Goal: Transaction & Acquisition: Obtain resource

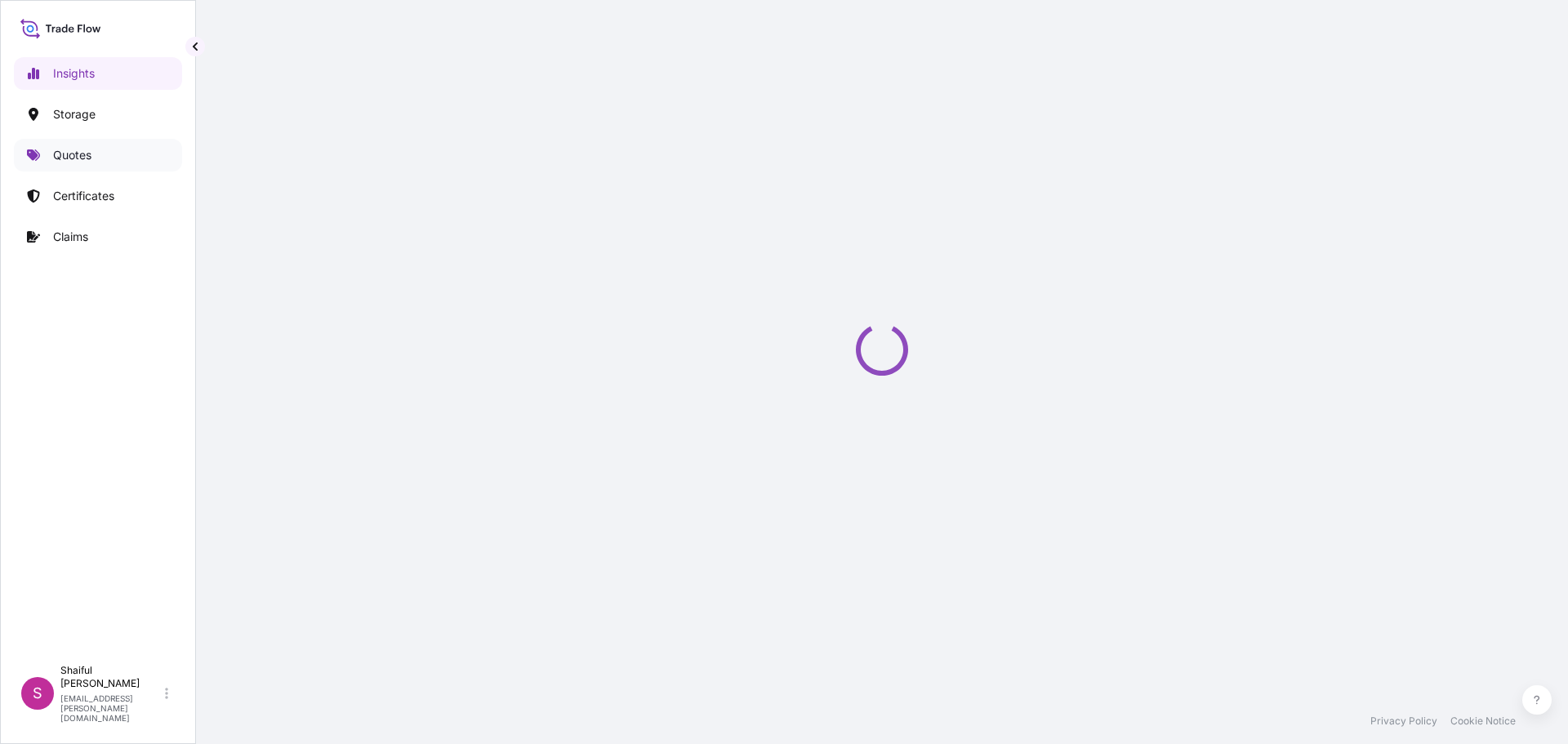
click at [61, 158] on p "Quotes" at bounding box center [72, 155] width 39 height 17
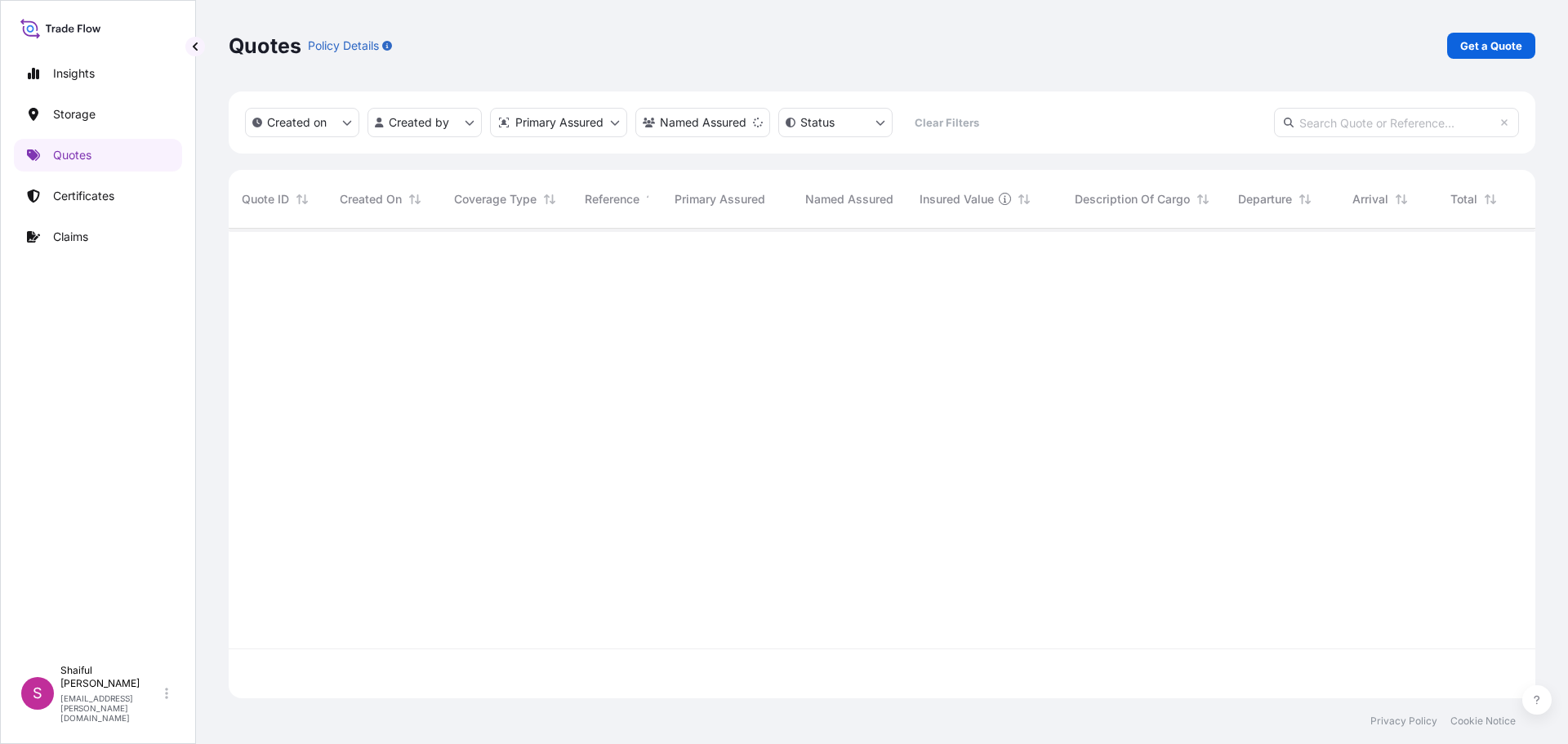
scroll to position [516, 1295]
click at [1507, 48] on p "Get a Quote" at bounding box center [1491, 46] width 62 height 17
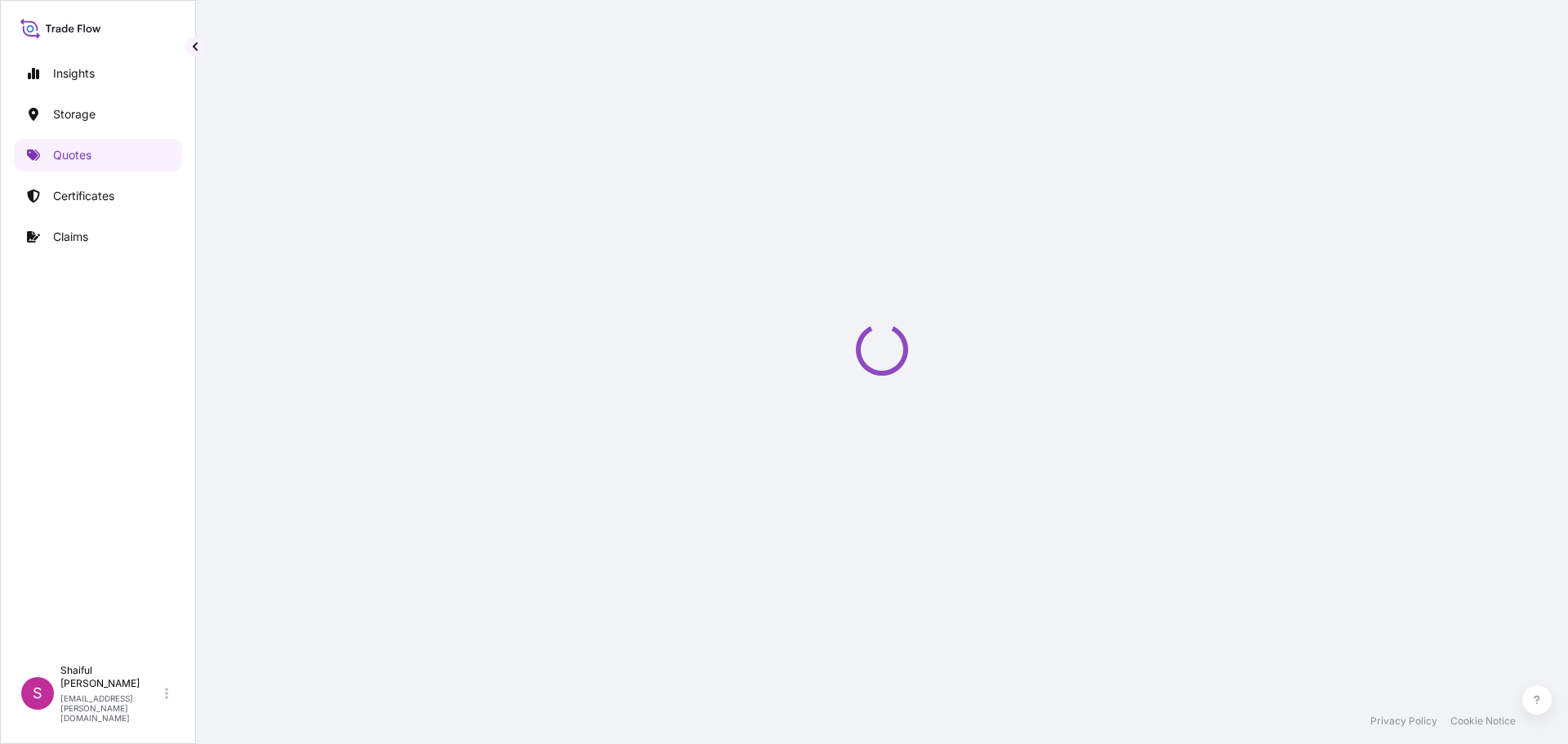
select select "Water"
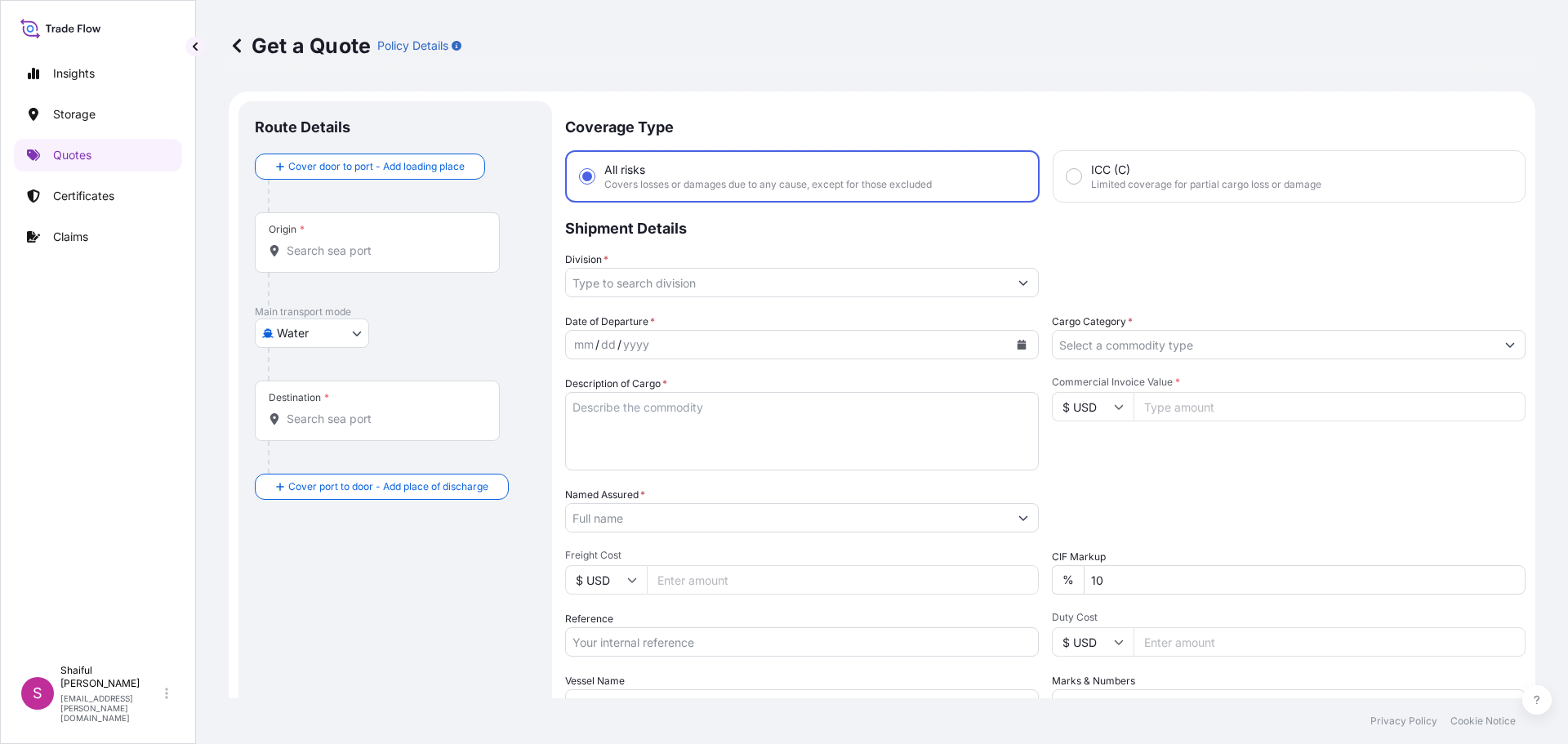
scroll to position [26, 0]
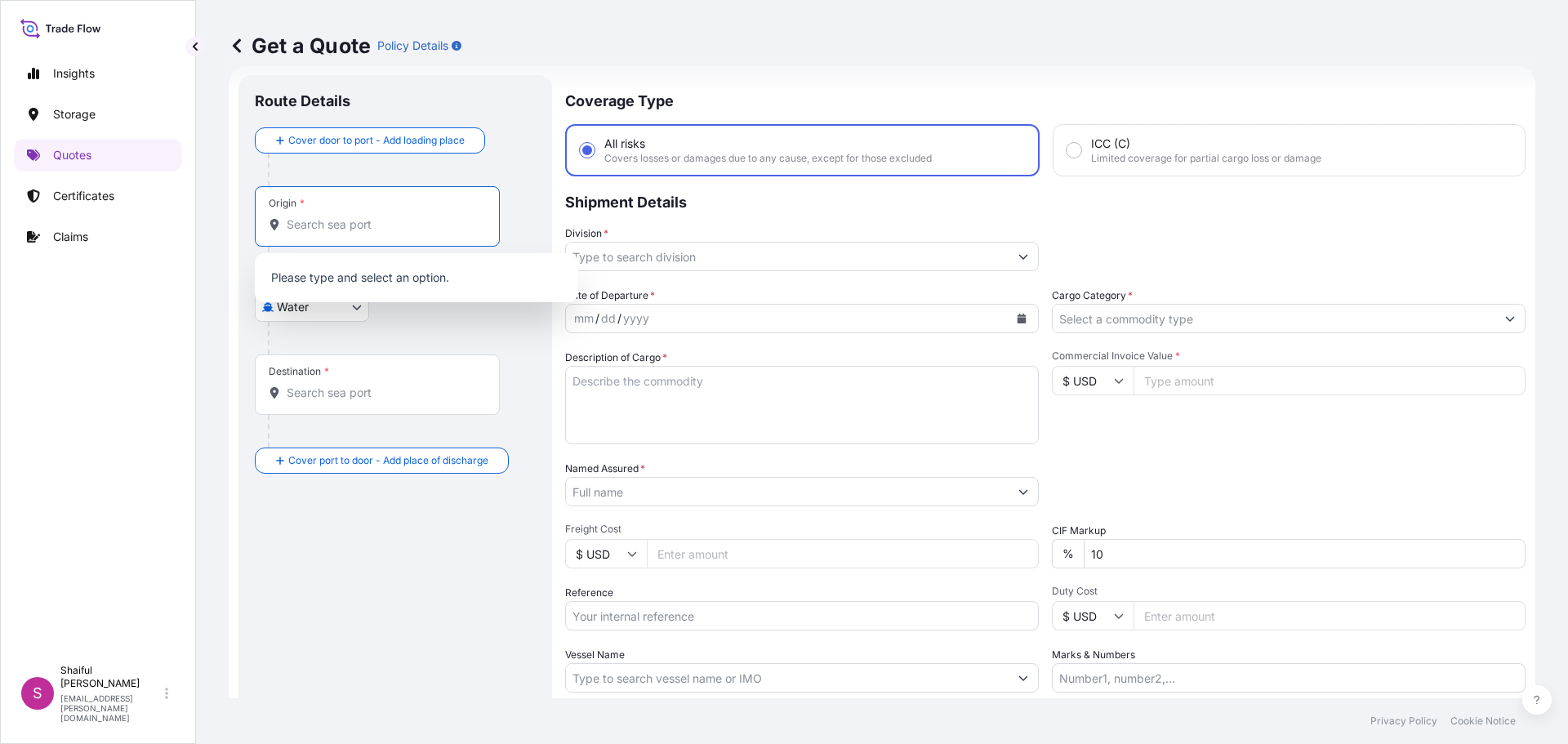
click at [372, 231] on input "Origin *" at bounding box center [382, 224] width 192 height 17
type input "p"
type input "O"
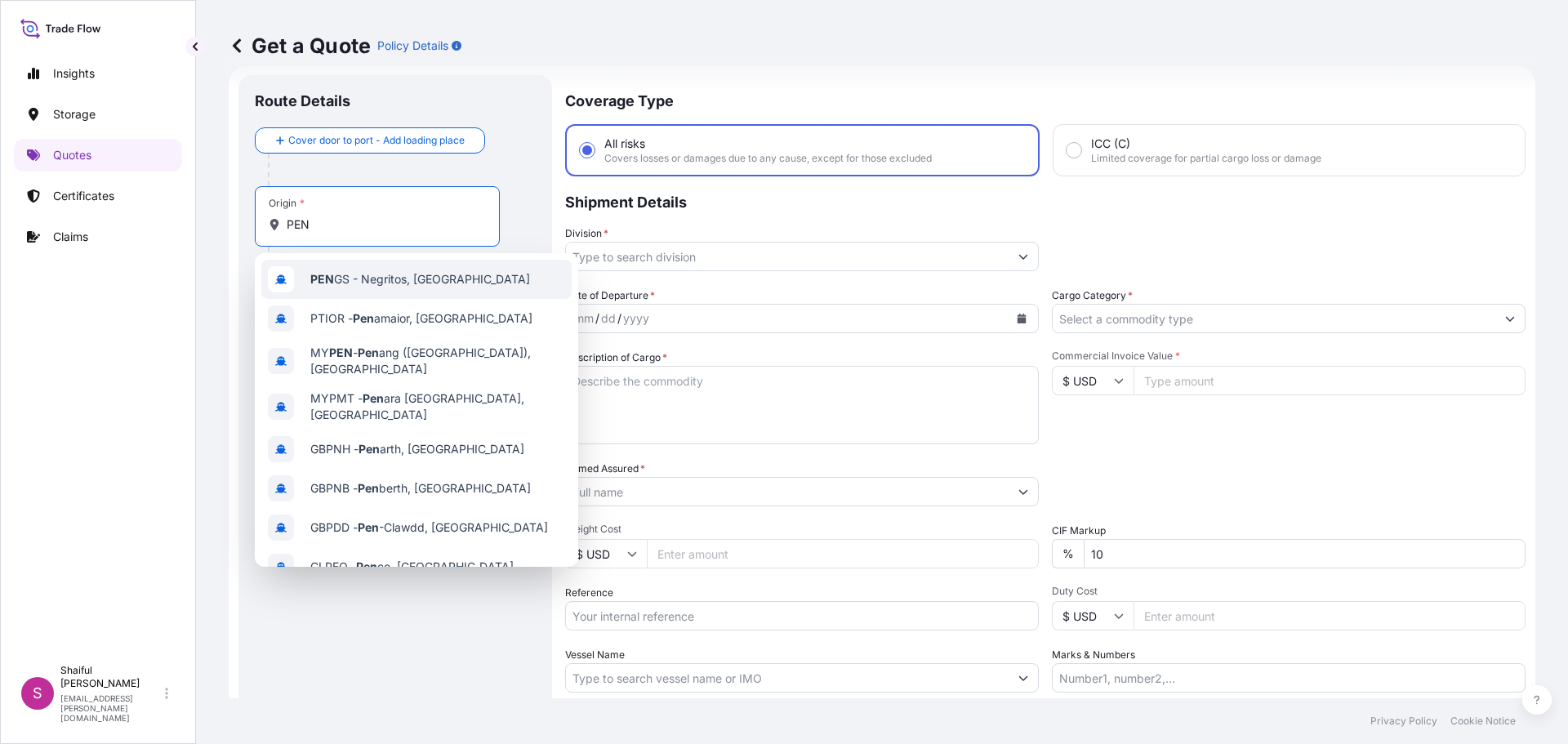
type input "PEN"
click at [216, 272] on div "Get a Quote Policy Details Route Details Cover door to port - Add loading place…" at bounding box center [882, 349] width 1372 height 698
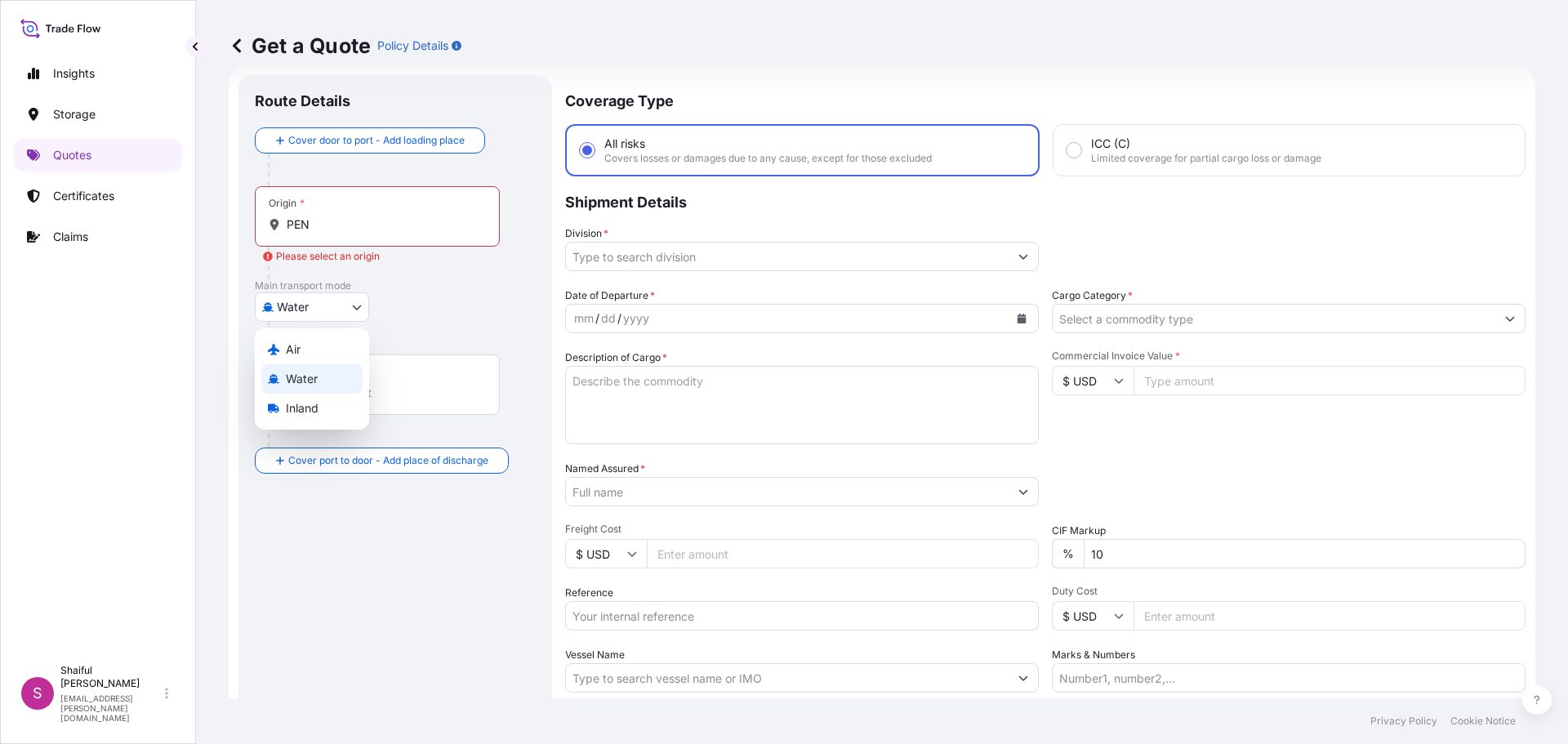
click at [323, 314] on body "10 options available. Insights Storage Quotes Certificates Claims S Shaiful Jam…" at bounding box center [784, 372] width 1568 height 744
click at [308, 350] on div "Air" at bounding box center [312, 349] width 101 height 29
select select "Air"
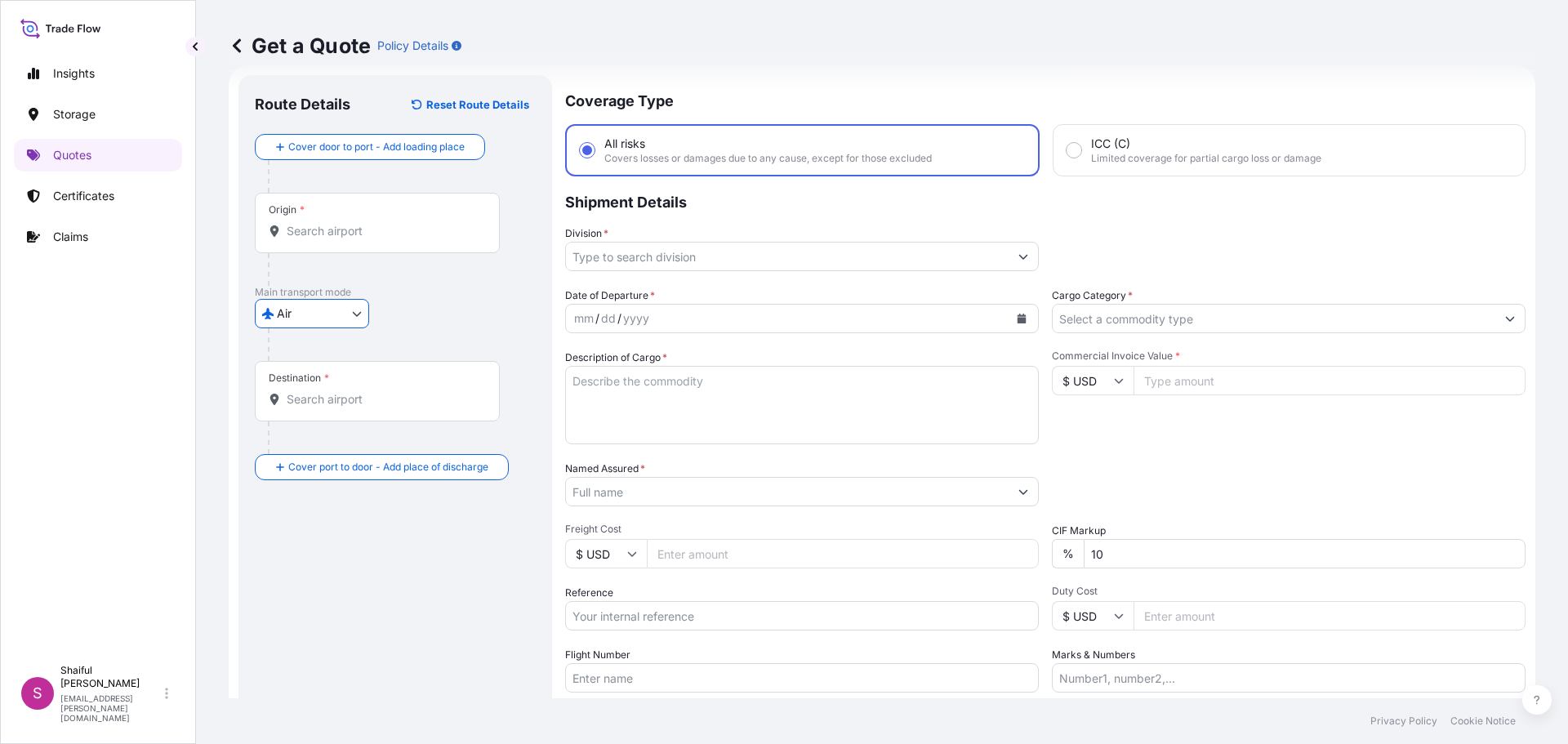
click at [336, 240] on div "Origin *" at bounding box center [377, 222] width 245 height 61
click at [336, 239] on input "Origin *" at bounding box center [382, 231] width 192 height 17
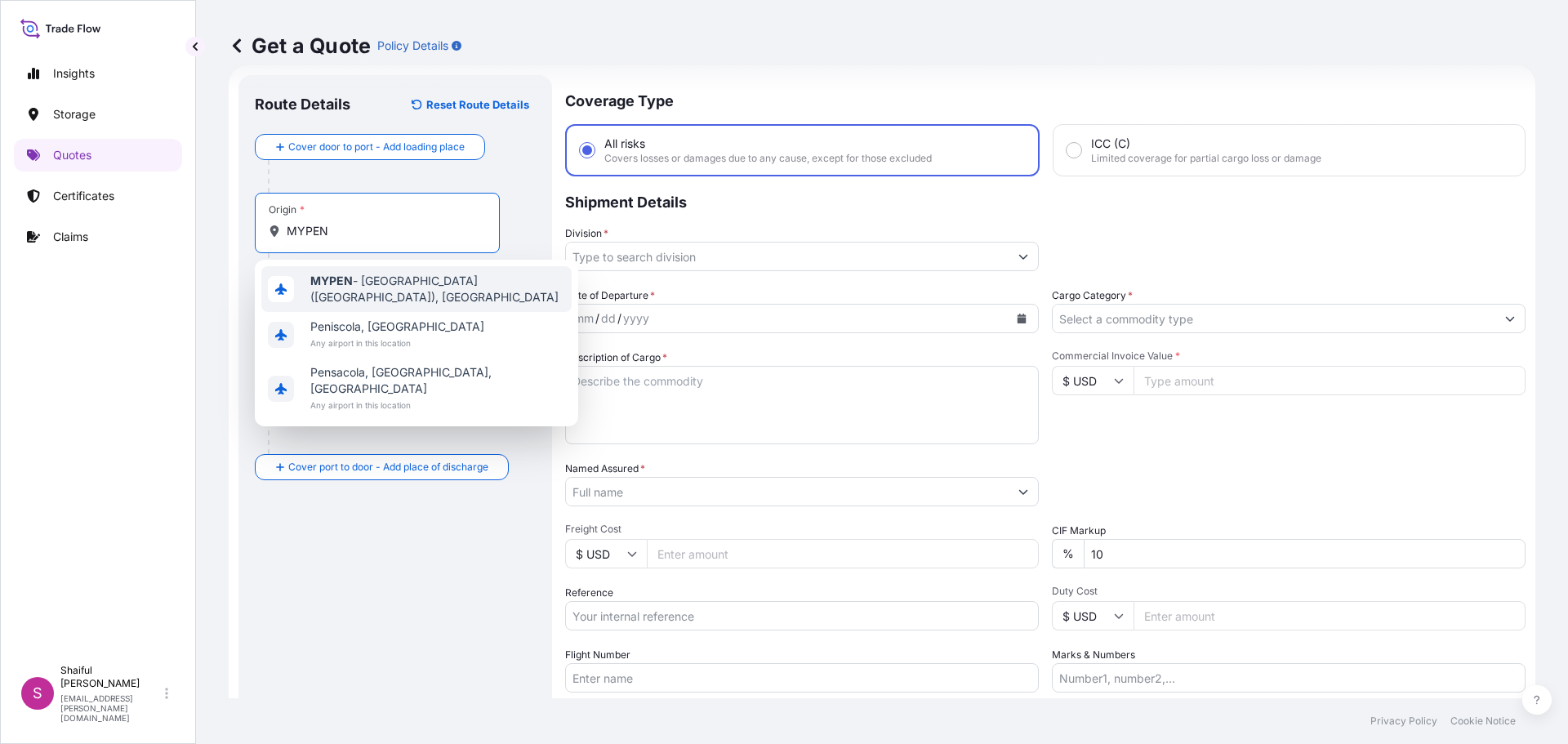
click at [373, 293] on span "MYPEN - [GEOGRAPHIC_DATA] ([GEOGRAPHIC_DATA]), [GEOGRAPHIC_DATA]" at bounding box center [437, 289] width 255 height 33
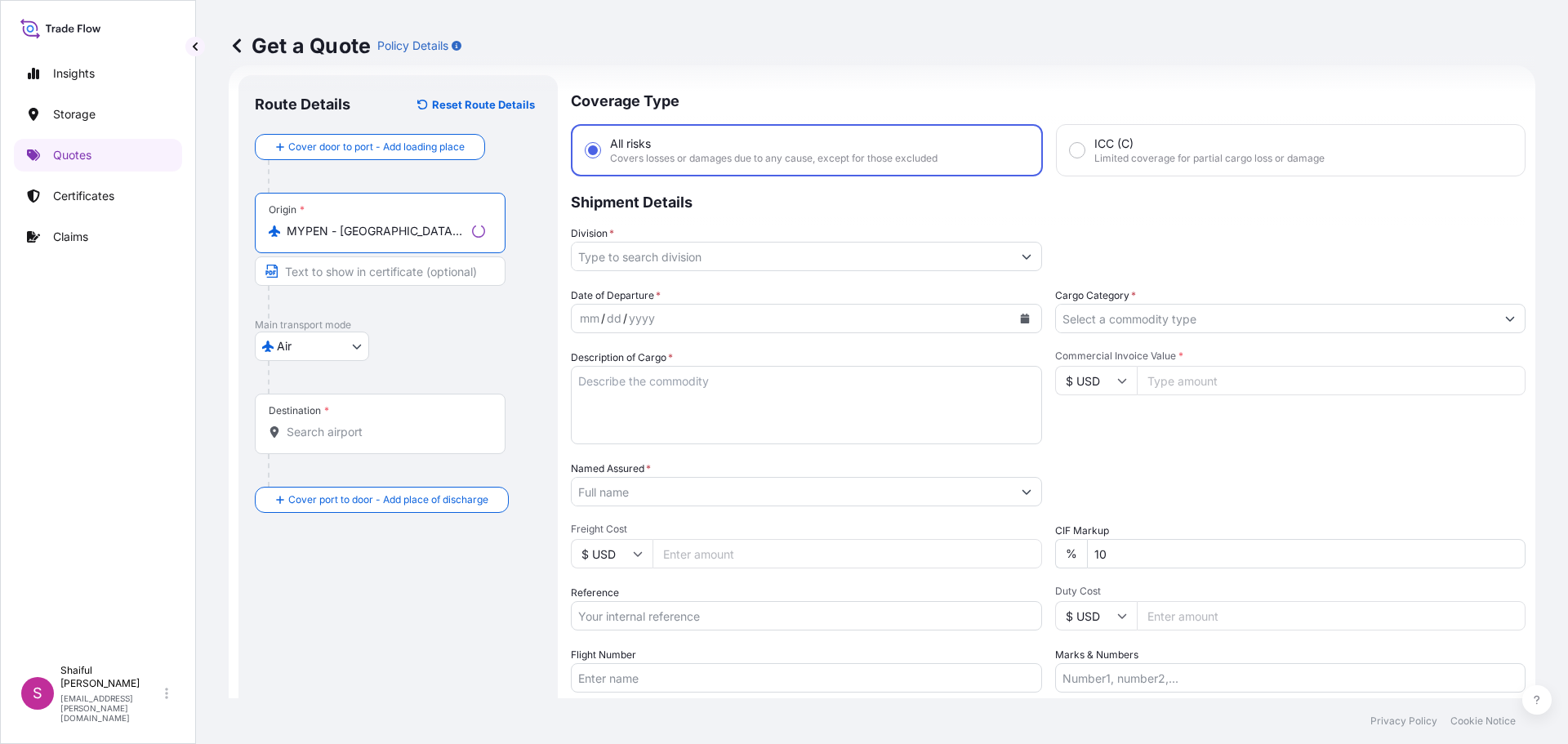
type input "MYPEN - [GEOGRAPHIC_DATA] ([GEOGRAPHIC_DATA]), [GEOGRAPHIC_DATA]"
click at [381, 424] on input "Destination *" at bounding box center [386, 432] width 199 height 17
click at [315, 446] on div "Destination *" at bounding box center [377, 423] width 245 height 61
click at [315, 440] on input "Destination * Please select a destination" at bounding box center [382, 432] width 192 height 17
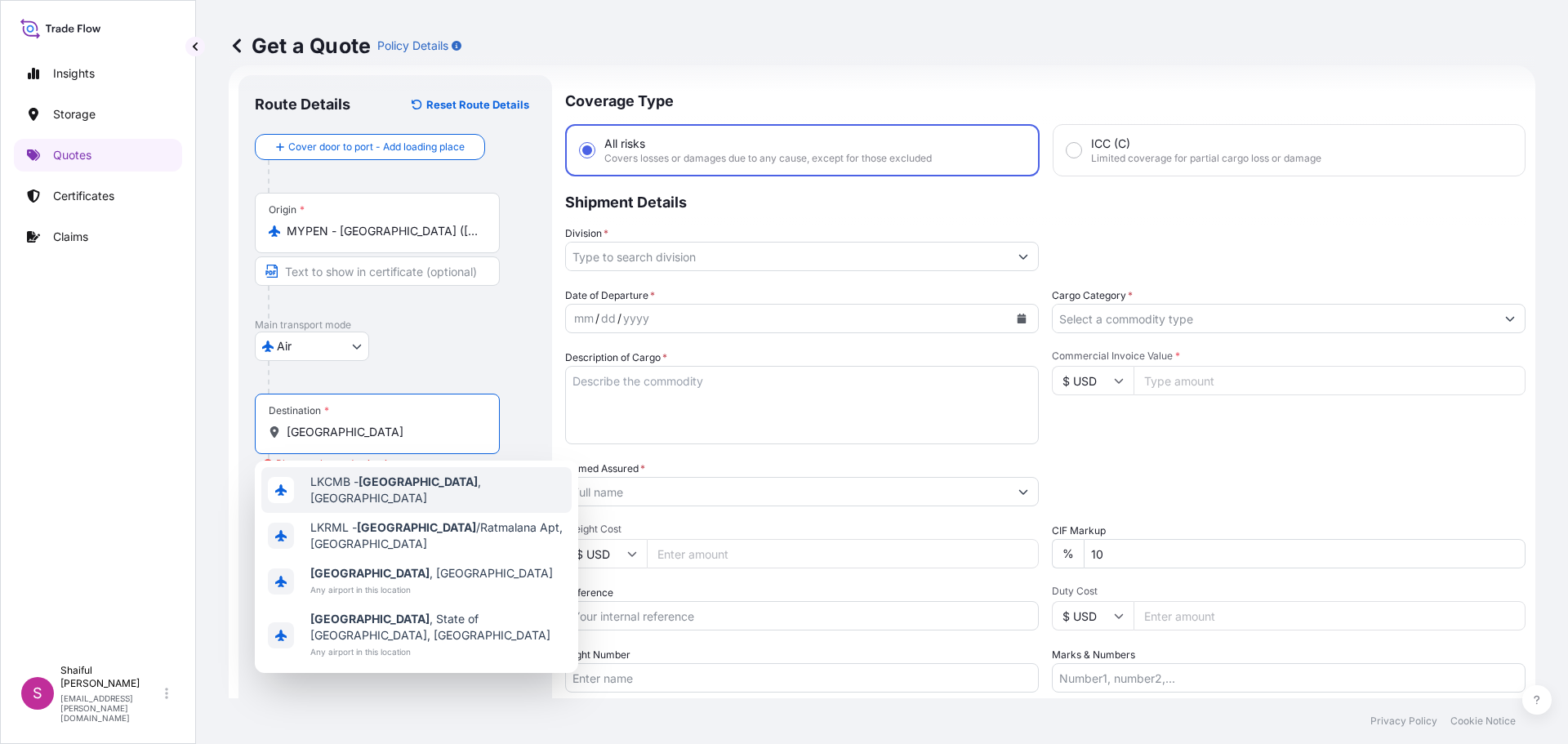
click at [425, 481] on span "LKCMB - [GEOGRAPHIC_DATA] , [GEOGRAPHIC_DATA]" at bounding box center [437, 489] width 255 height 33
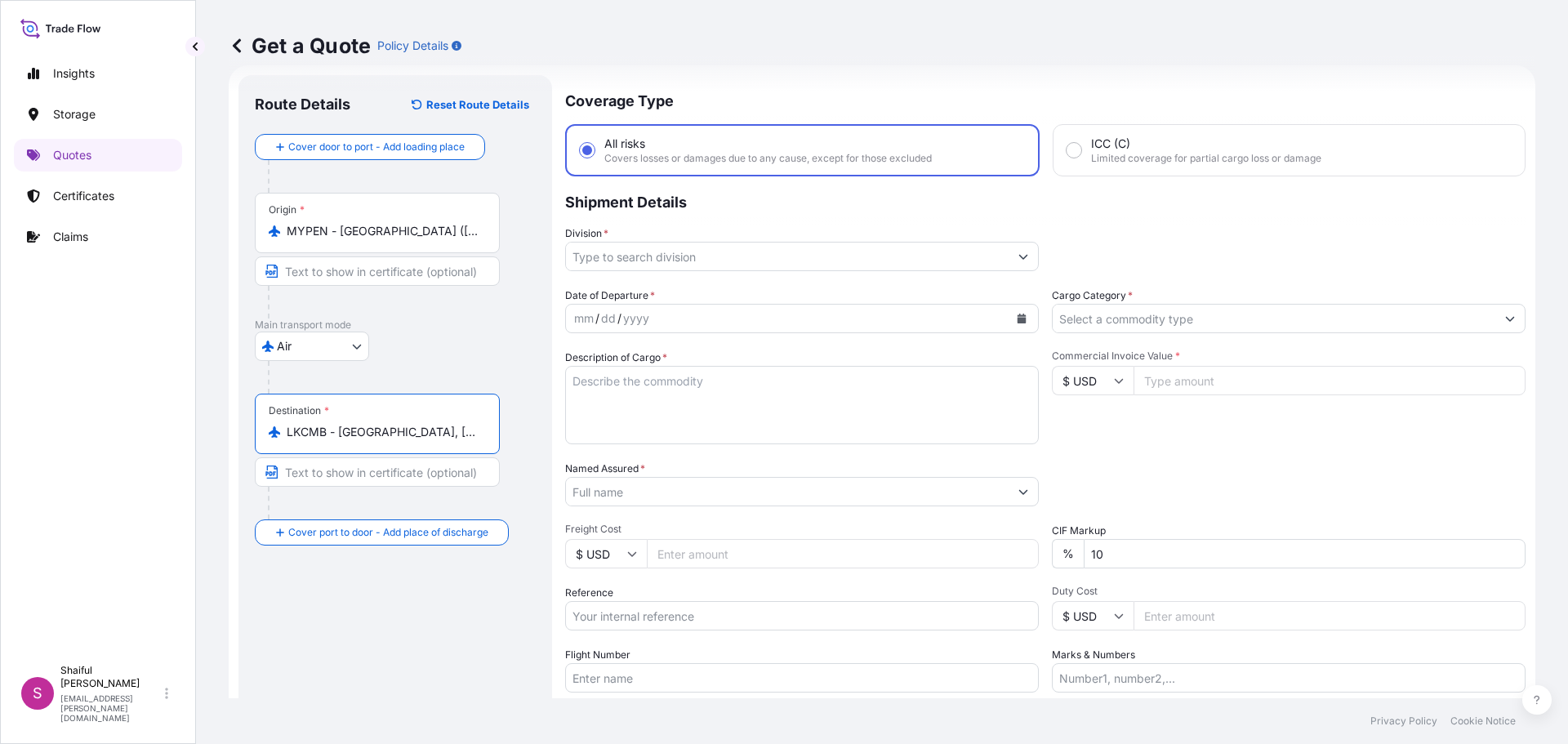
type input "LKCMB - [GEOGRAPHIC_DATA], [GEOGRAPHIC_DATA]"
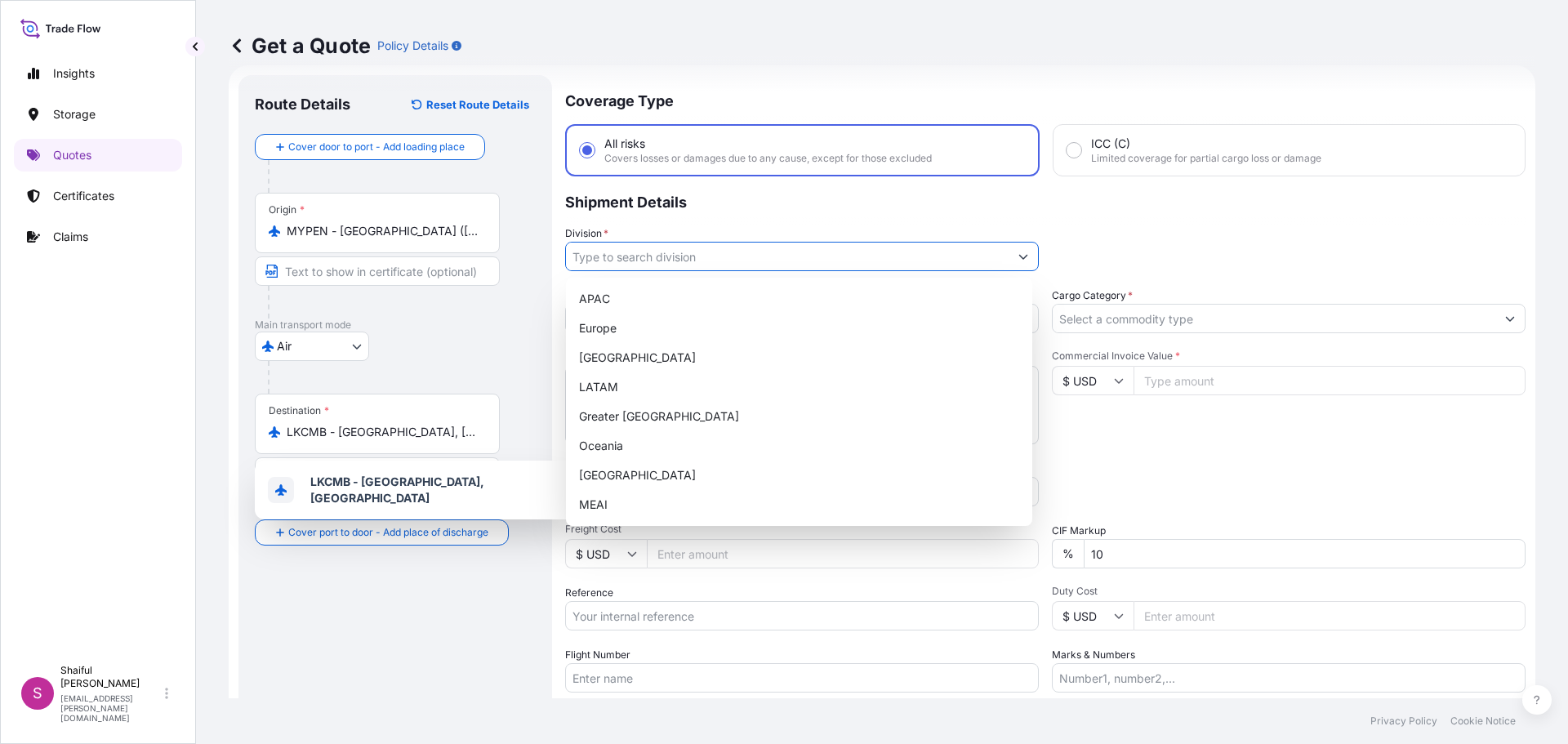
click at [677, 264] on input "Division *" at bounding box center [787, 256] width 443 height 29
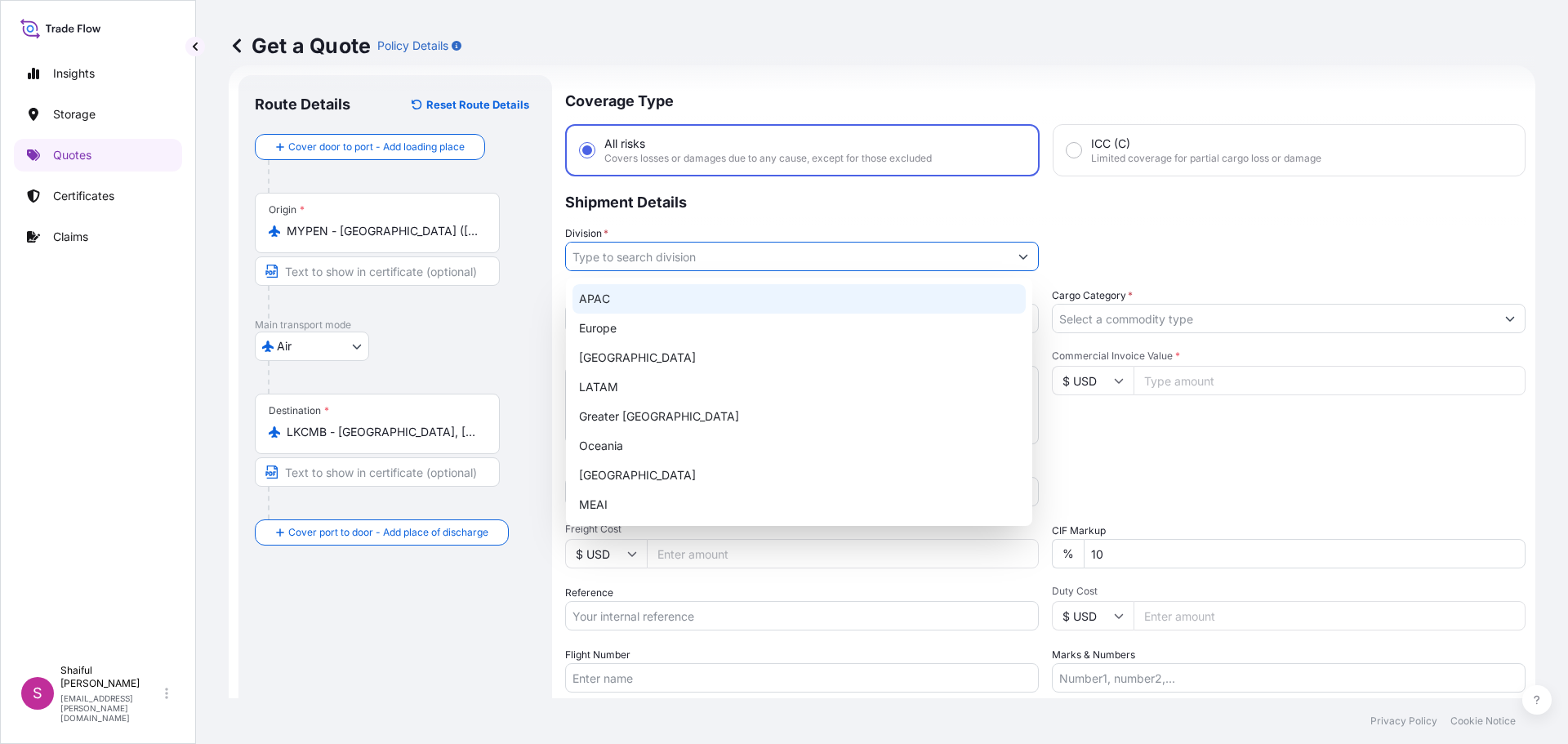
click at [622, 298] on div "APAC" at bounding box center [799, 299] width 453 height 29
type input "APAC"
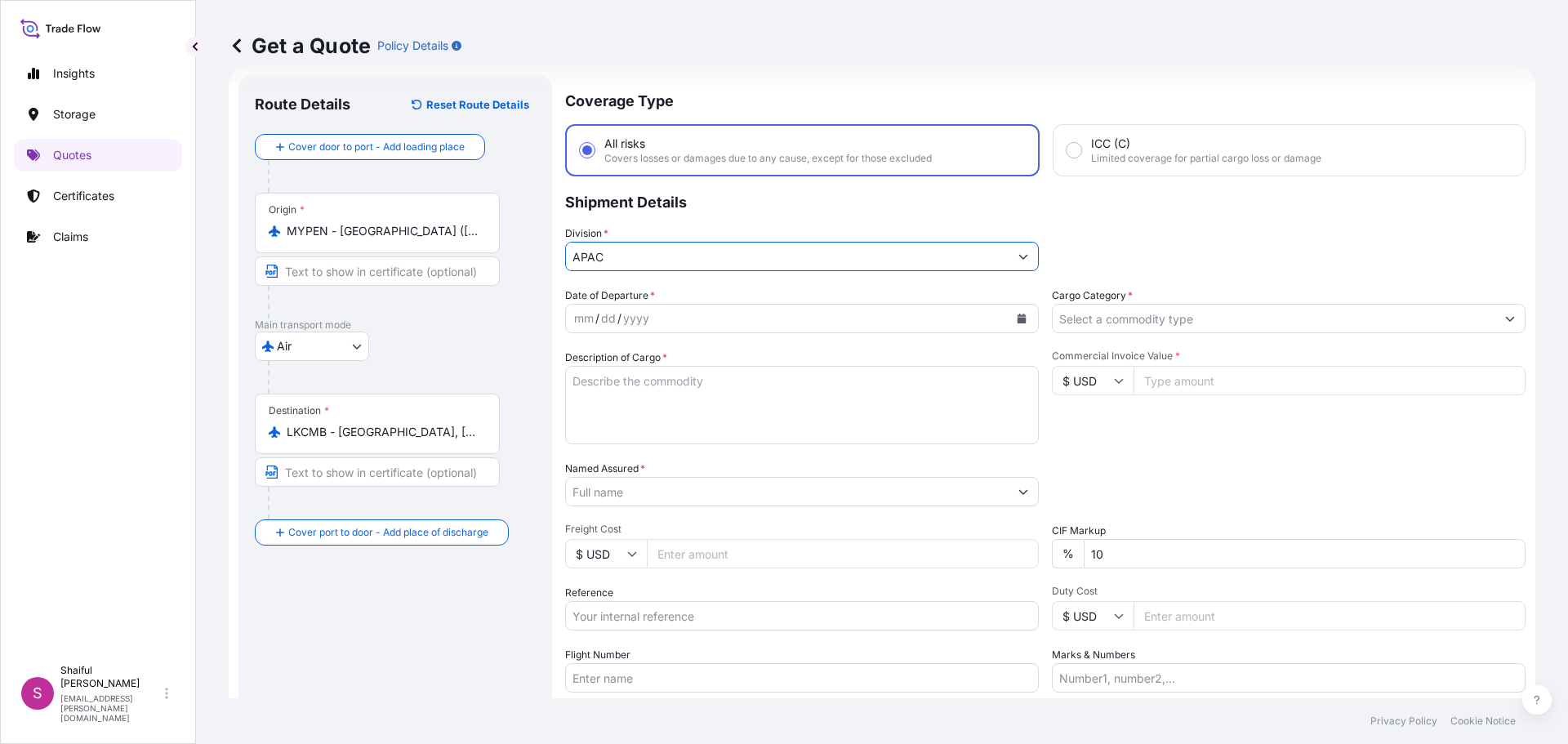
click at [652, 318] on div "mm / dd / yyyy" at bounding box center [787, 318] width 443 height 29
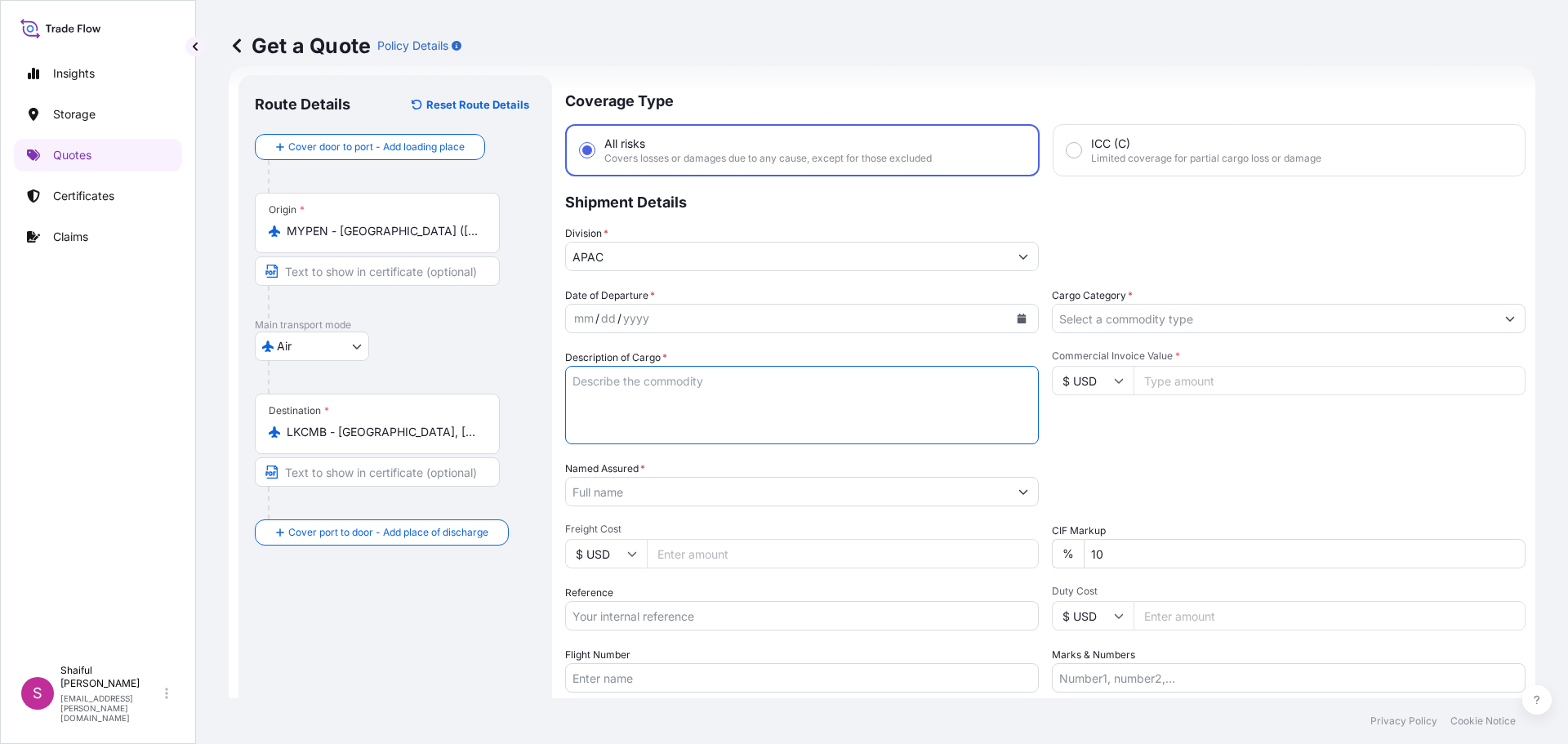
click at [699, 377] on textarea "Description of Cargo *" at bounding box center [801, 405] width 473 height 78
paste textarea "CHEESE SEASONING POWDER 9298 25KG"
type textarea "CHEESE SEASONING POWDER 9298 25KG"
click at [1169, 385] on input "Commercial Invoice Value *" at bounding box center [1330, 380] width 392 height 29
type input "4612.50"
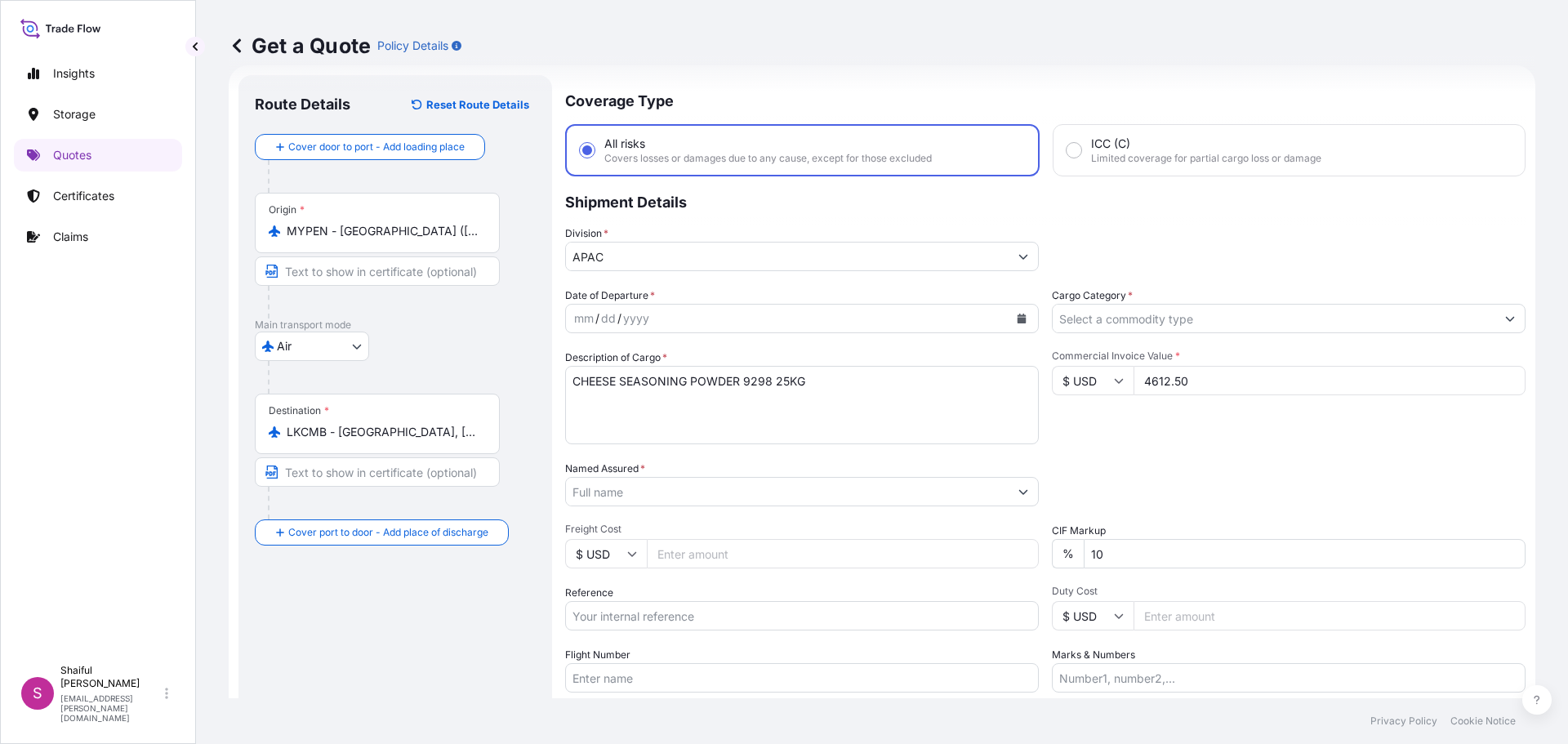
click at [1171, 313] on input "Cargo Category *" at bounding box center [1274, 318] width 443 height 29
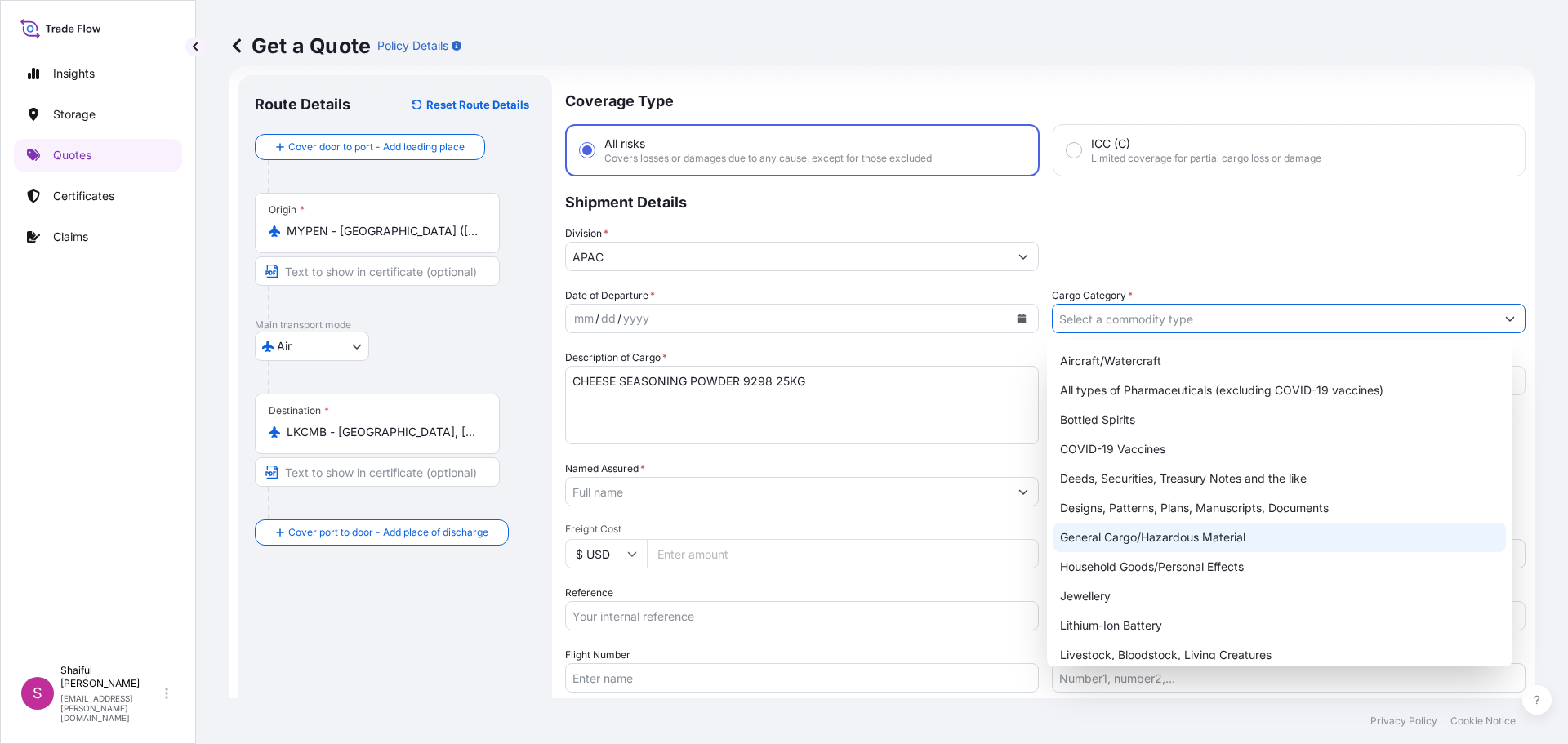
click at [1184, 529] on div "General Cargo/Hazardous Material" at bounding box center [1280, 537] width 453 height 29
type input "General Cargo/Hazardous Material"
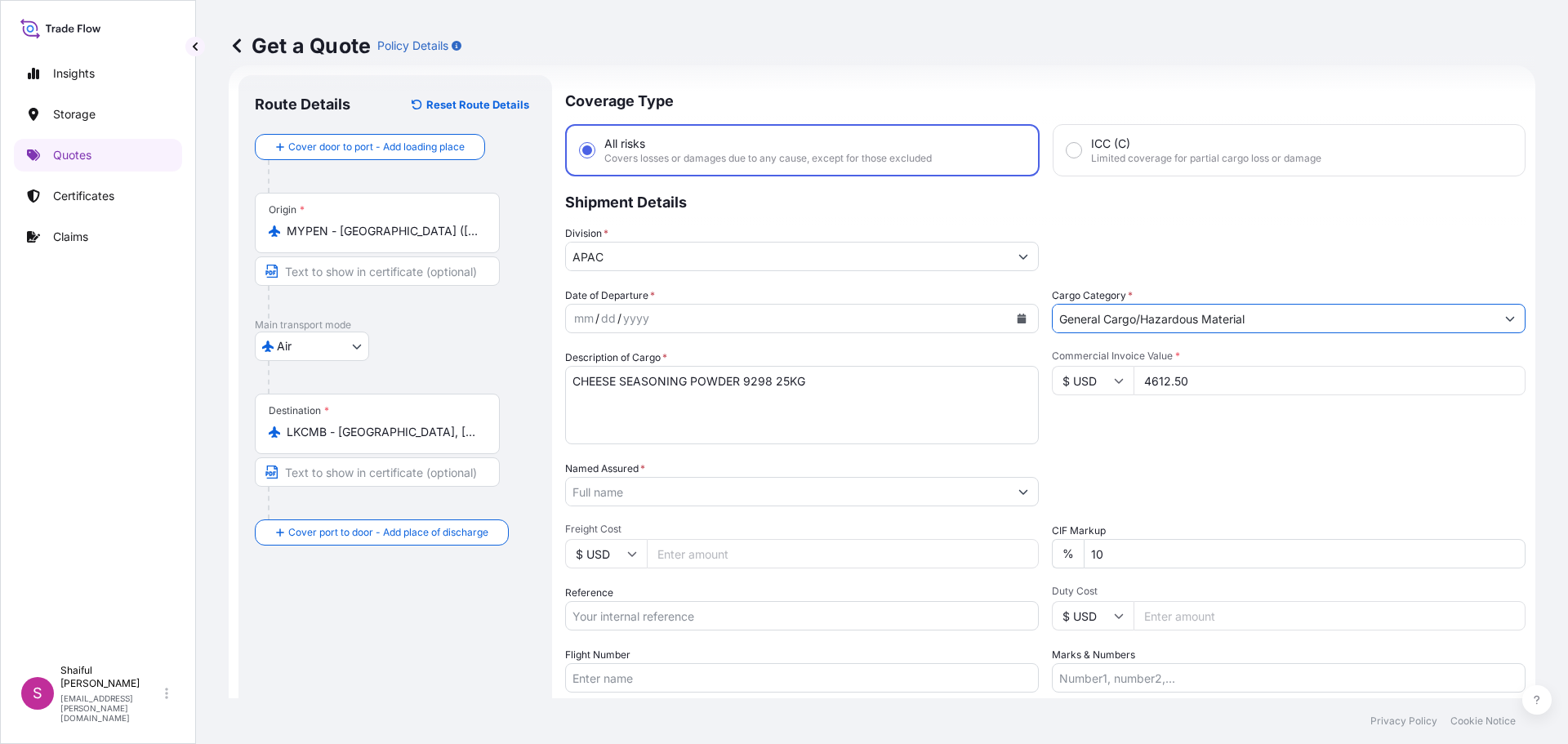
click at [689, 495] on input "Named Assured *" at bounding box center [787, 491] width 443 height 29
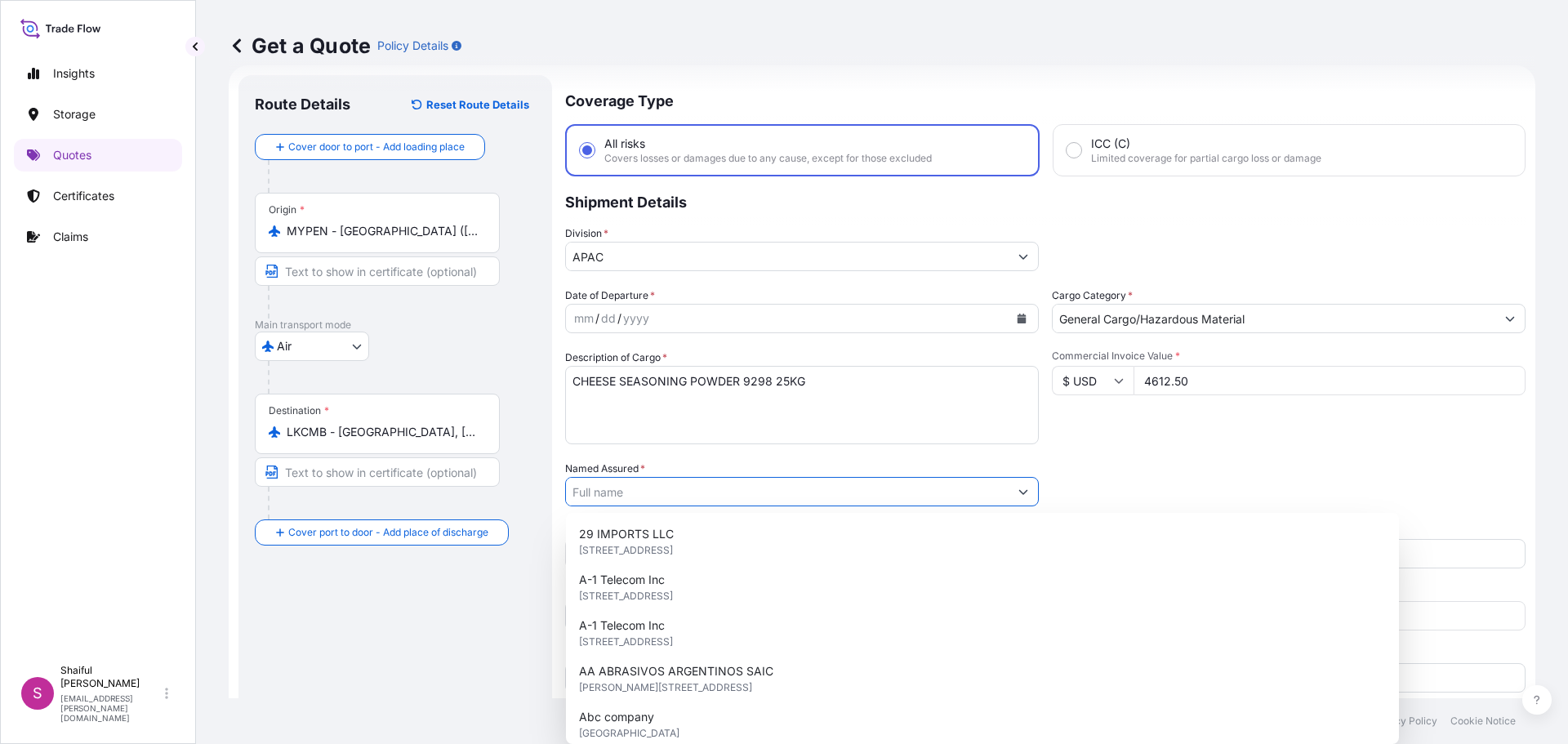
click at [698, 488] on input "Named Assured *" at bounding box center [787, 491] width 443 height 29
paste input "[PERSON_NAME] Ingredients (M) Sdn Bhd"
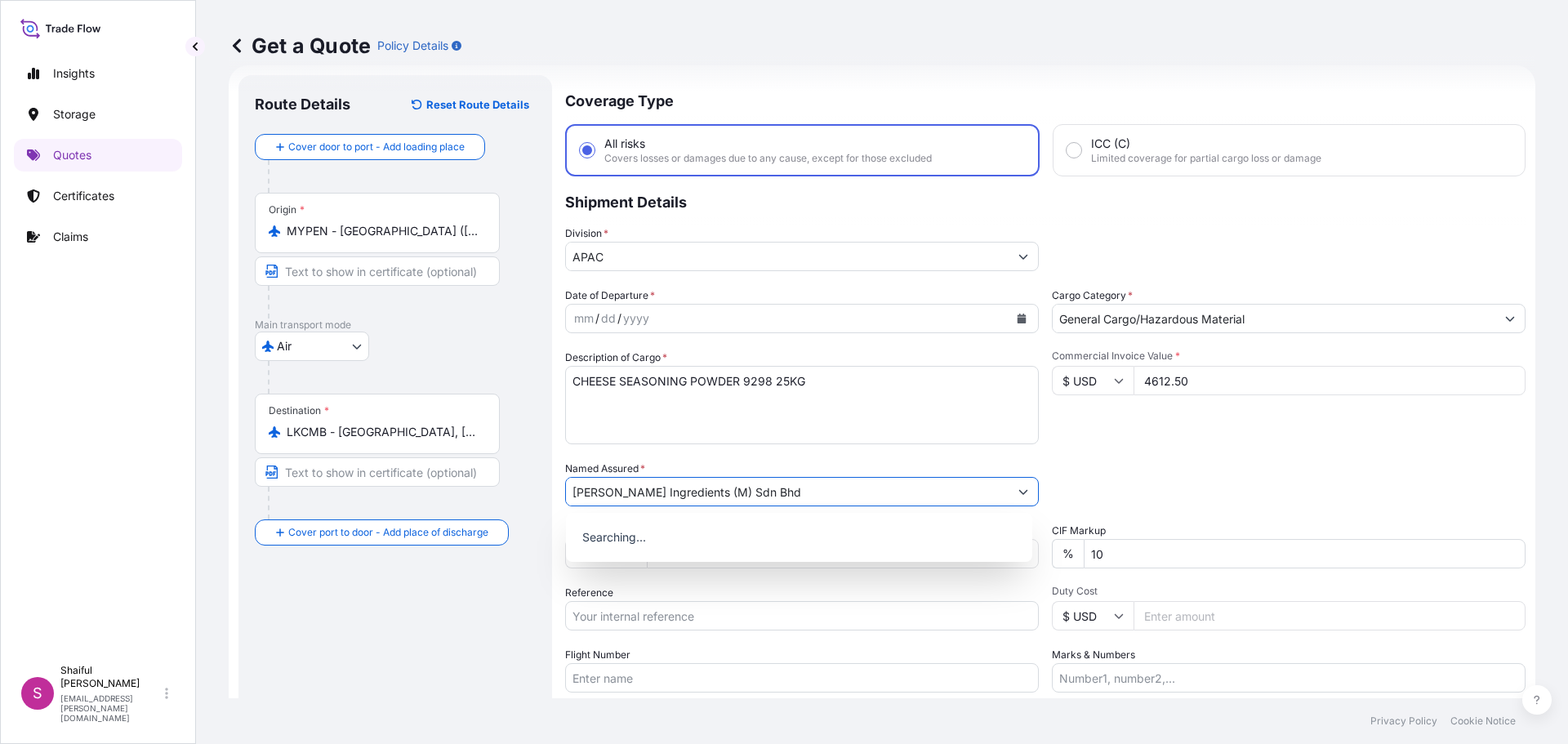
type input "[PERSON_NAME] Ingredients (M) Sdn Bhd"
click at [1203, 485] on div "Packing Category Type to search a container mode Please select a primary mode o…" at bounding box center [1289, 483] width 473 height 46
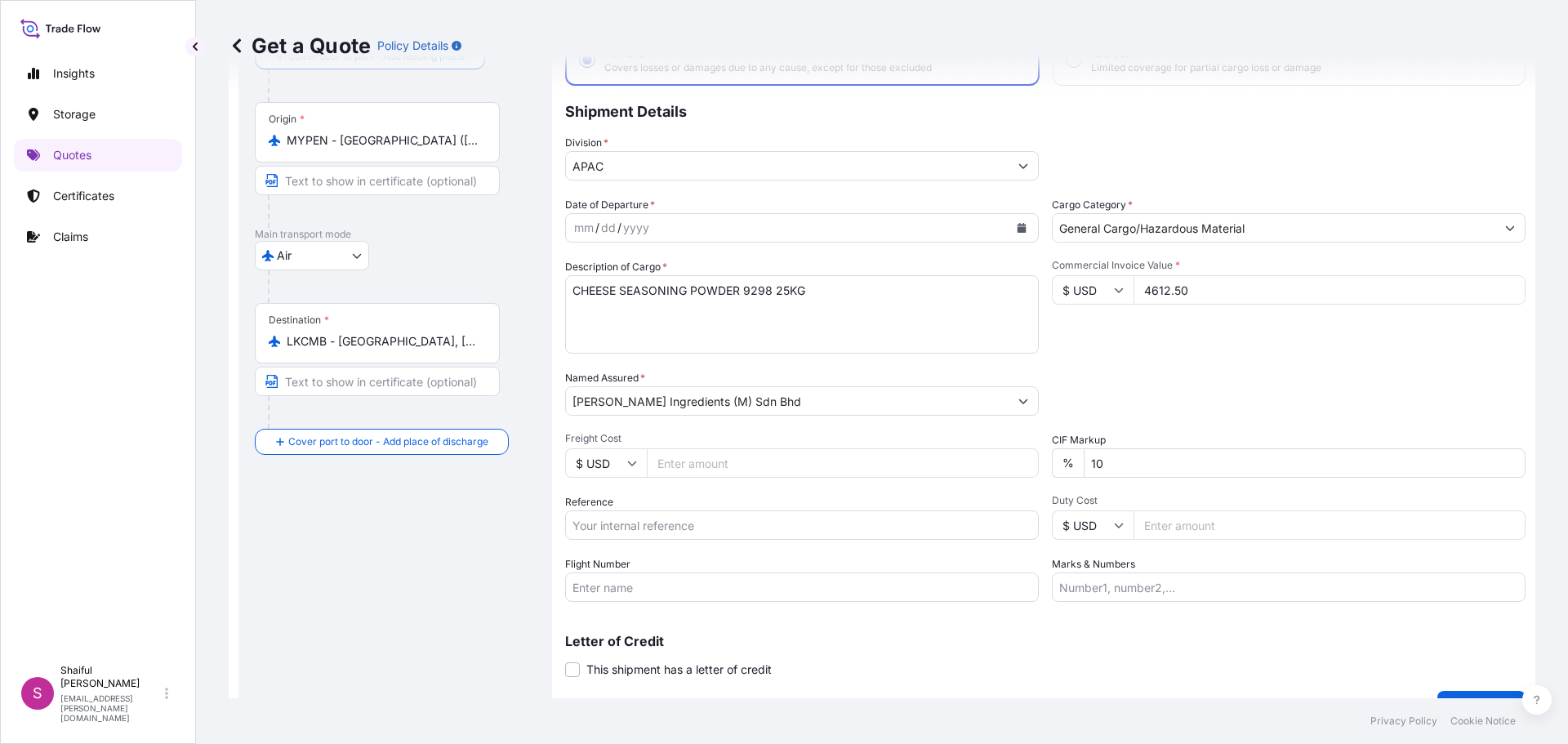
scroll to position [152, 0]
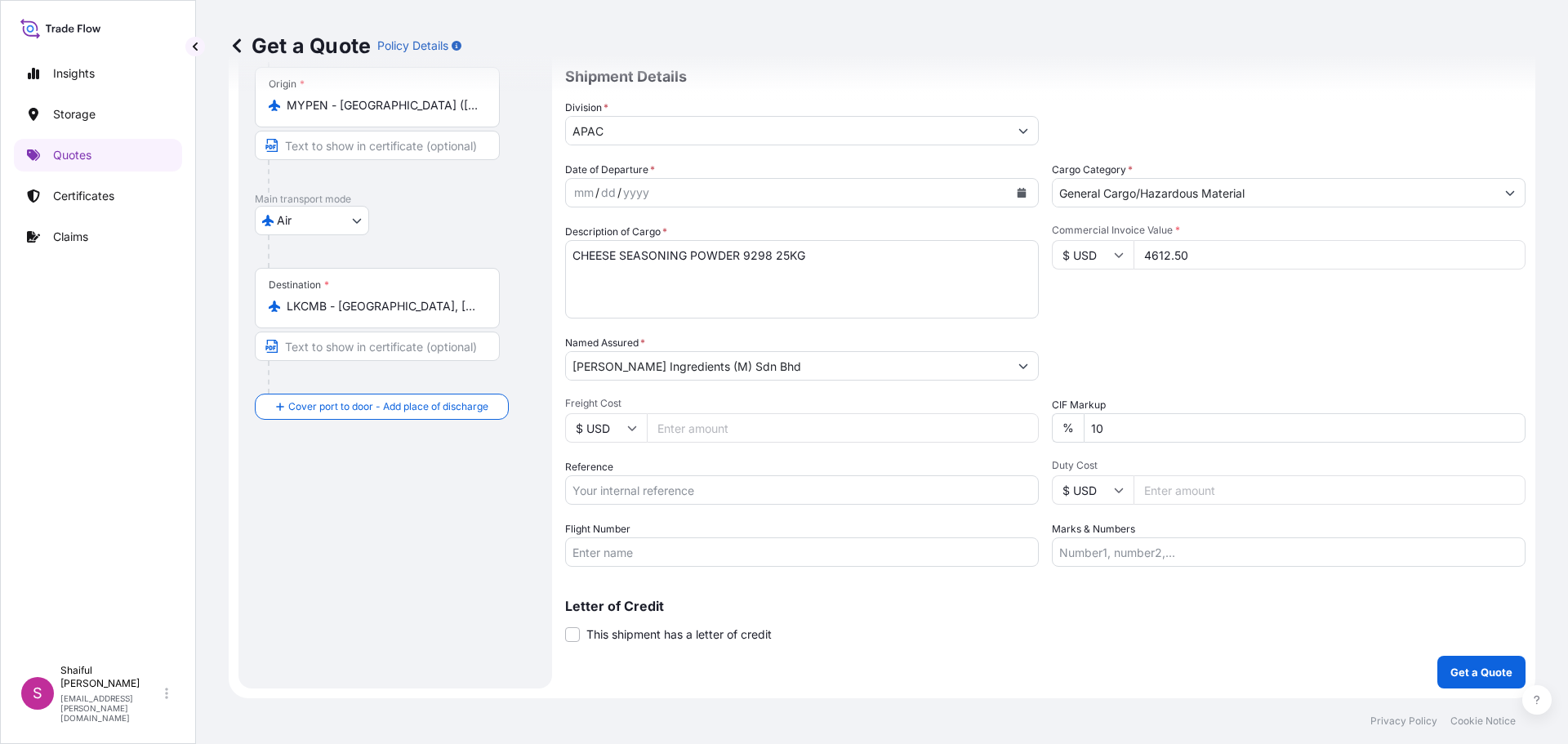
click at [1018, 197] on icon "Calendar" at bounding box center [1022, 192] width 9 height 10
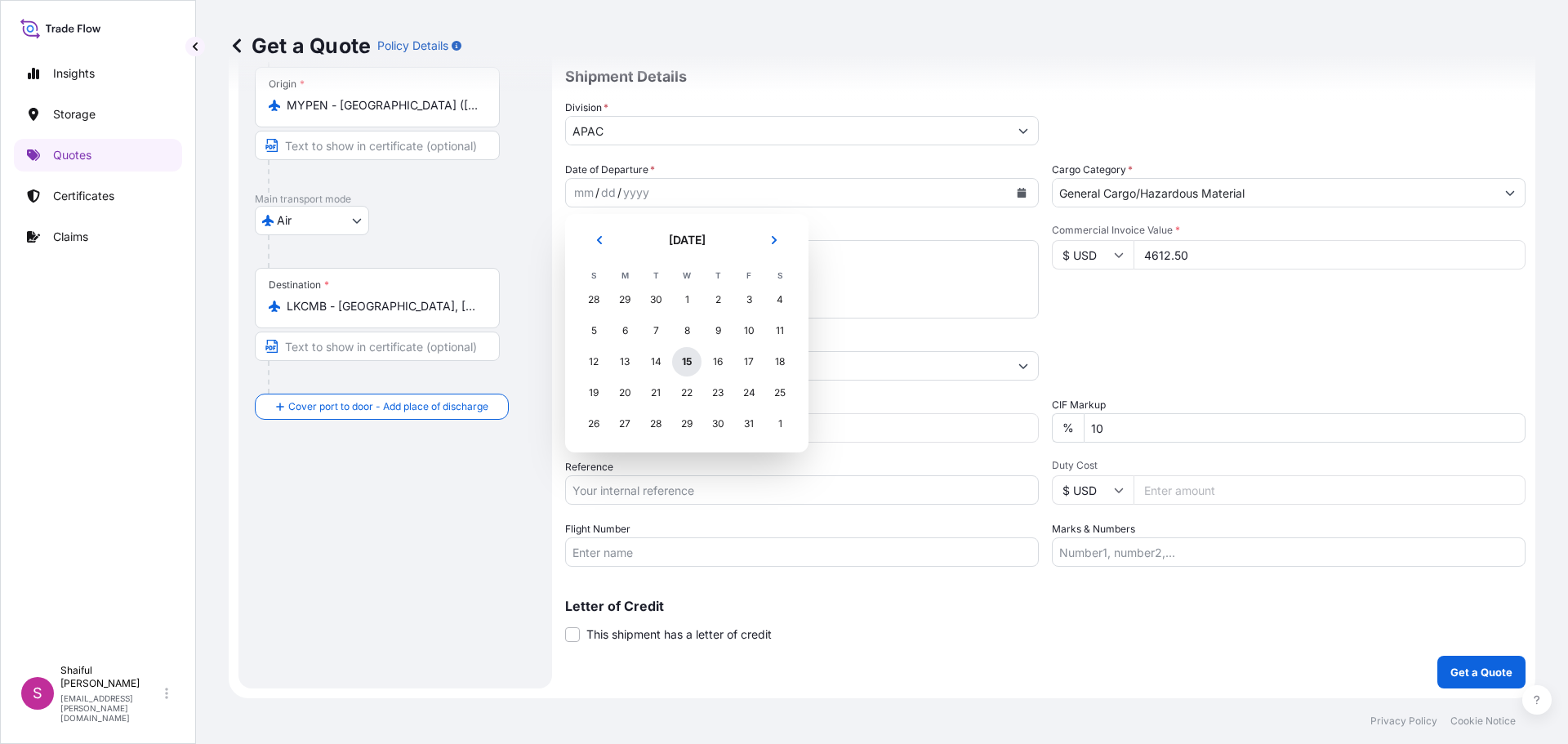
click at [689, 364] on div "15" at bounding box center [686, 361] width 29 height 29
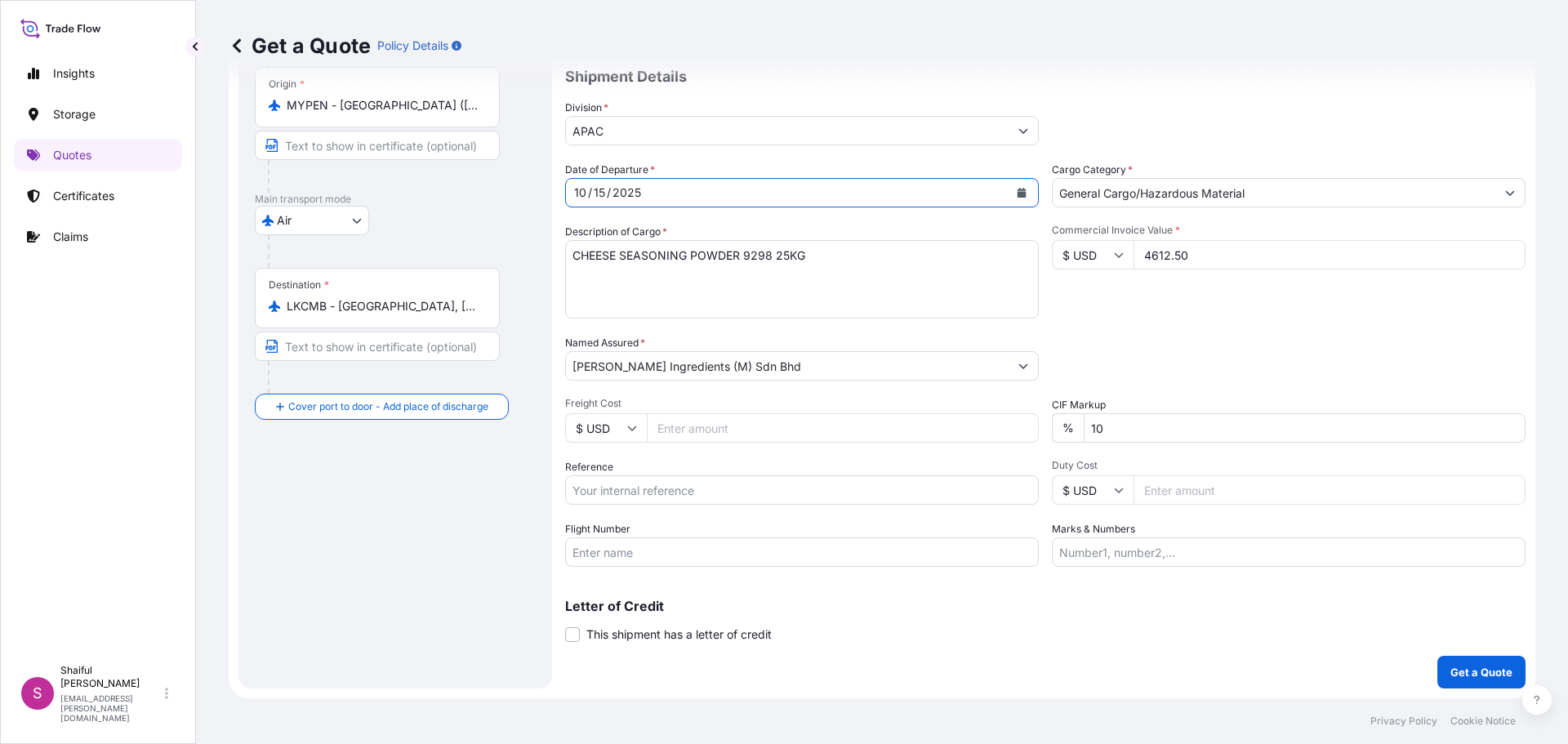
click at [1486, 654] on div "Coverage Type All risks Covers losses or damages due to any cause, except for t…" at bounding box center [1044, 318] width 960 height 739
click at [1480, 671] on p "Get a Quote" at bounding box center [1481, 672] width 62 height 17
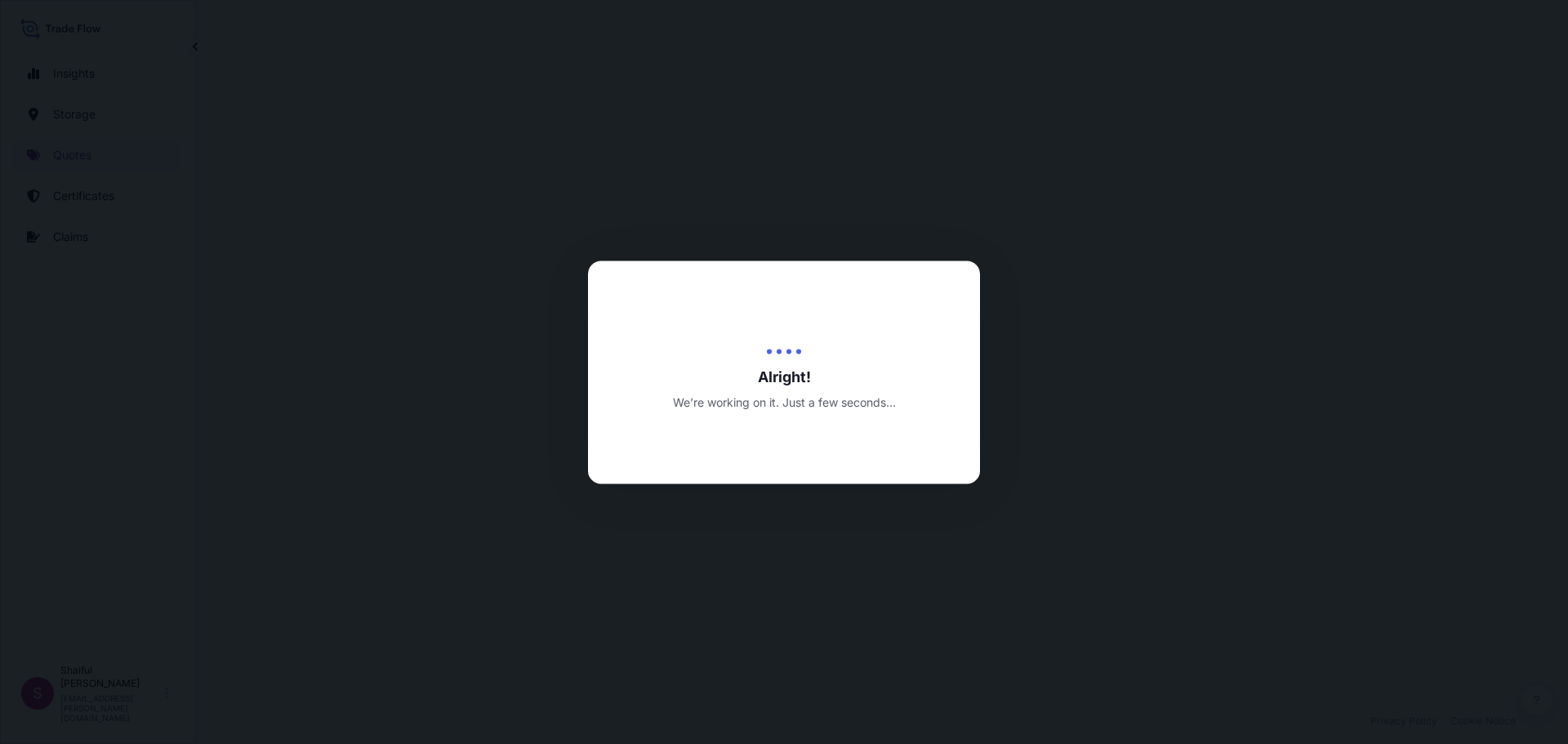
select select "Air"
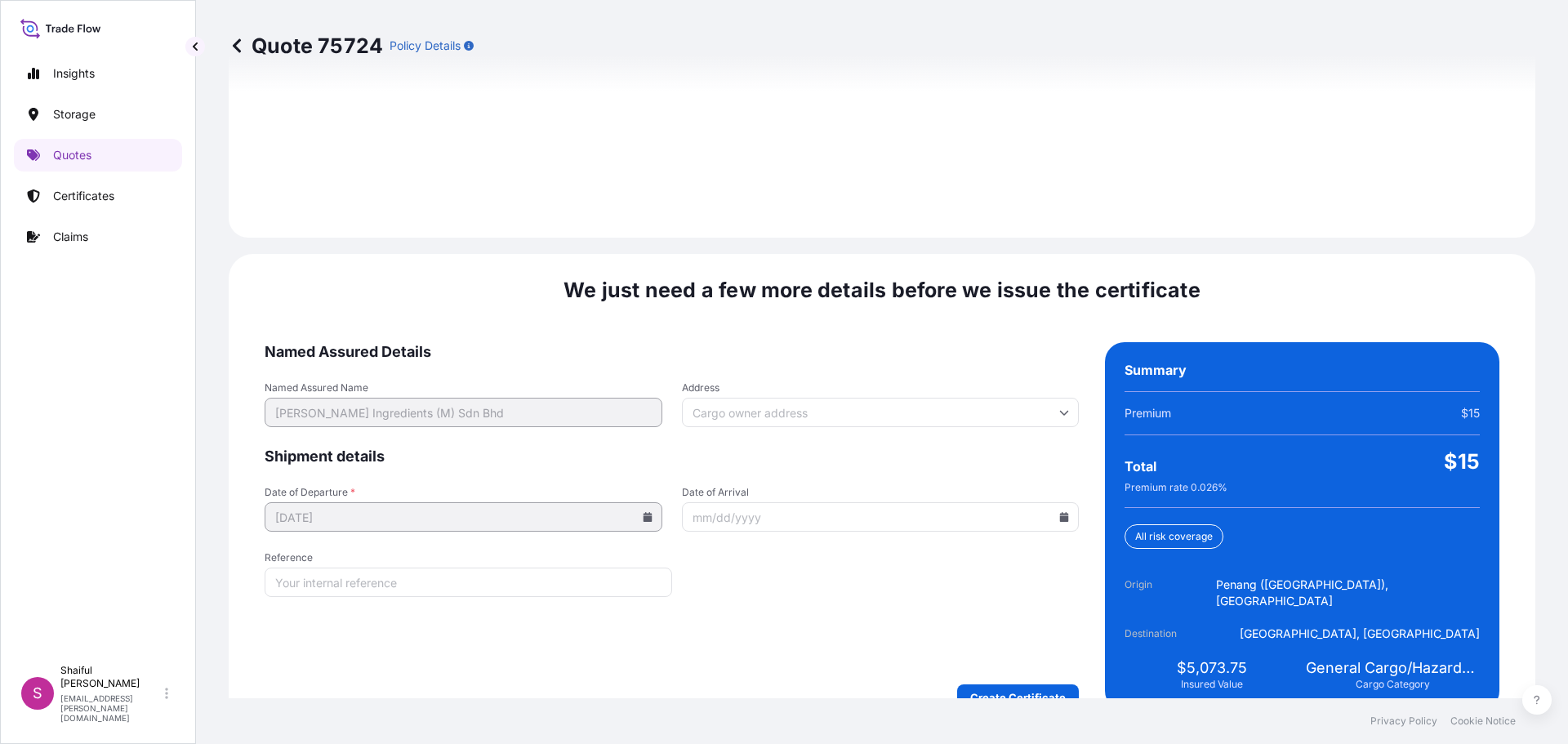
scroll to position [2335, 0]
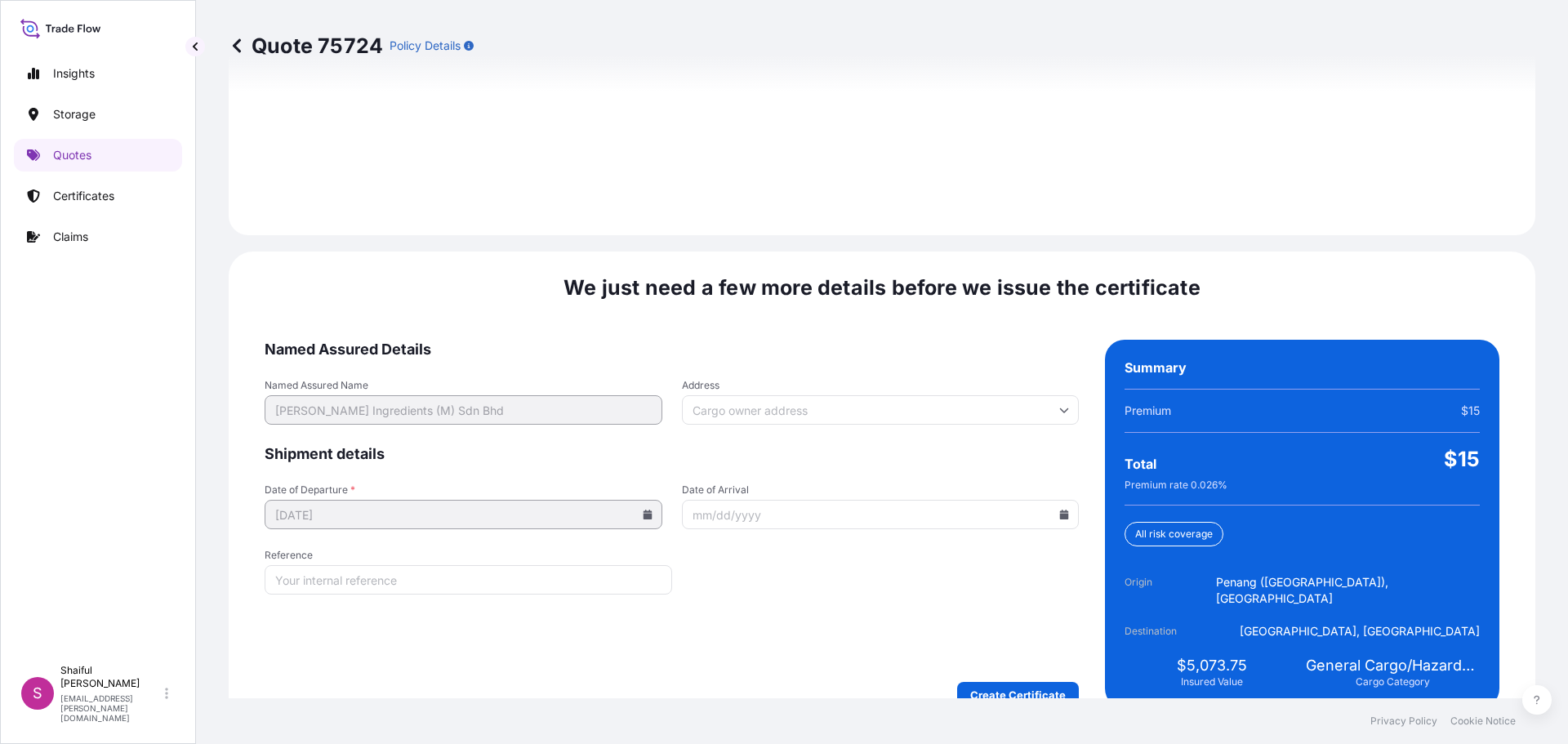
click at [1053, 501] on div at bounding box center [880, 514] width 398 height 29
click at [1060, 509] on icon at bounding box center [1065, 514] width 9 height 10
click at [924, 350] on button "17" at bounding box center [914, 353] width 26 height 26
type input "[DATE]"
click at [913, 585] on form "Named Assured Details Named Assured Name [PERSON_NAME] Ingredients (M) Sdn Bhd …" at bounding box center [671, 524] width 814 height 368
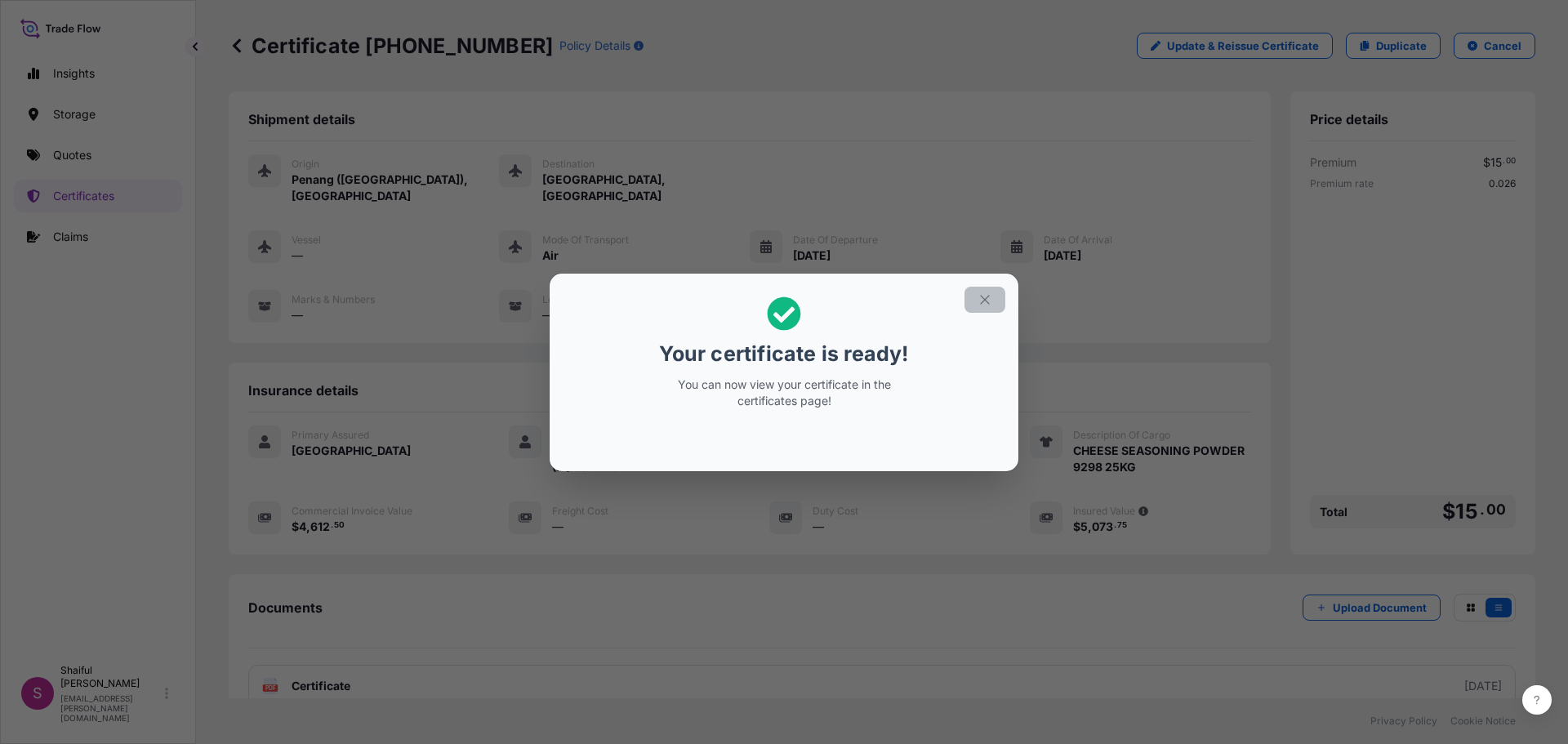
click at [985, 304] on icon "button" at bounding box center [985, 300] width 15 height 15
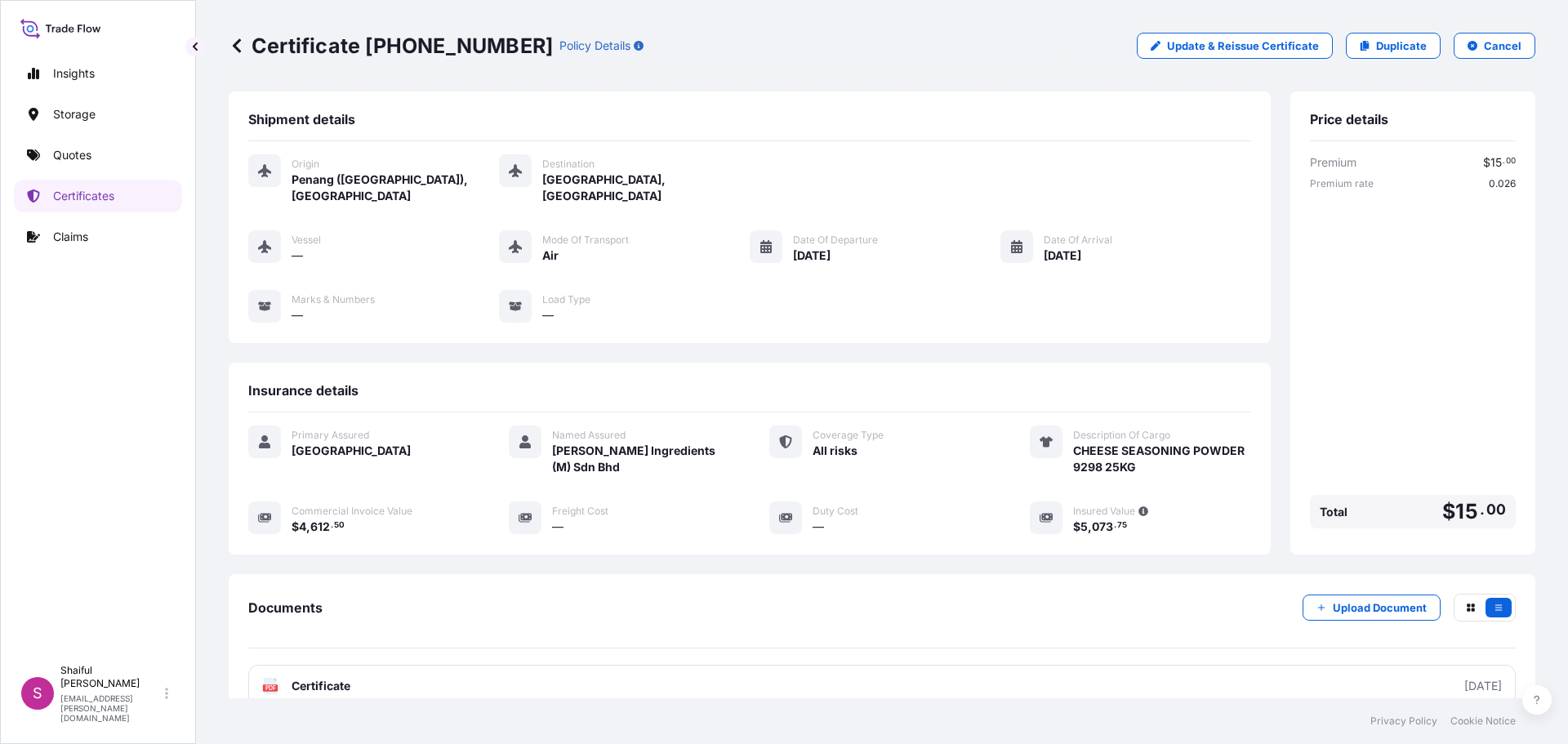
scroll to position [114, 0]
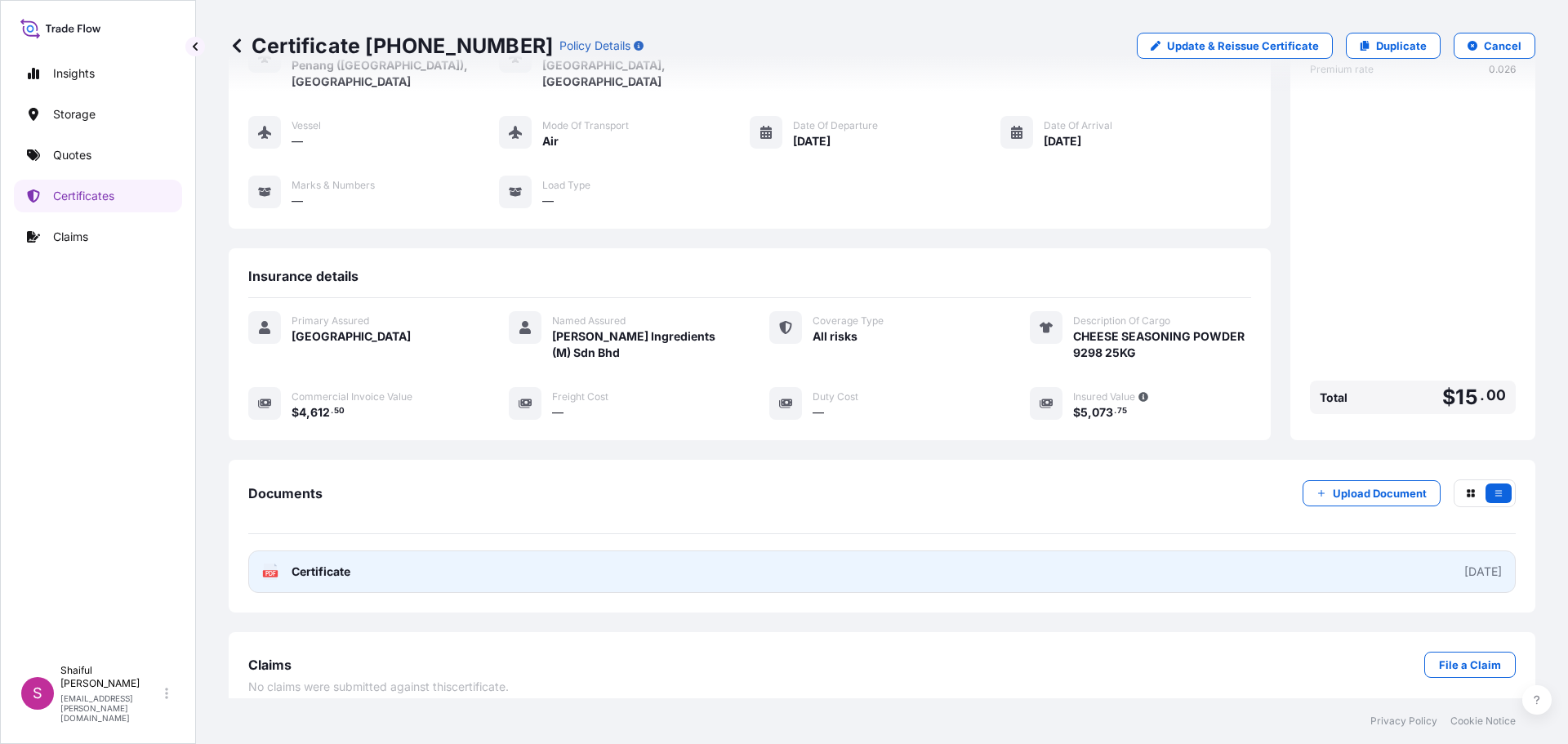
click at [319, 551] on link "PDF Certificate [DATE]" at bounding box center [882, 572] width 1268 height 42
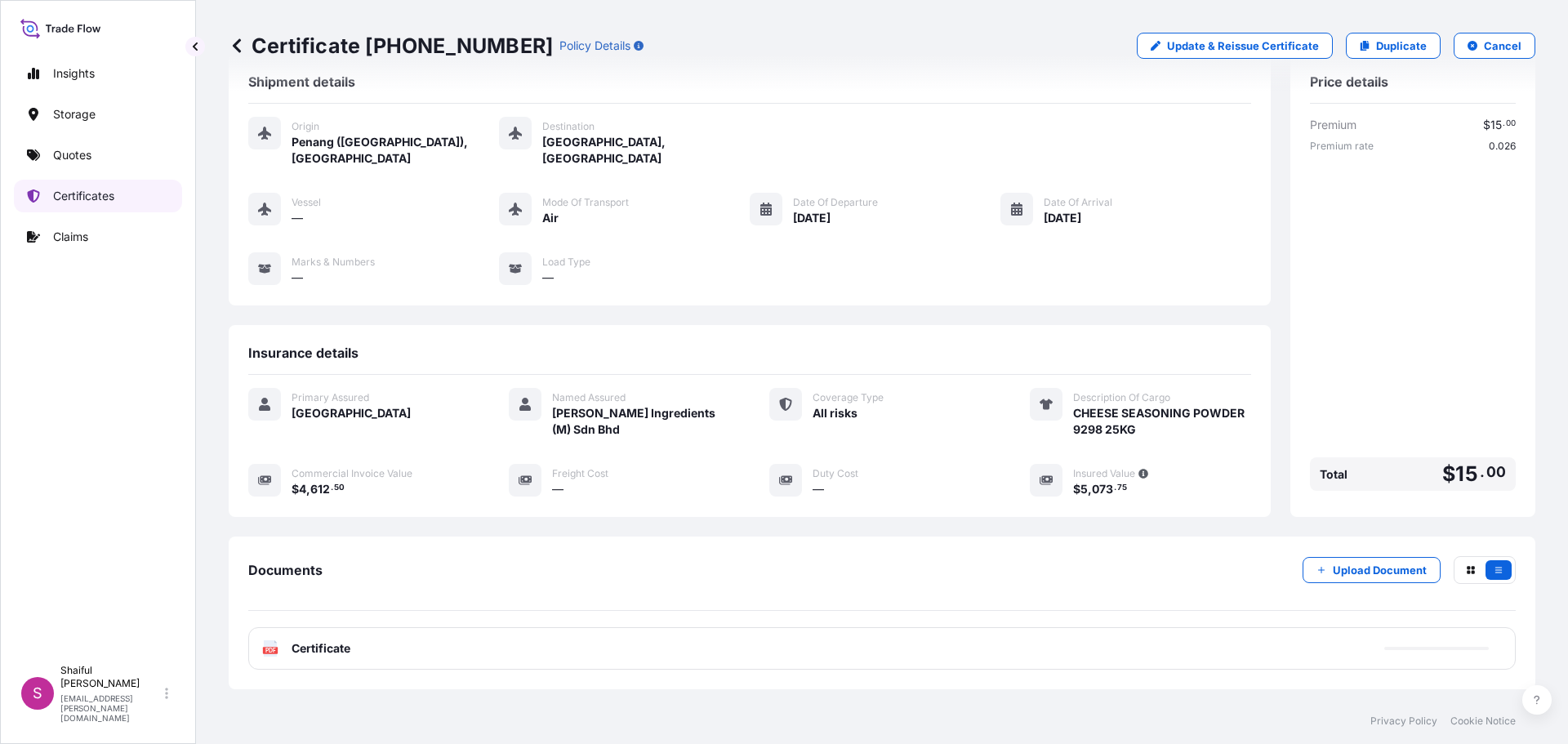
scroll to position [0, 0]
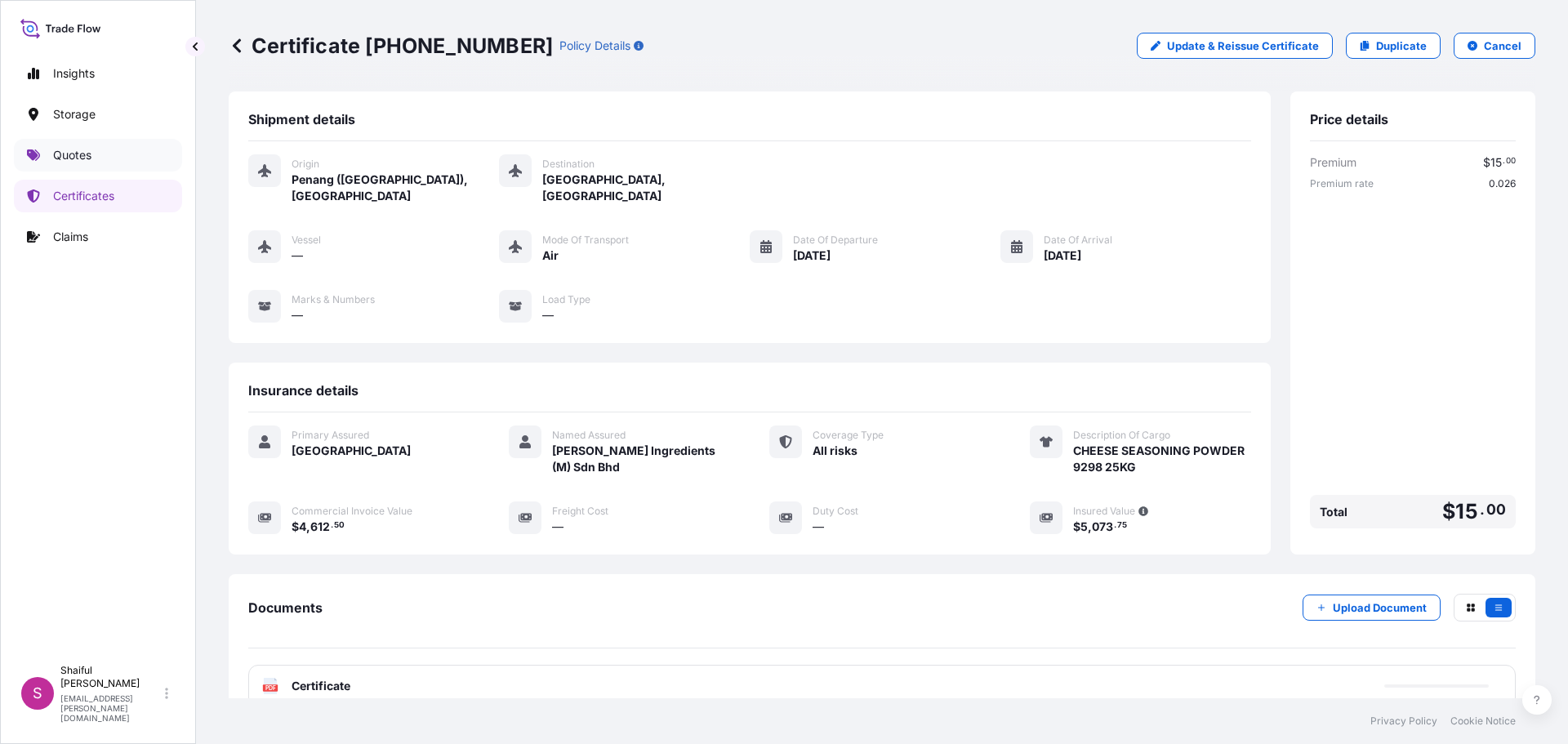
click at [94, 158] on link "Quotes" at bounding box center [98, 155] width 169 height 33
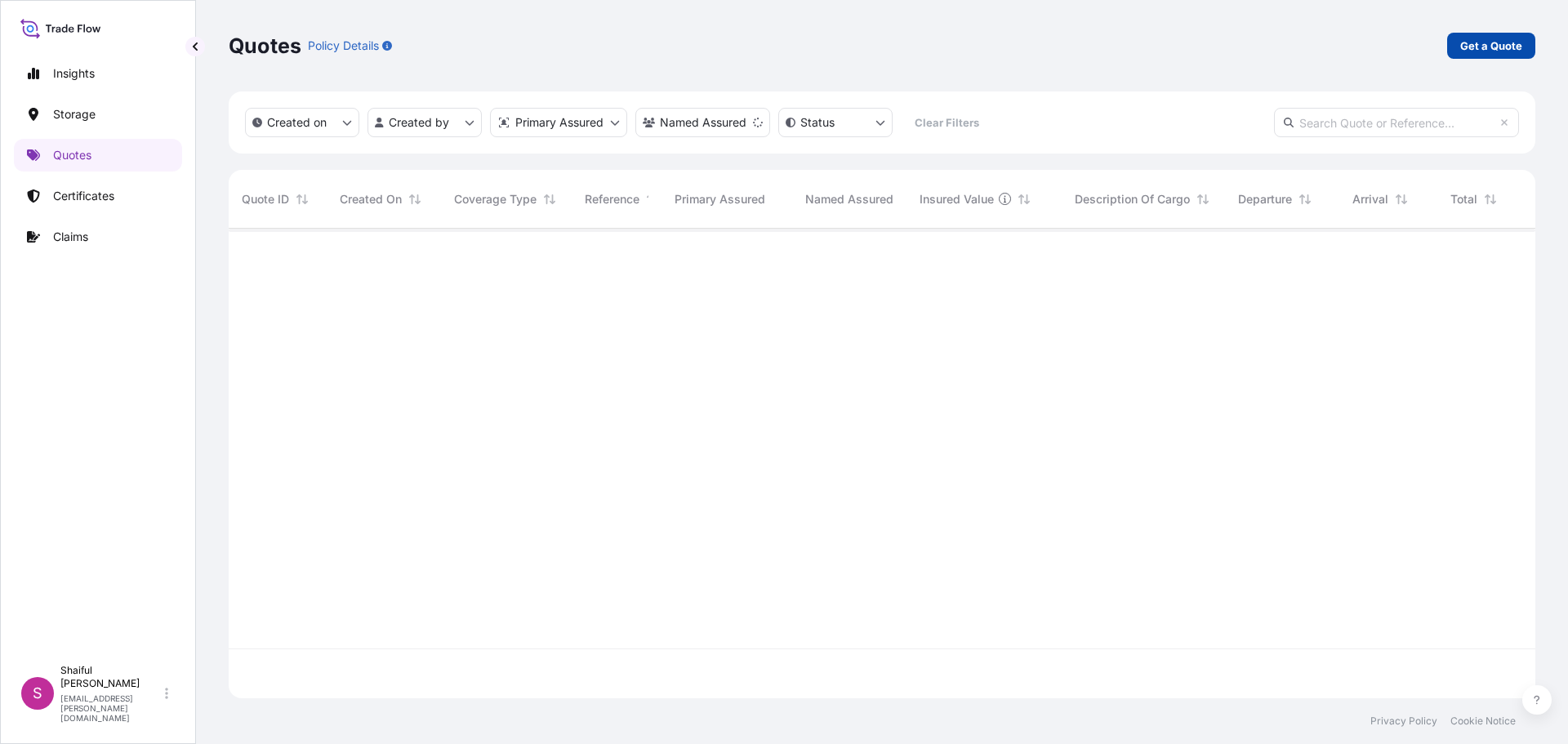
scroll to position [516, 1295]
click at [1490, 45] on p "Get a Quote" at bounding box center [1491, 46] width 62 height 17
select select "Water"
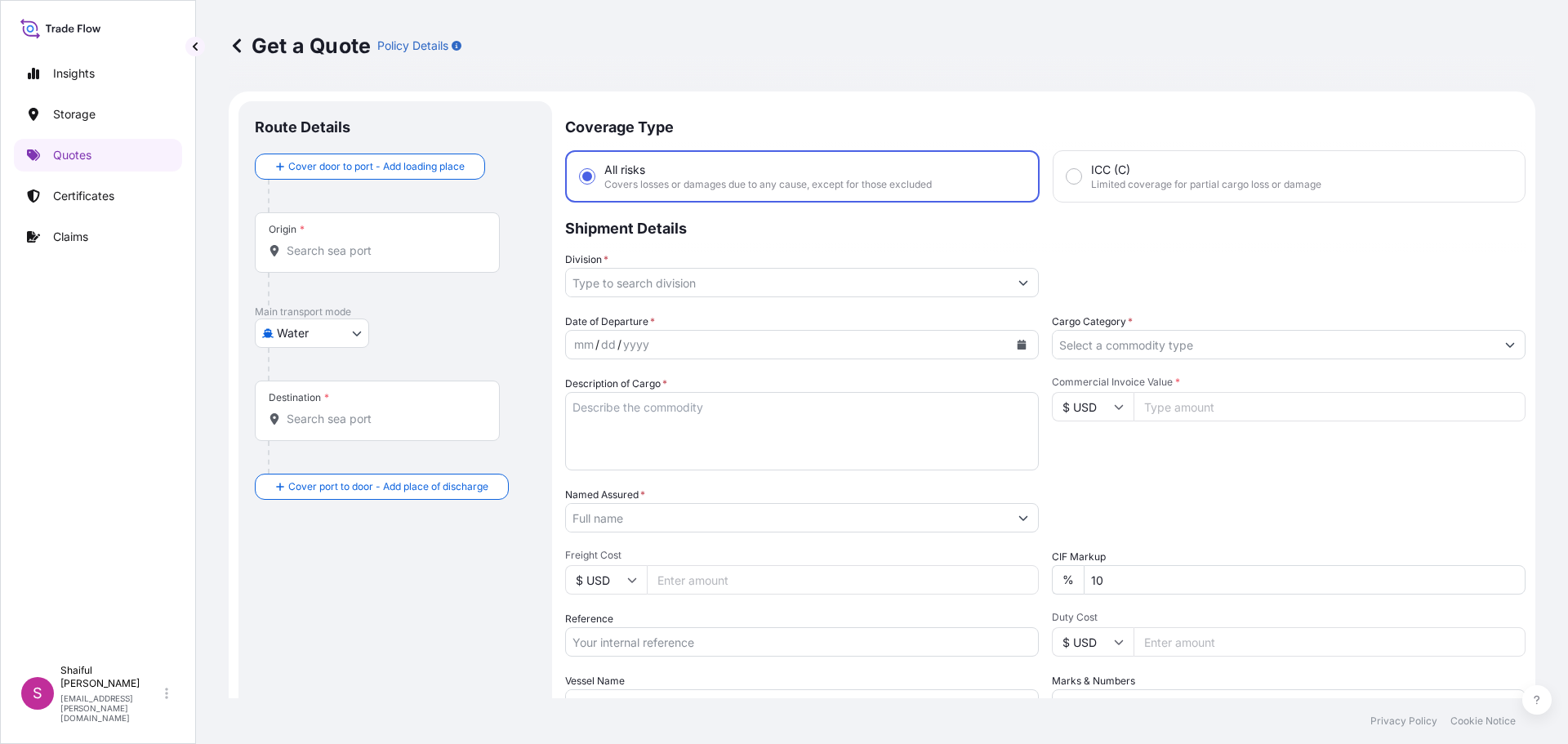
scroll to position [26, 0]
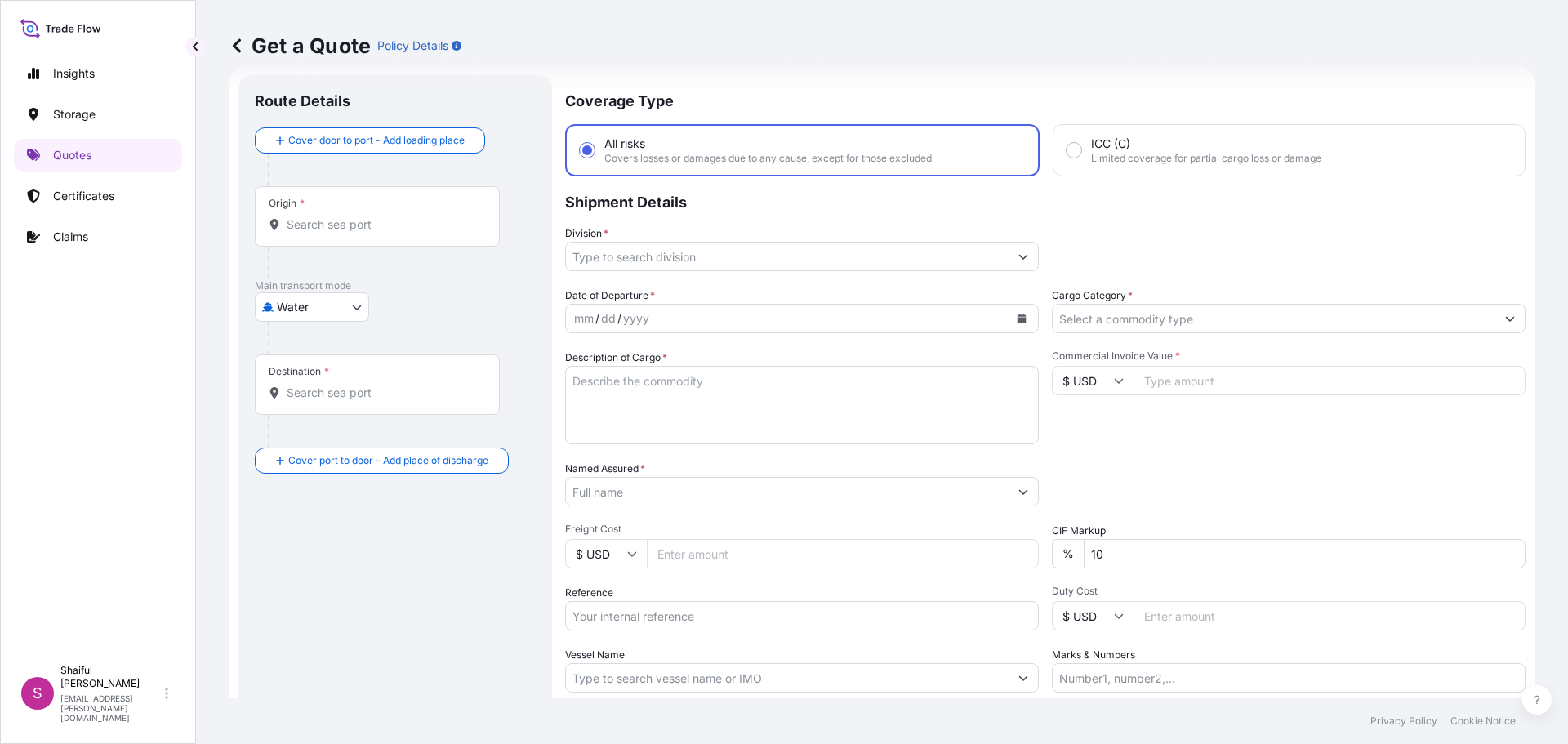
click at [358, 224] on input "Origin *" at bounding box center [382, 224] width 192 height 17
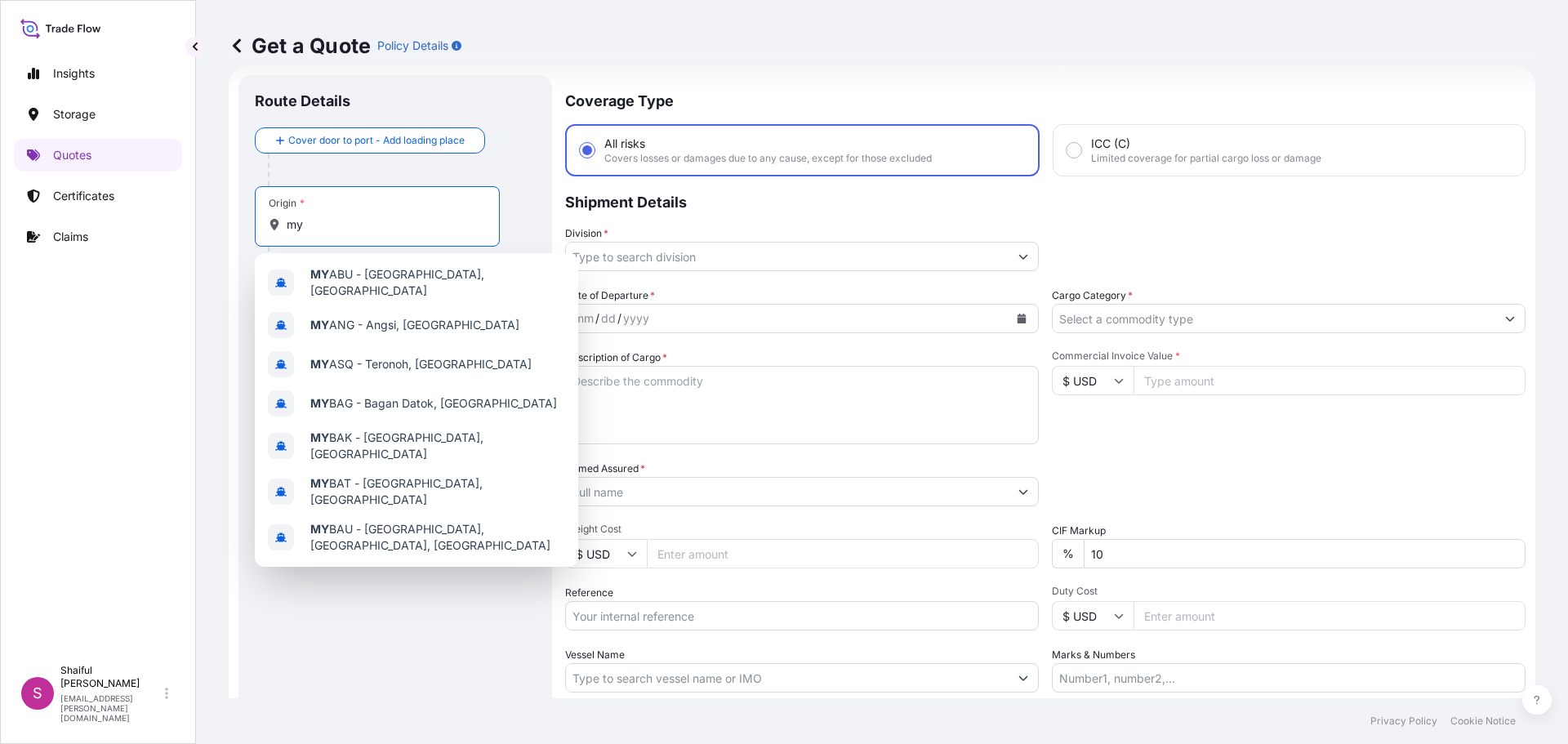
type input "my"
click at [215, 325] on div "Get a Quote Policy Details Route Details Cover door to port - Add loading place…" at bounding box center [882, 349] width 1372 height 698
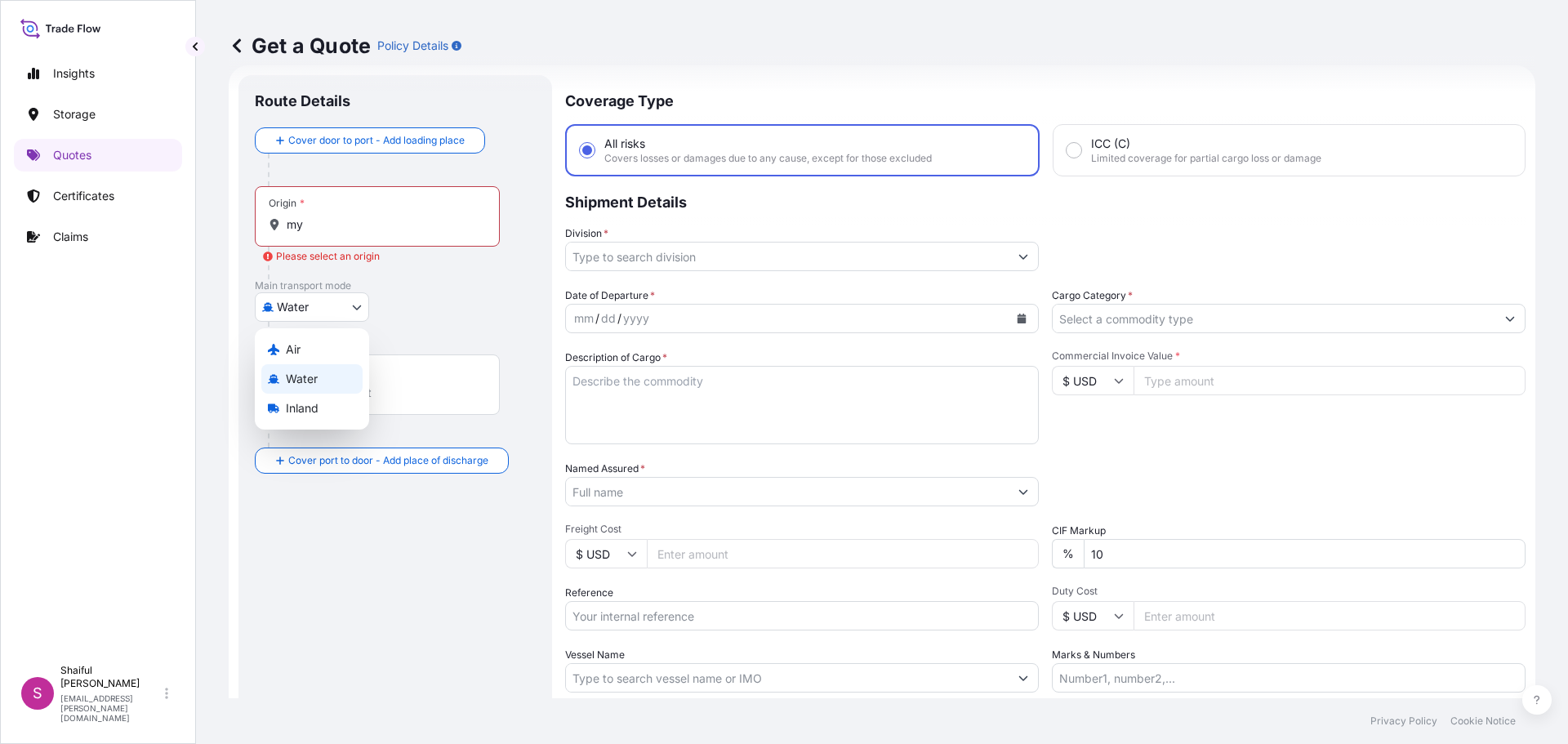
click at [264, 308] on body "0 options available. 10 options available. Insights Storage Quotes Certificates…" at bounding box center [784, 372] width 1568 height 744
click at [278, 336] on div "Air" at bounding box center [312, 349] width 101 height 29
select select "Air"
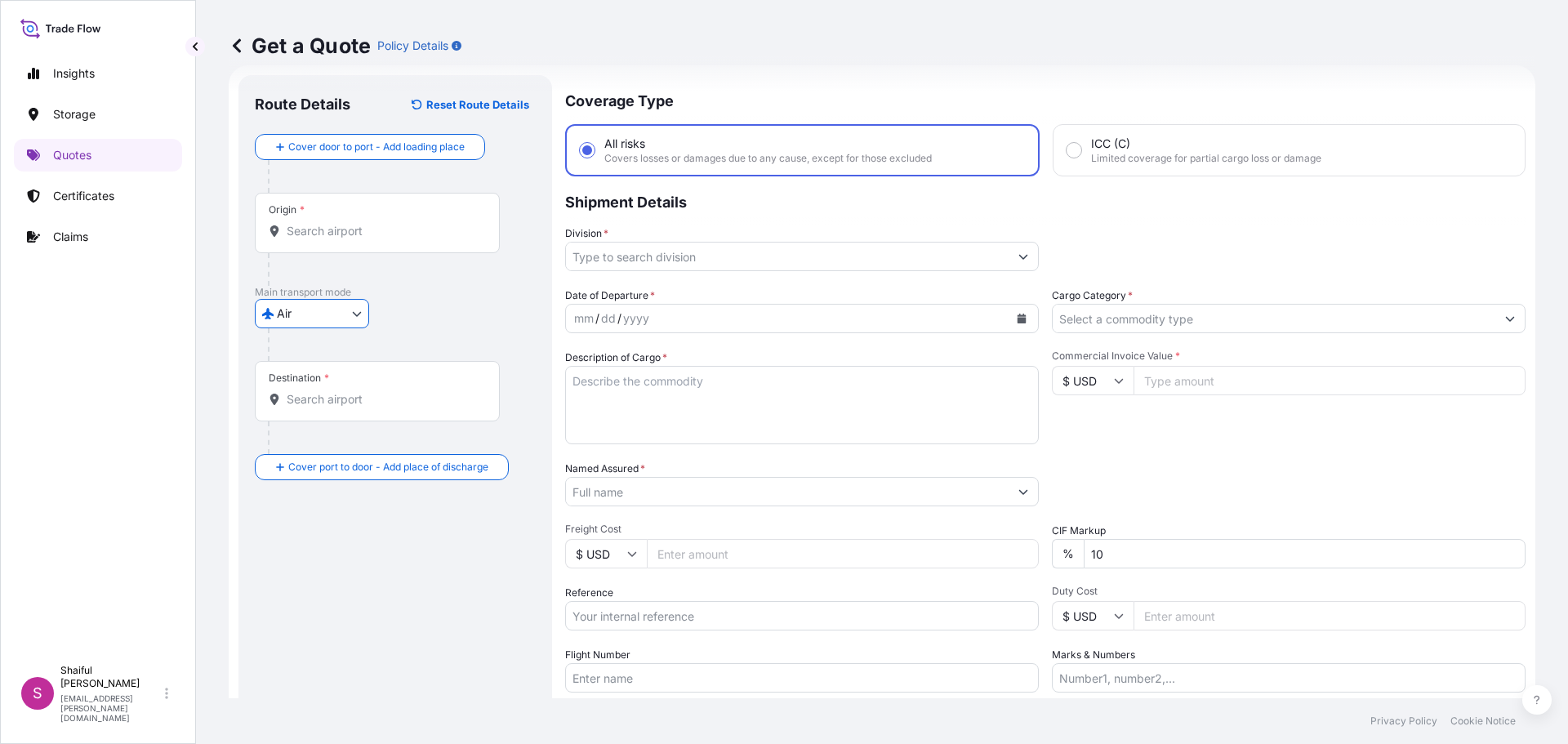
click at [320, 249] on div "Origin *" at bounding box center [377, 222] width 245 height 61
click at [320, 239] on input "Origin *" at bounding box center [382, 231] width 192 height 17
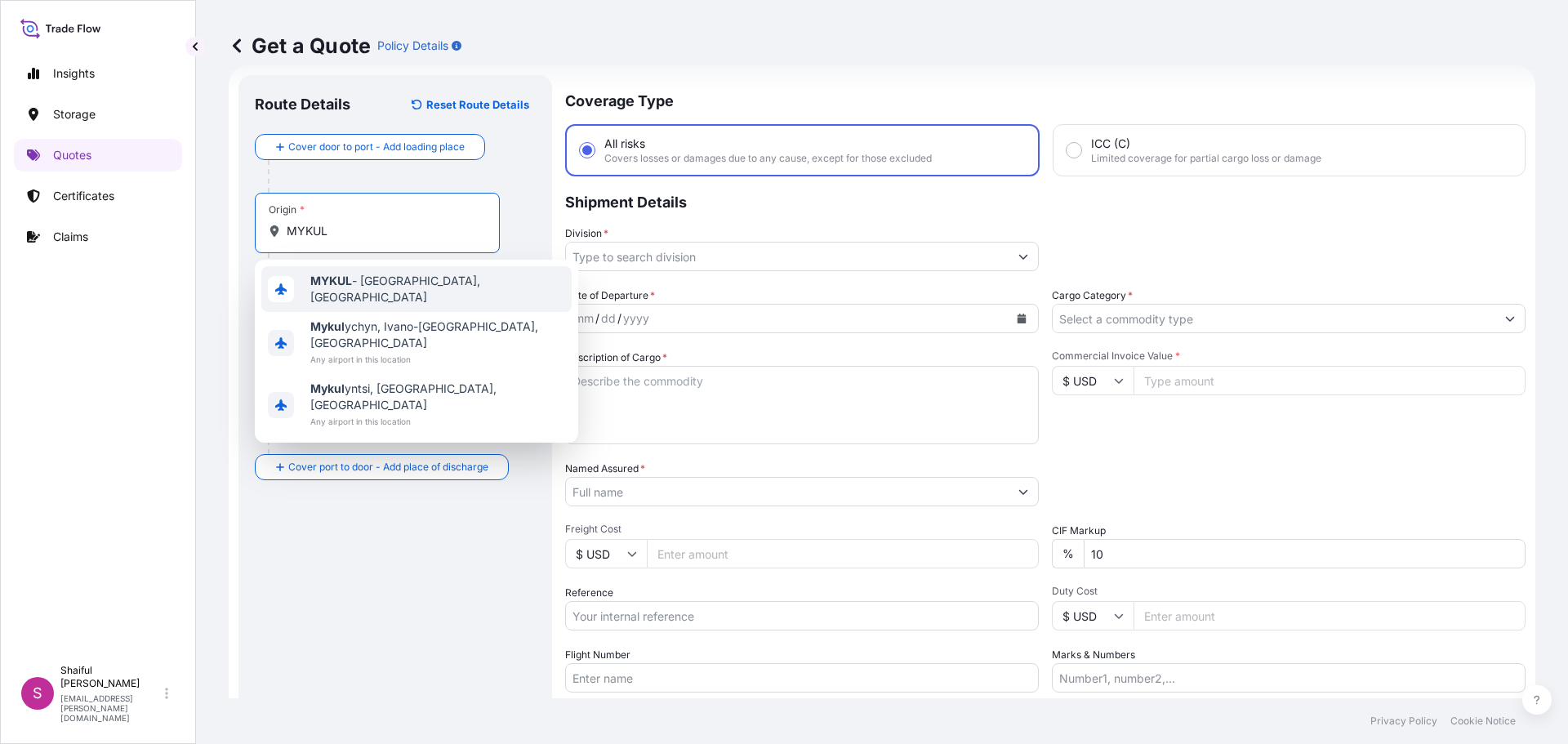
click at [355, 293] on span "MYKUL - [GEOGRAPHIC_DATA], [GEOGRAPHIC_DATA]" at bounding box center [437, 289] width 255 height 33
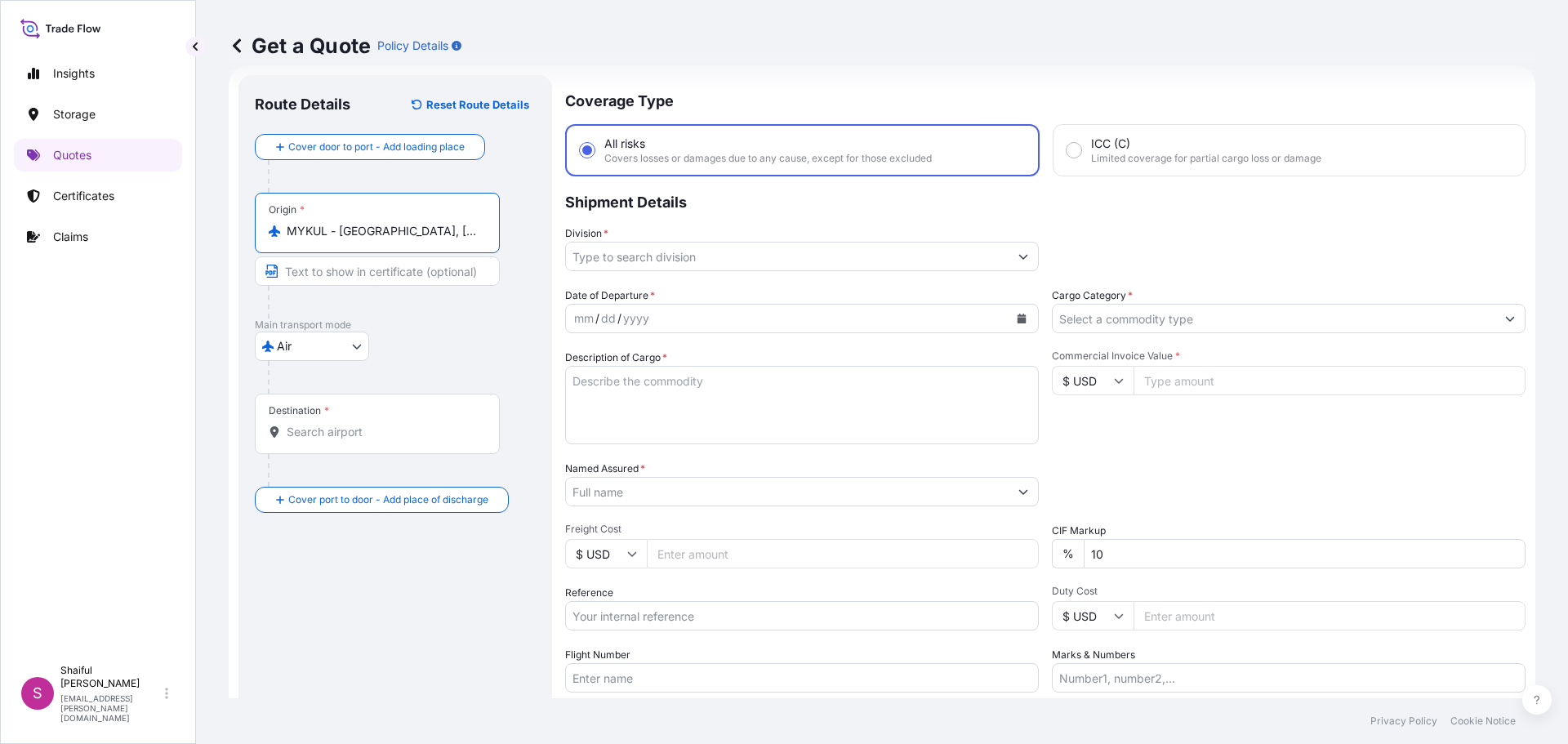
type input "MYKUL - [GEOGRAPHIC_DATA], [GEOGRAPHIC_DATA]"
click at [345, 419] on div "Destination *" at bounding box center [377, 423] width 245 height 61
click at [345, 424] on input "Destination *" at bounding box center [382, 432] width 192 height 17
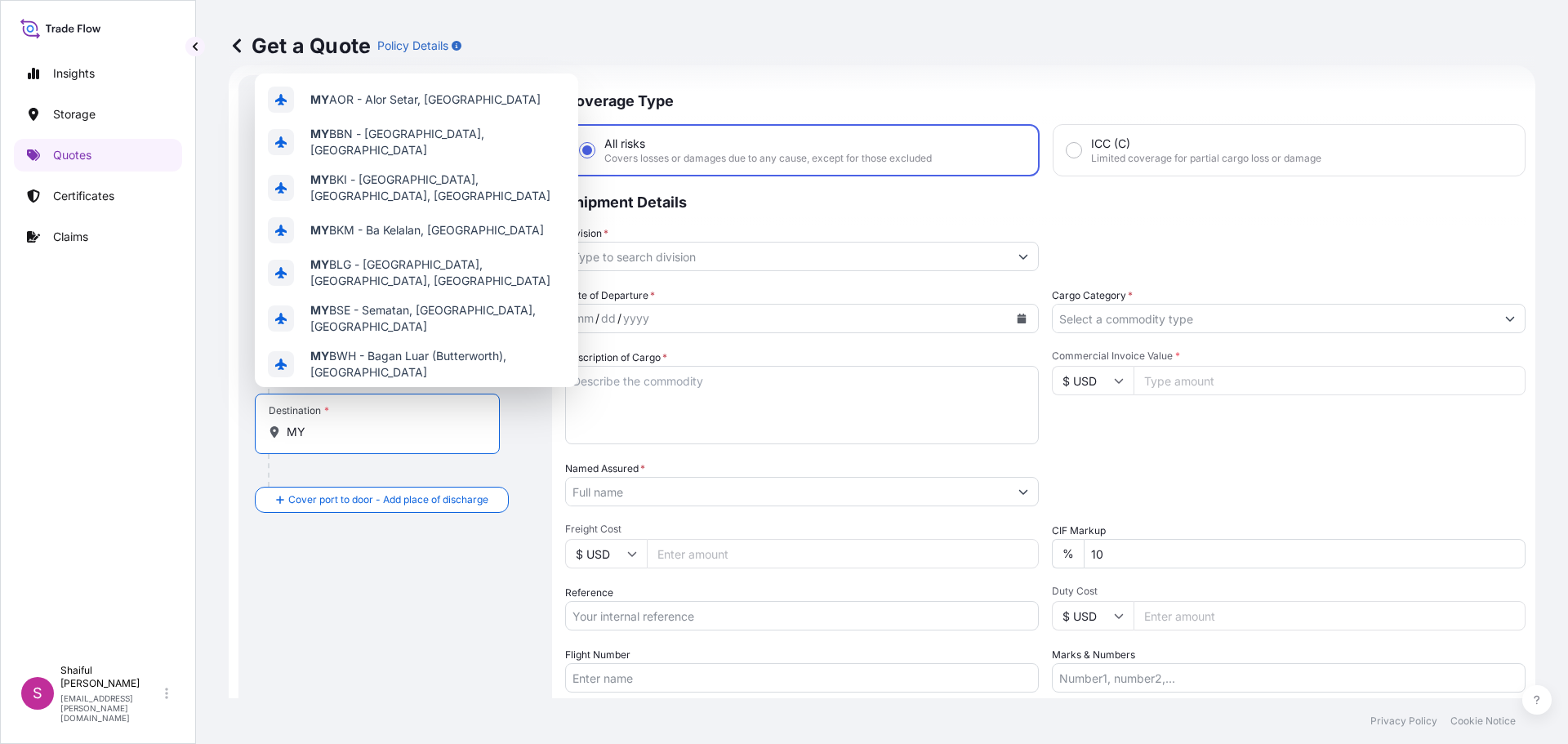
type input "MY"
click at [657, 405] on textarea "Description of Cargo *" at bounding box center [801, 405] width 473 height 78
paste textarea "MYVACET 9-45 K NF in 20kg drum"
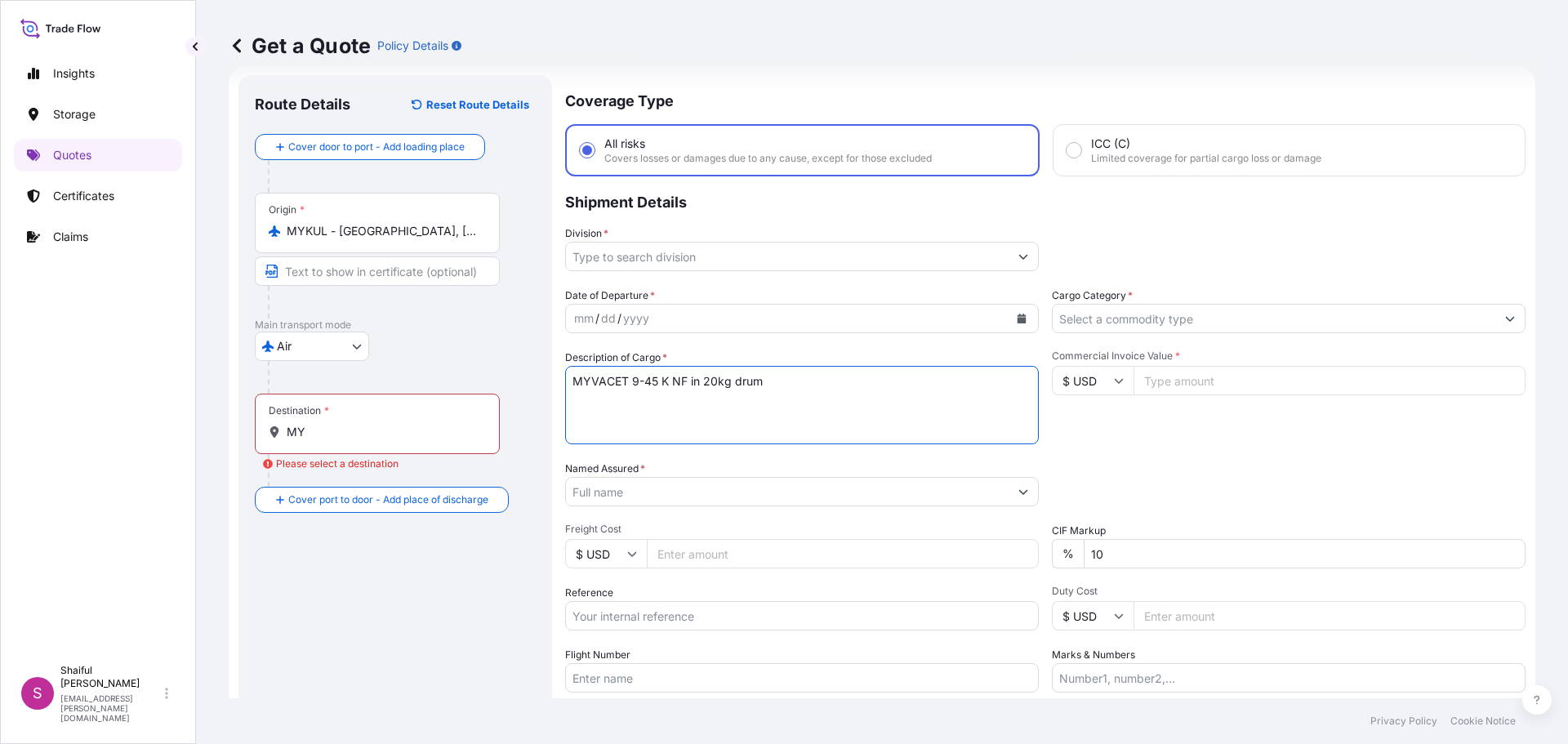
type textarea "MYVACET 9-45 K NF in 20kg drum"
click at [676, 258] on input "Division *" at bounding box center [787, 256] width 443 height 29
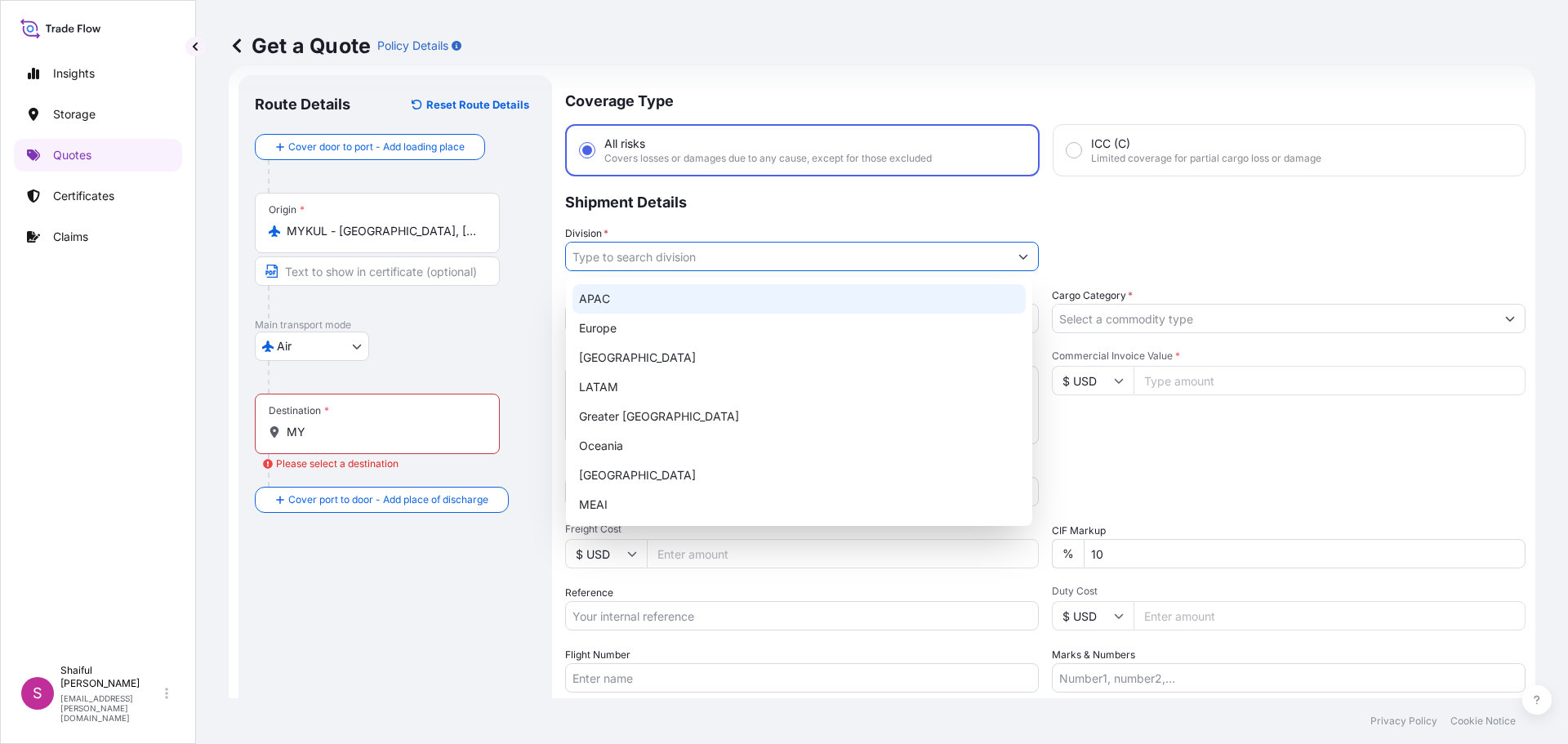
click at [669, 286] on div "APAC" at bounding box center [799, 299] width 453 height 29
type input "APAC"
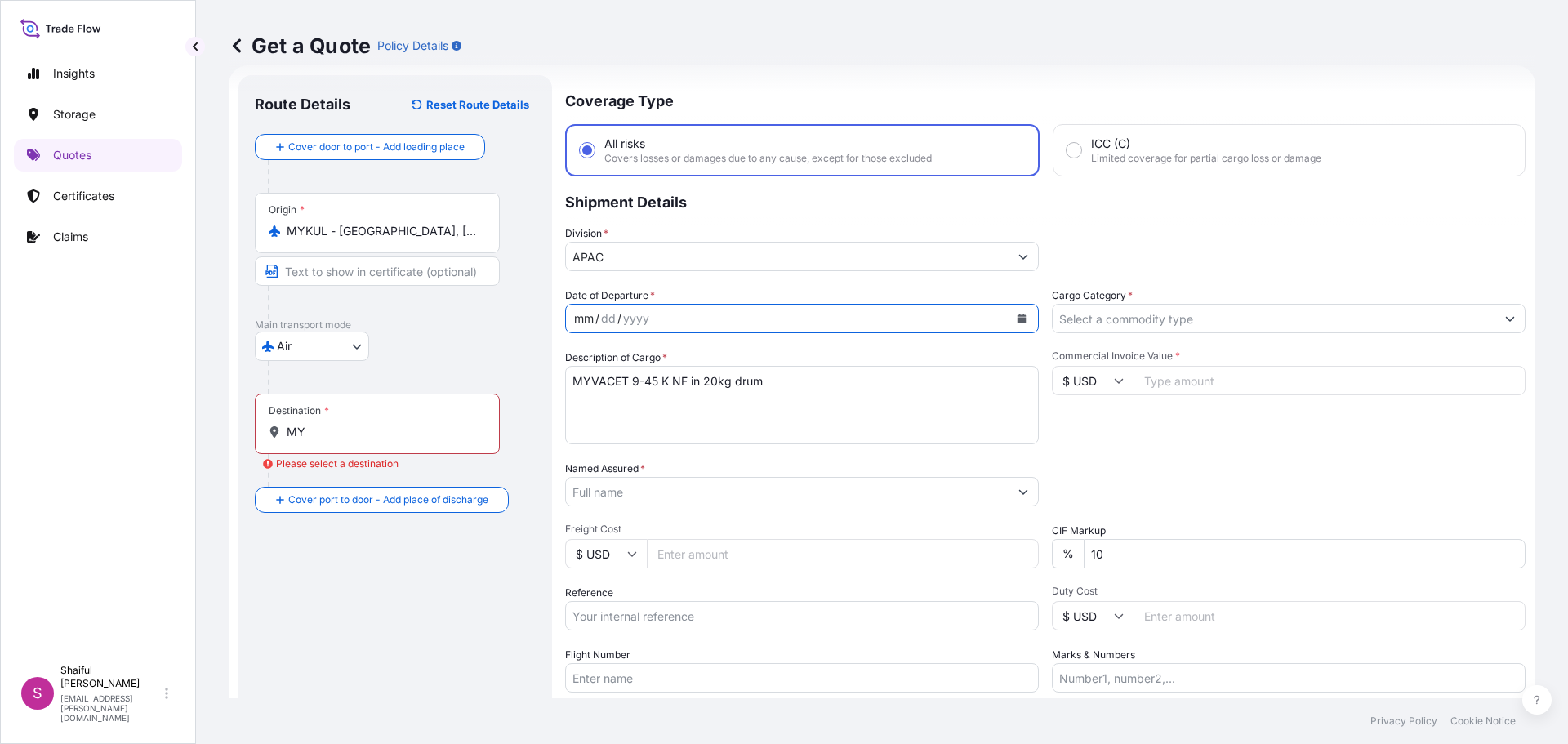
click at [660, 307] on div "mm / dd / yyyy" at bounding box center [787, 318] width 443 height 29
click at [1021, 319] on button "Calendar" at bounding box center [1022, 319] width 26 height 26
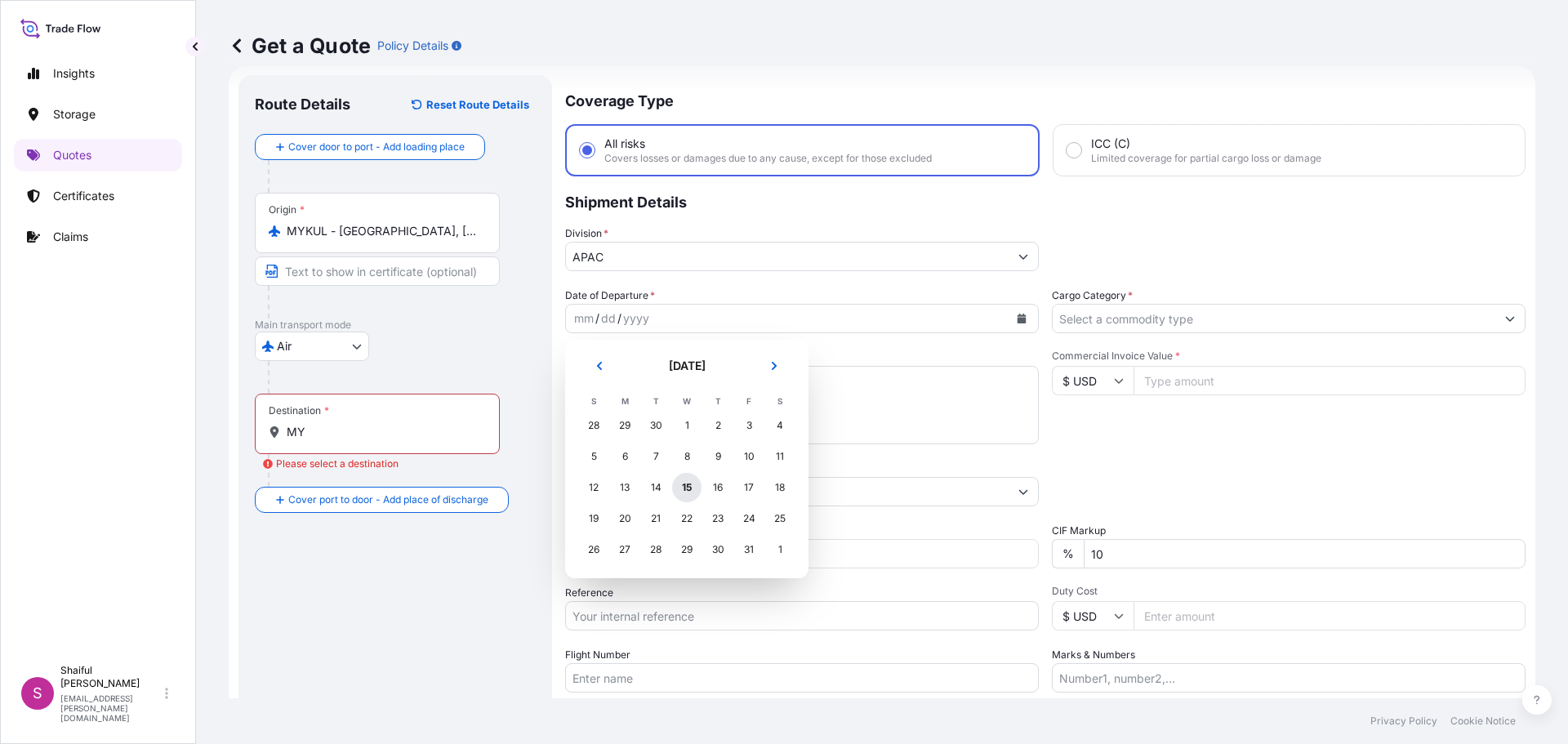
click at [695, 485] on div "15" at bounding box center [686, 487] width 29 height 29
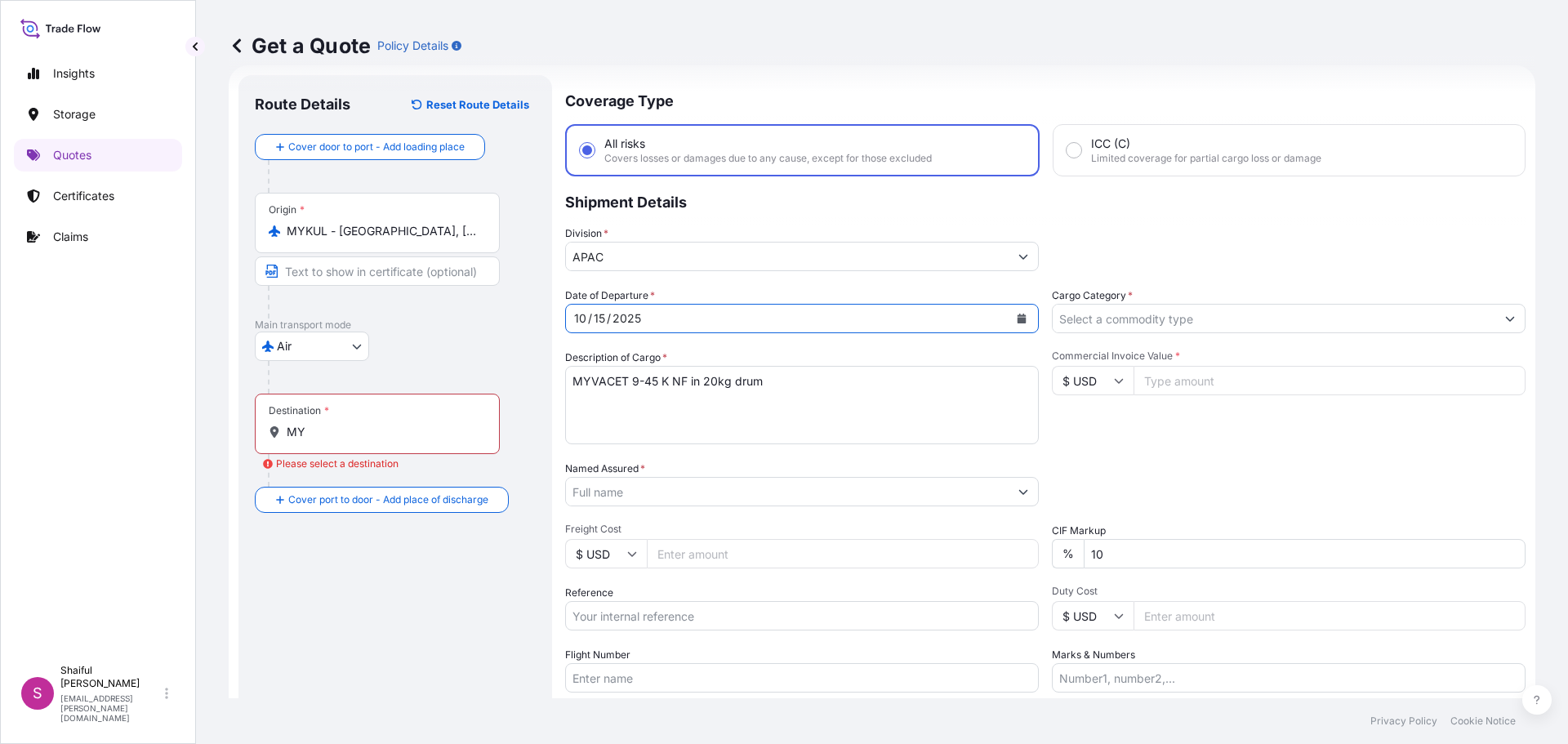
click at [1192, 315] on input "Cargo Category *" at bounding box center [1274, 318] width 443 height 29
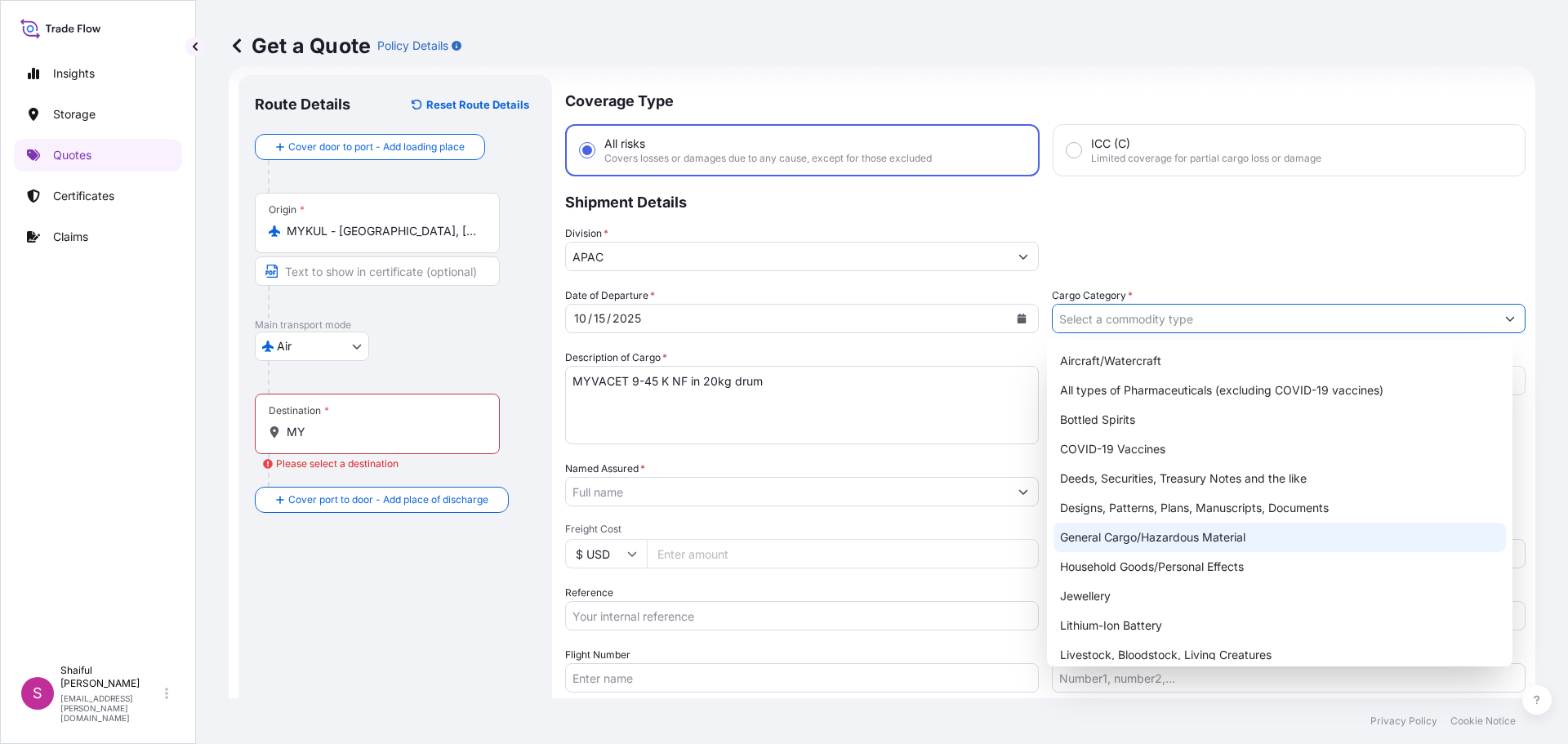
click at [1169, 530] on div "General Cargo/Hazardous Material" at bounding box center [1280, 537] width 453 height 29
type input "General Cargo/Hazardous Material"
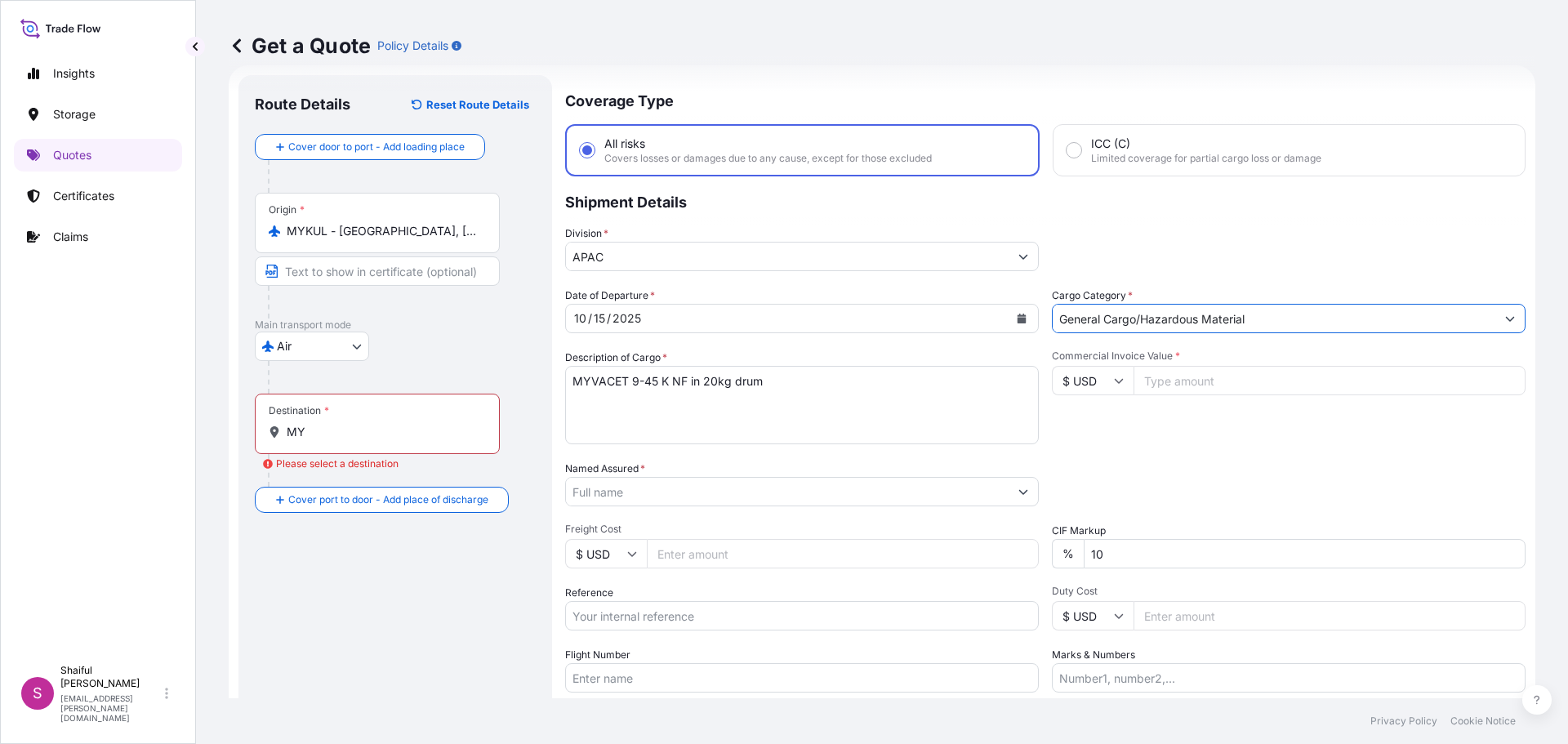
click at [1134, 380] on input "Commercial Invoice Value *" at bounding box center [1330, 380] width 392 height 29
click at [1248, 389] on input "Commercial Invoice Value *" at bounding box center [1330, 380] width 392 height 29
paste input "9360.00"
type input "9360.00"
click at [715, 487] on input "Named Assured *" at bounding box center [784, 491] width 437 height 29
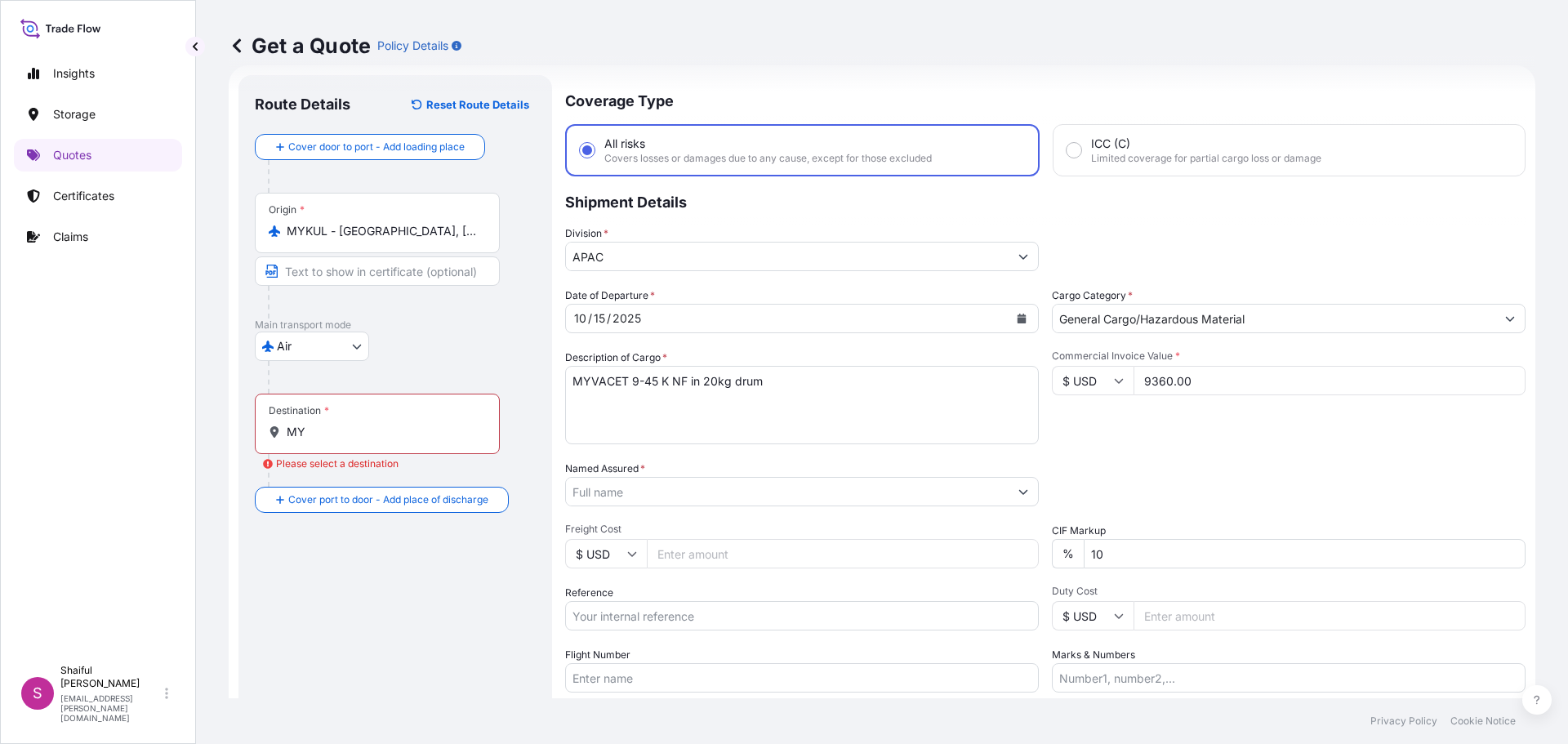
click at [617, 480] on input "Named Assured *" at bounding box center [787, 491] width 443 height 29
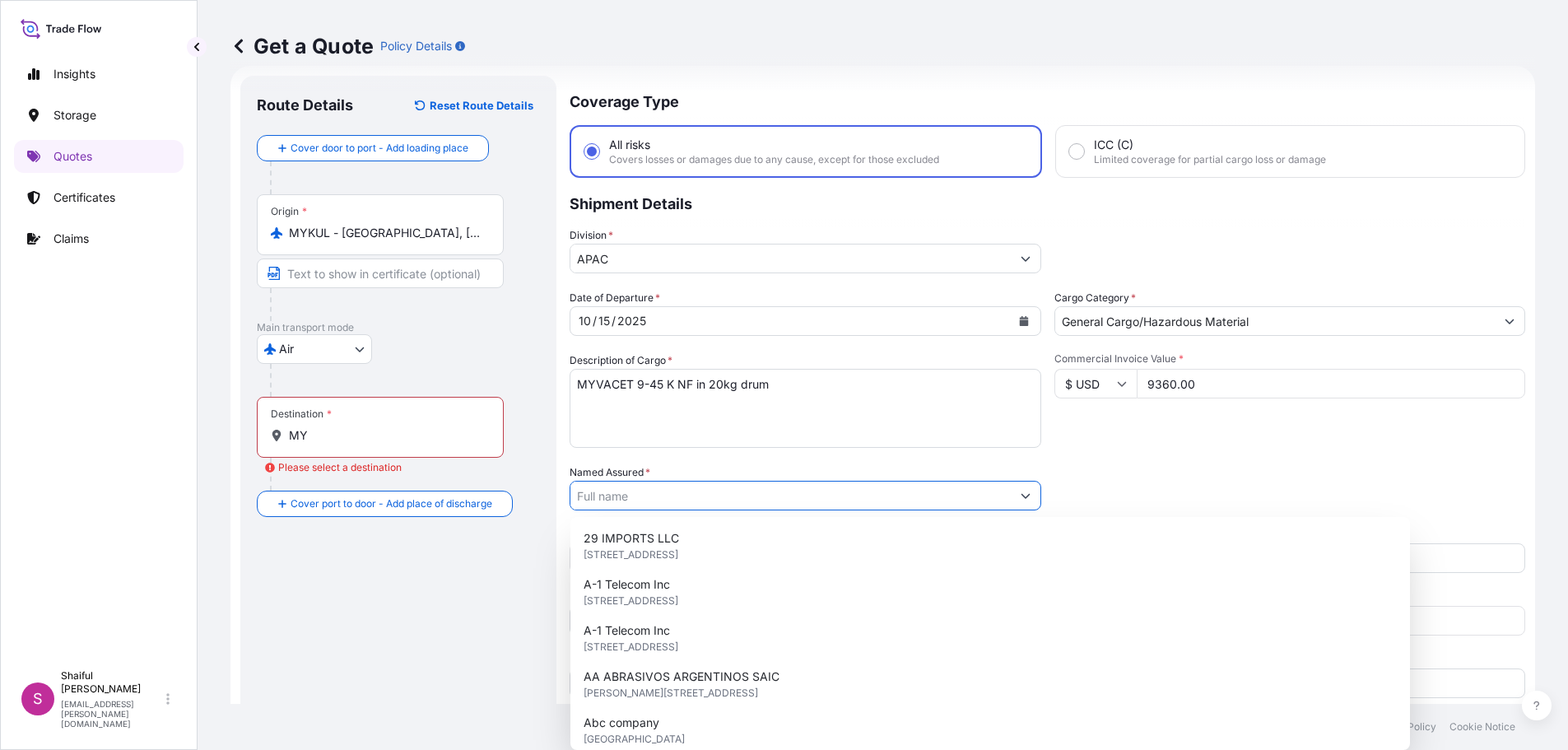
paste input "[PERSON_NAME] Ingredients (M) Sdn Bhd"
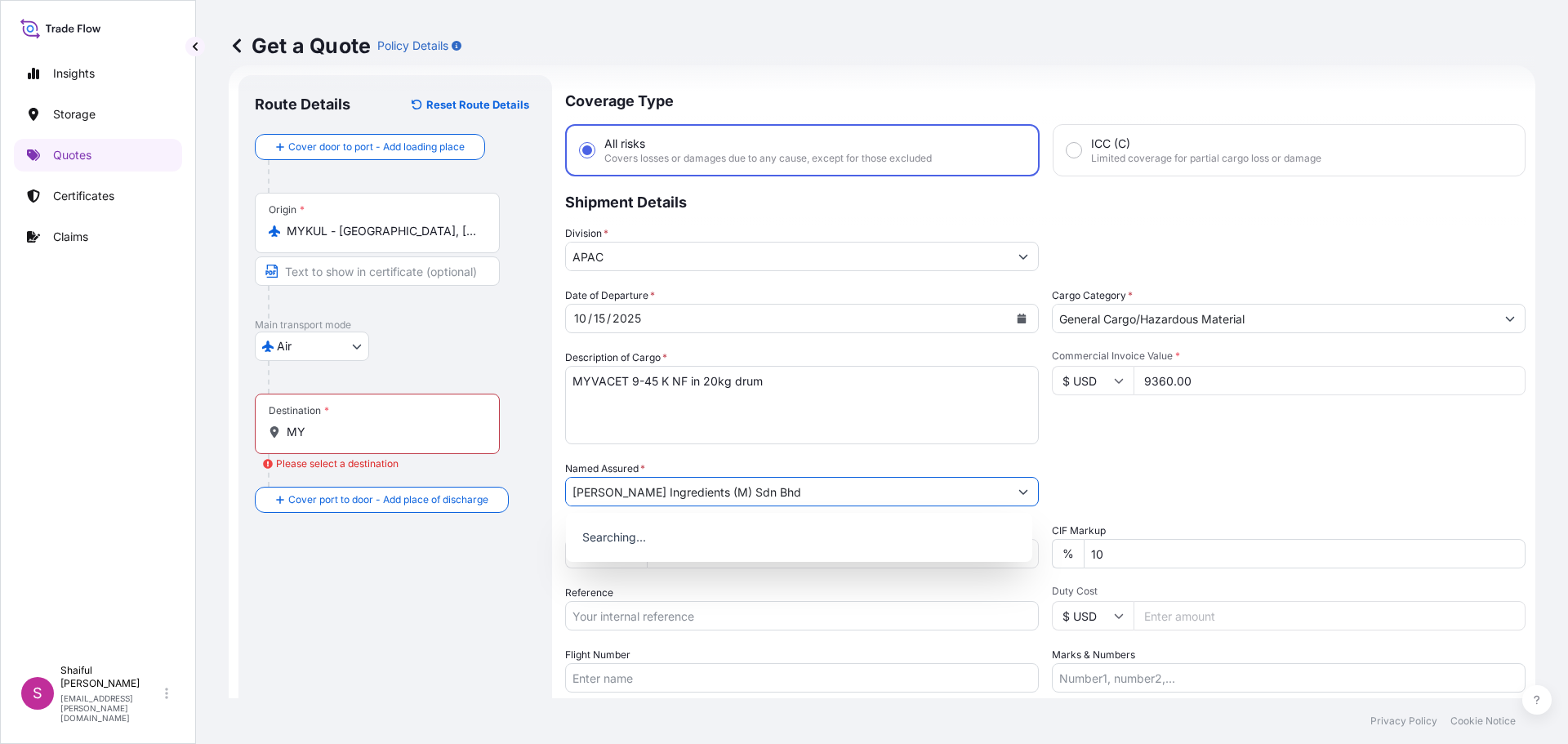
type input "[PERSON_NAME] Ingredients (M) Sdn Bhd"
click at [1268, 465] on div "Packing Category Type to search a container mode Please select a primary mode o…" at bounding box center [1289, 483] width 473 height 46
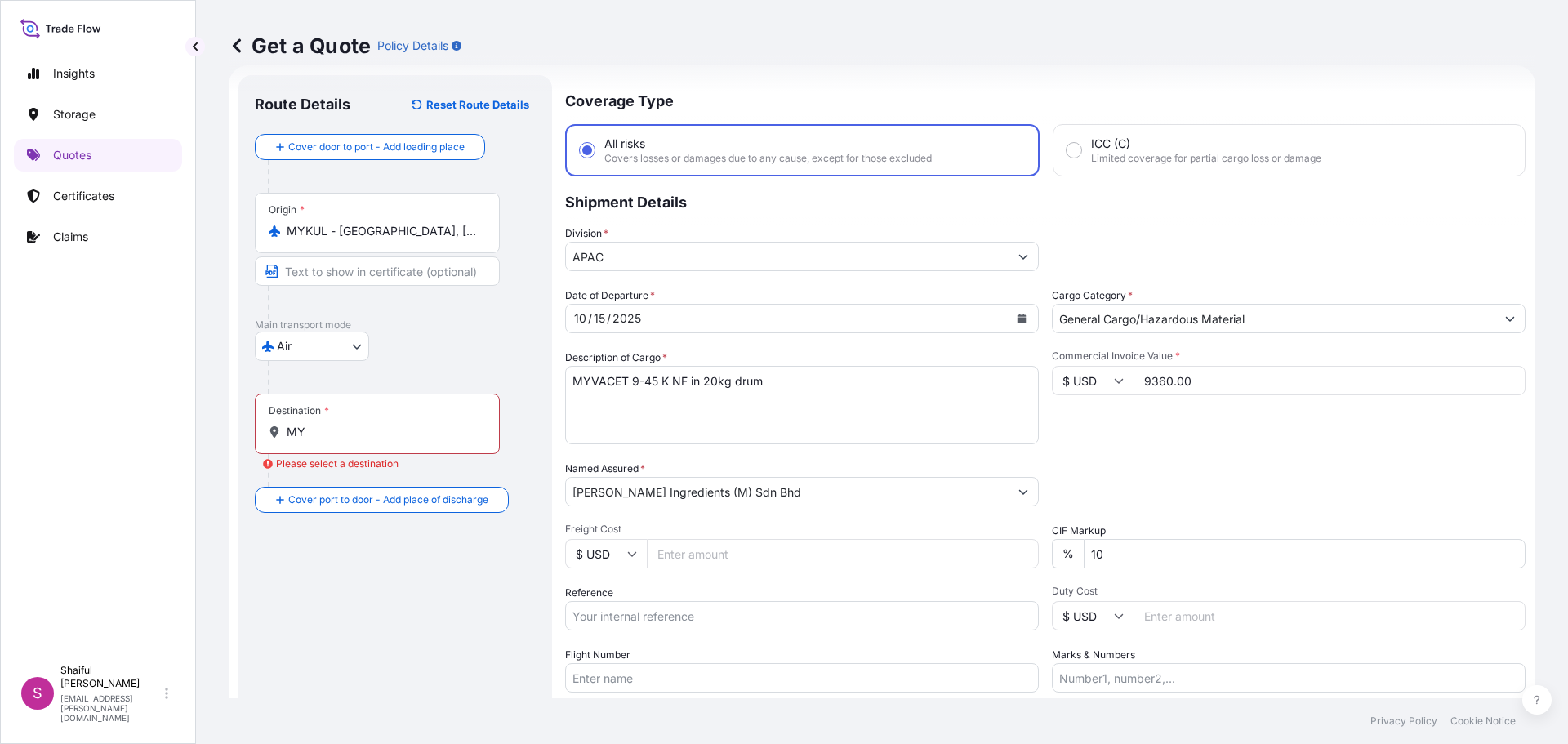
click at [318, 438] on input "MY" at bounding box center [382, 432] width 192 height 17
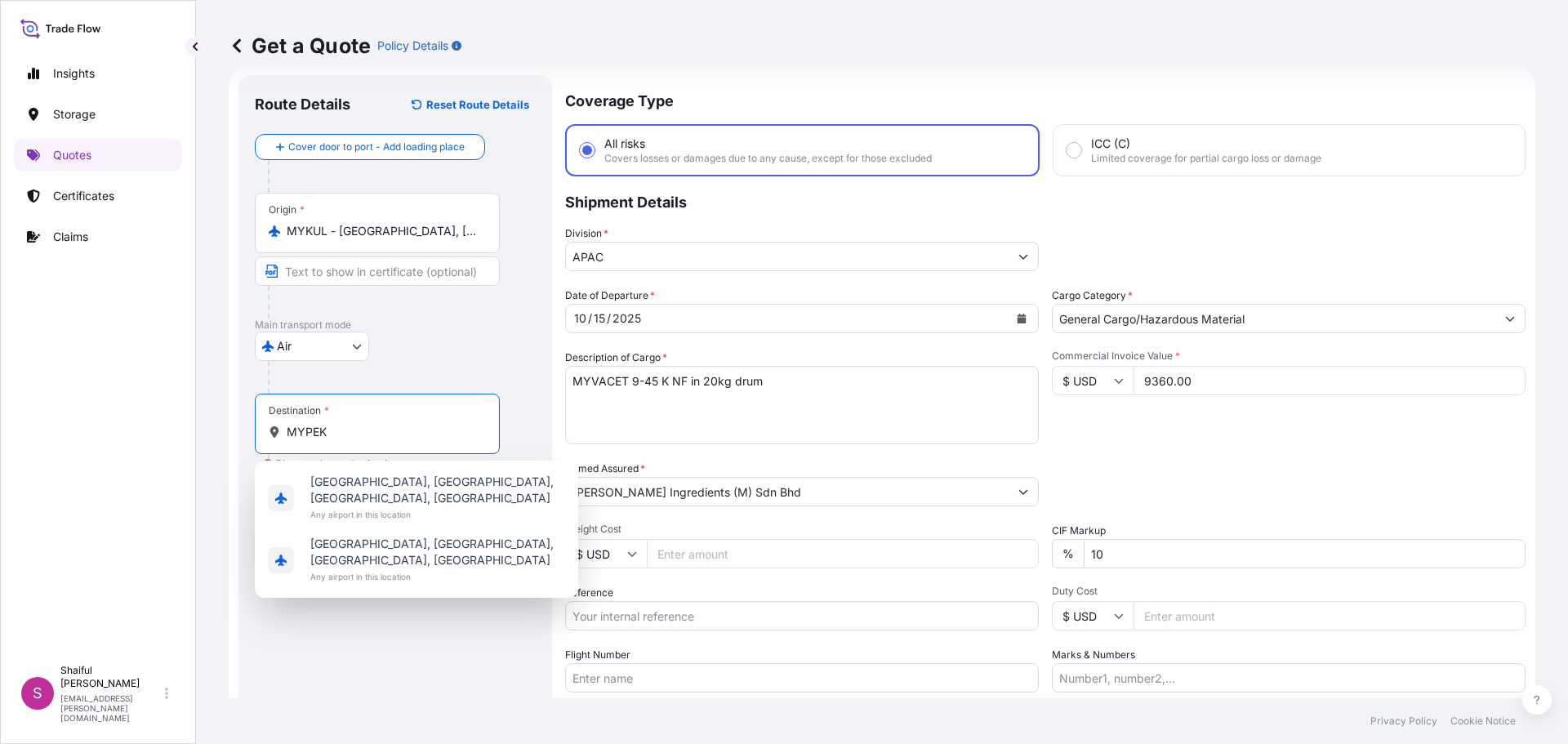
drag, startPoint x: 277, startPoint y: 438, endPoint x: 193, endPoint y: 437, distance: 84.0
click at [193, 437] on div "Insights Storage Quotes Certificates Claims S Shaiful Jamel [EMAIL_ADDRESS][PER…" at bounding box center [784, 372] width 1568 height 744
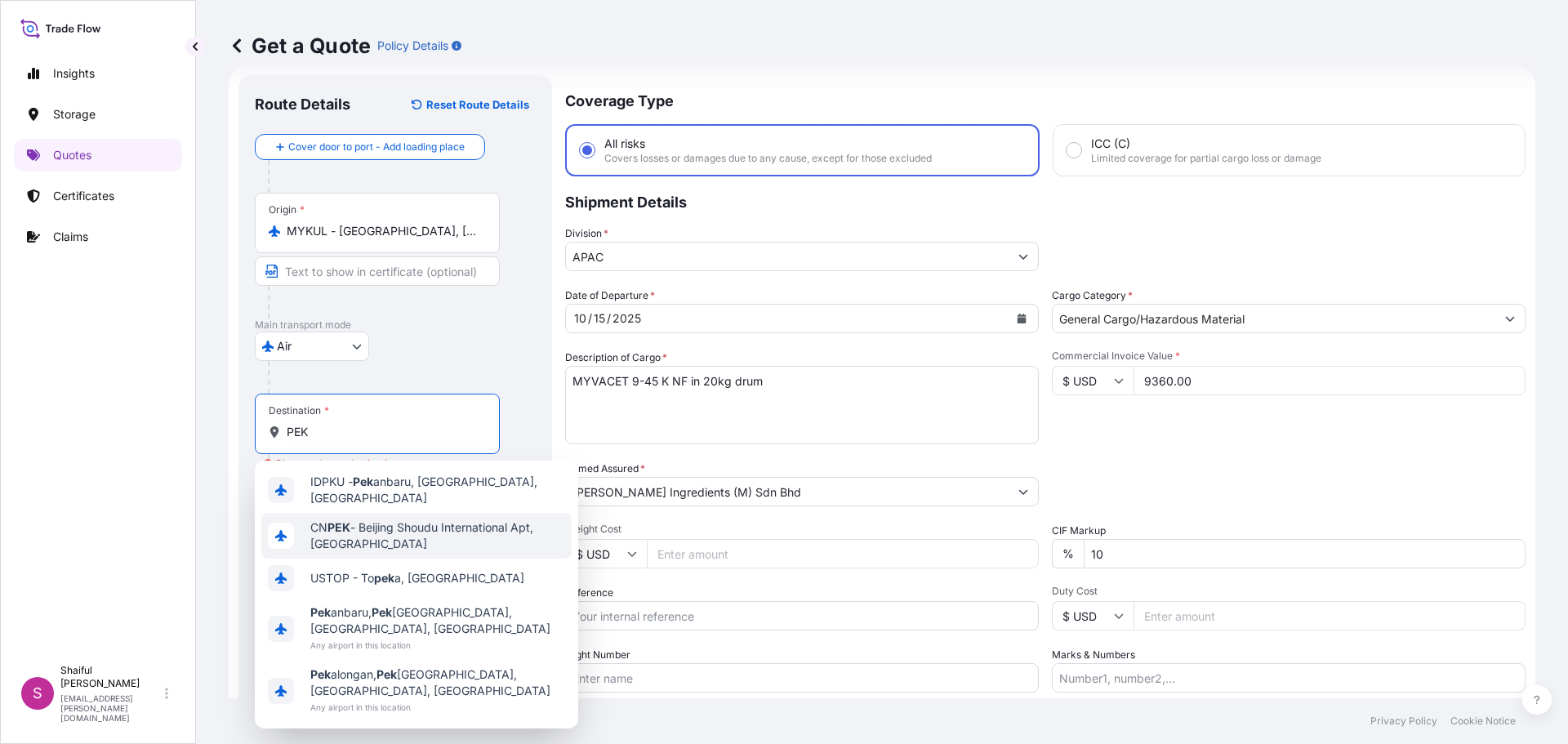
click at [453, 541] on span "CN PEK - Beijing Shoudu International Apt, [GEOGRAPHIC_DATA]" at bounding box center [437, 535] width 255 height 33
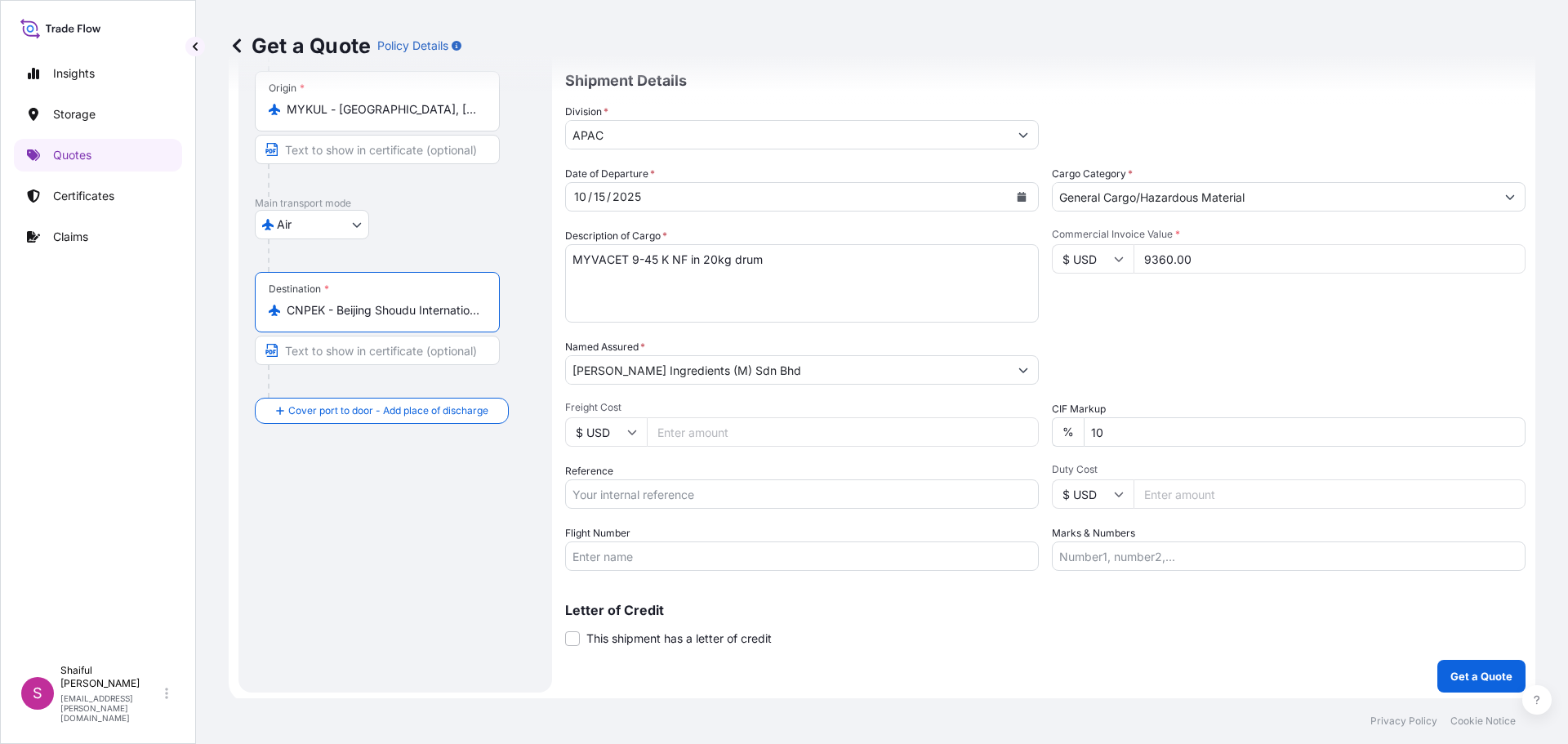
scroll to position [152, 0]
type input "CNPEK - Beijing Shoudu International Apt, [GEOGRAPHIC_DATA]"
click at [1450, 669] on p "Get a Quote" at bounding box center [1481, 672] width 62 height 17
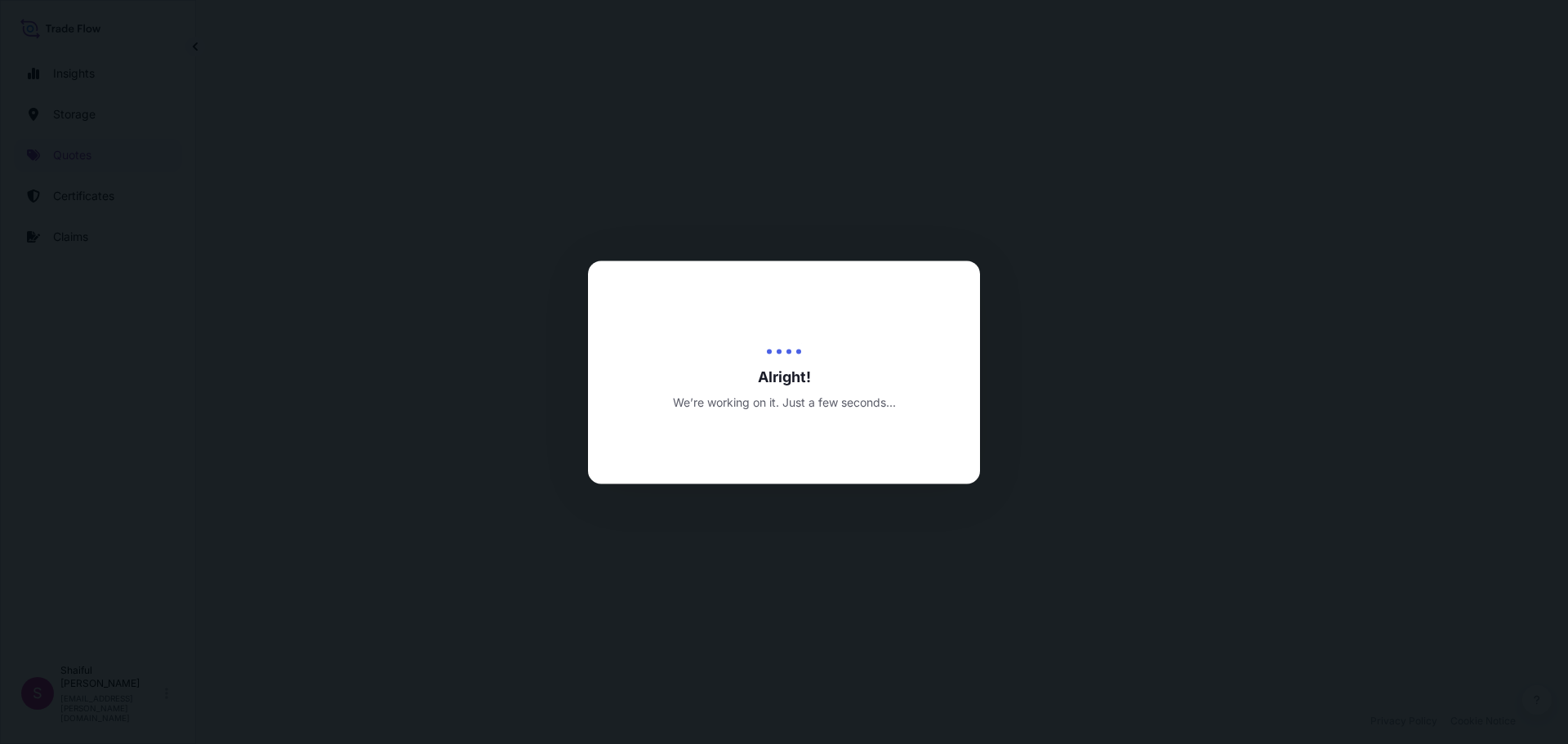
select select "Air"
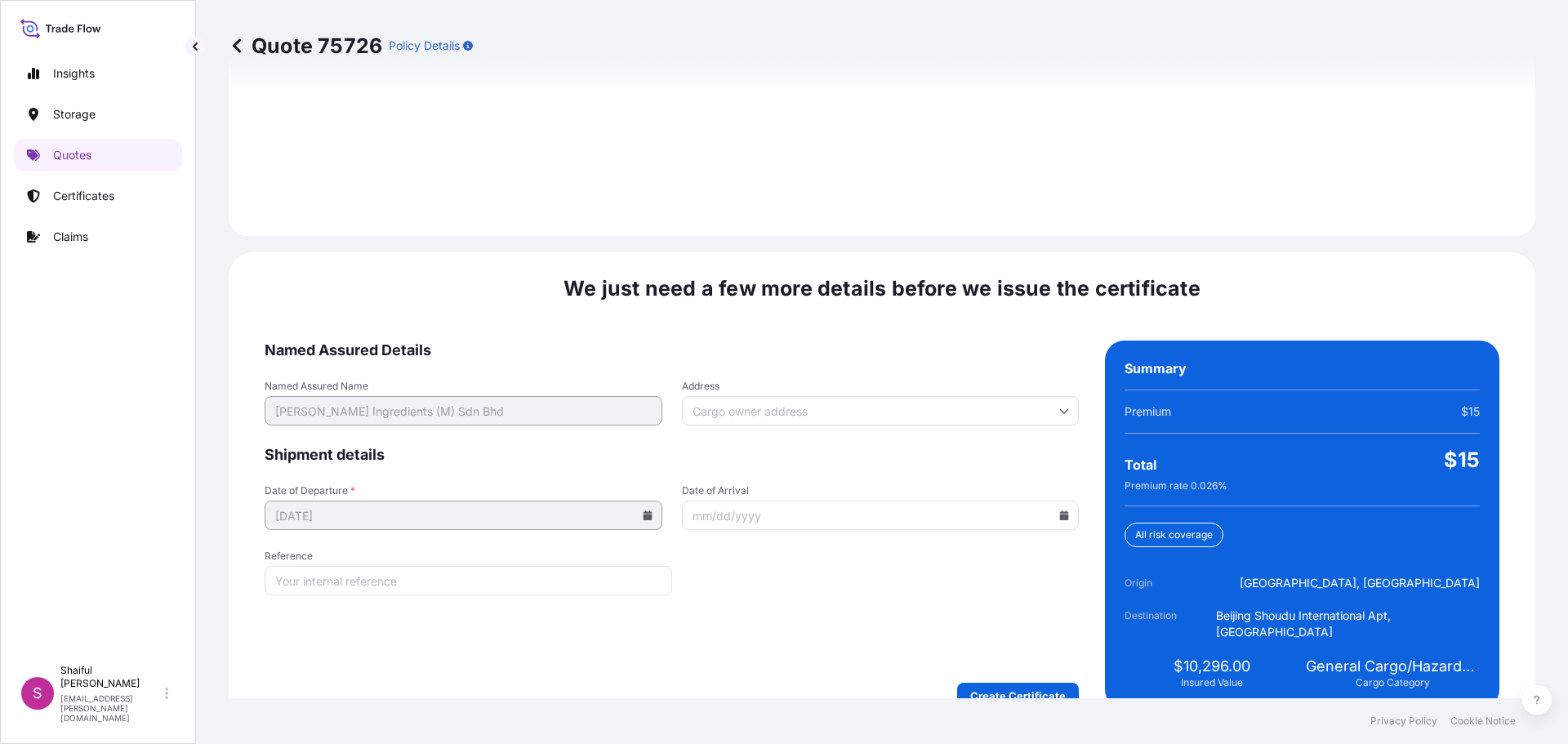
scroll to position [2335, 0]
click at [1060, 509] on icon at bounding box center [1065, 514] width 9 height 10
click at [878, 354] on button "16" at bounding box center [875, 353] width 26 height 26
type input "[DATE]"
click at [819, 563] on form "Named Assured Details Named Assured Name [PERSON_NAME] Ingredients (M) Sdn Bhd …" at bounding box center [671, 524] width 814 height 368
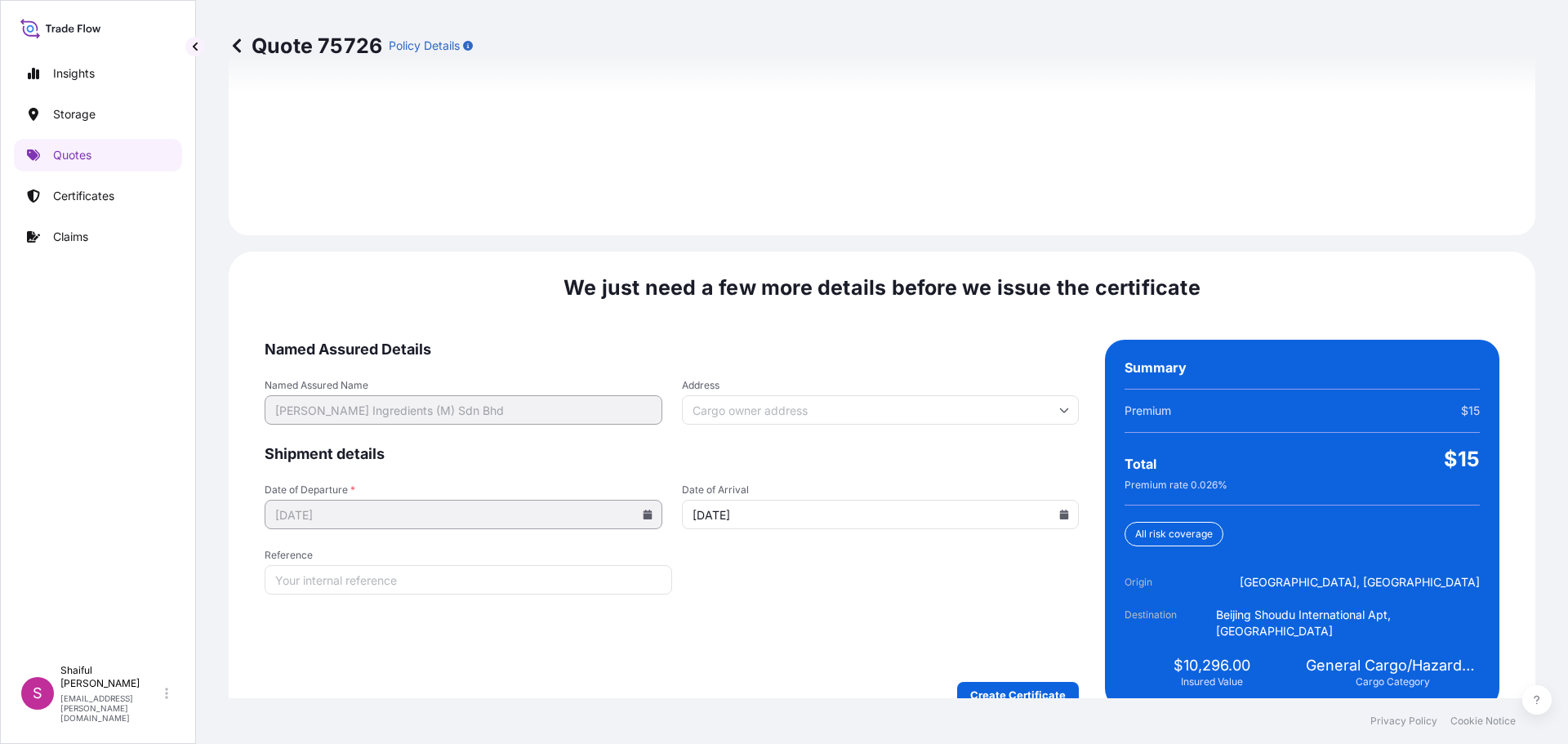
click at [791, 396] on input "Address" at bounding box center [880, 409] width 398 height 29
click at [624, 379] on span "Named Assured Name" at bounding box center [463, 385] width 398 height 13
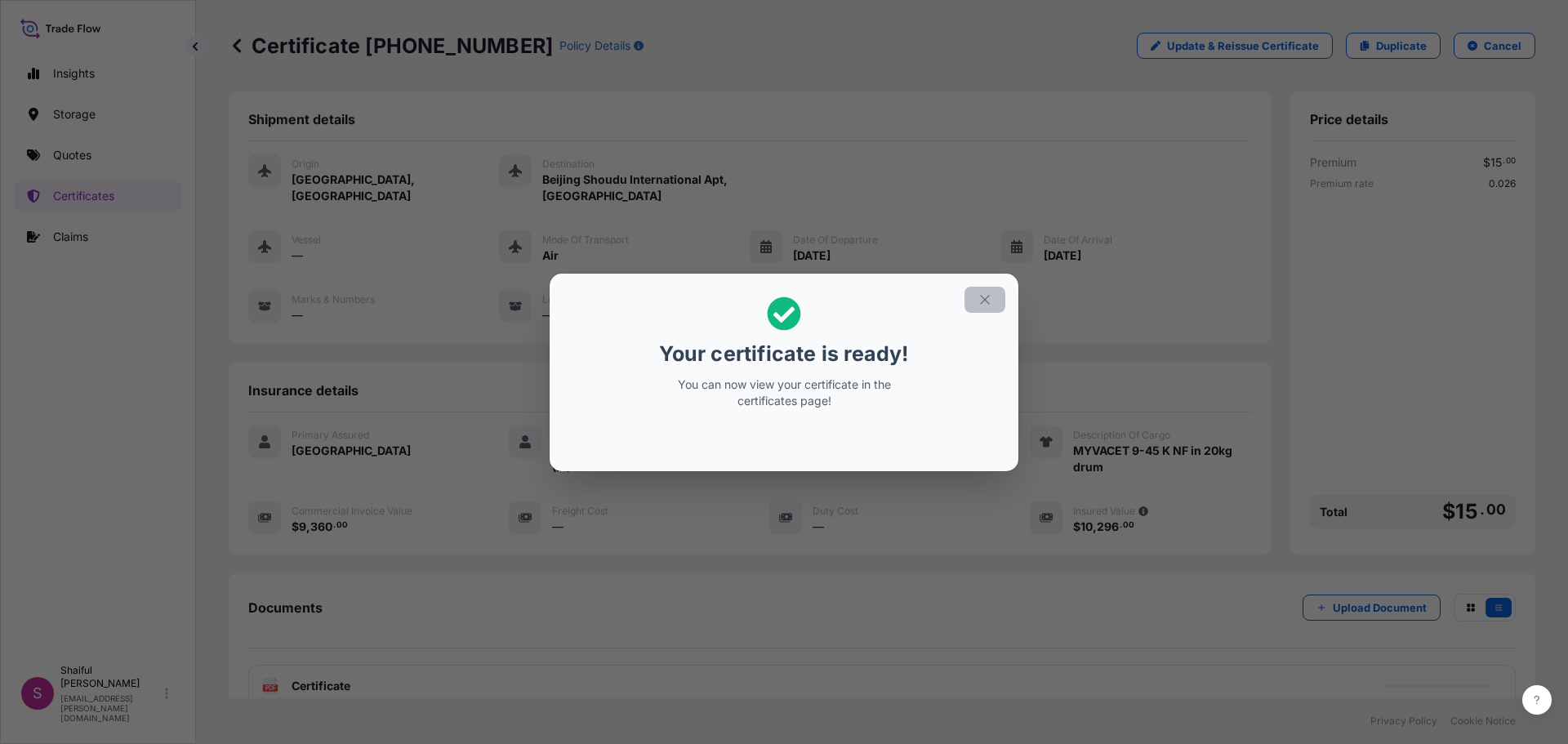
click at [976, 300] on button "button" at bounding box center [985, 300] width 40 height 26
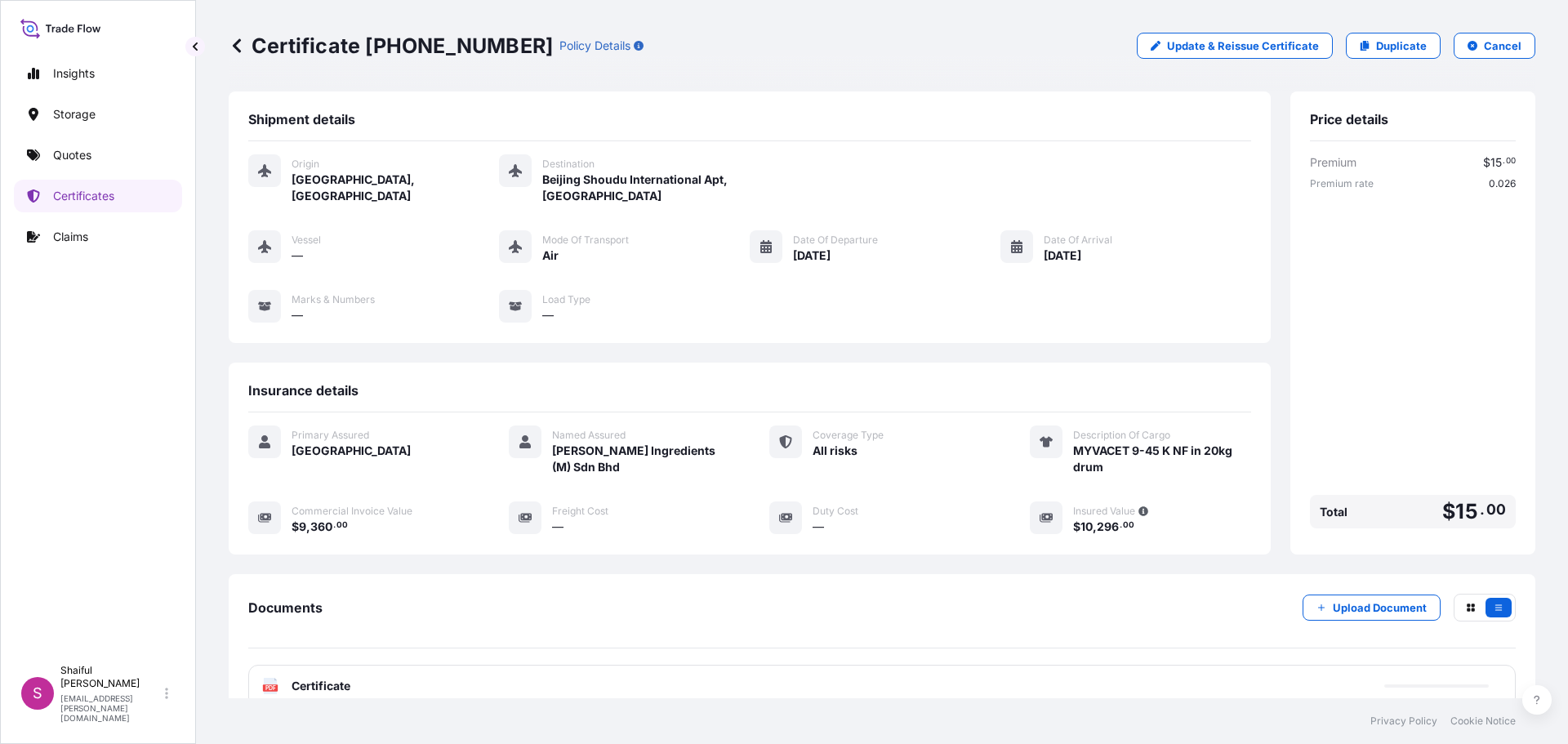
click at [326, 686] on span "Certificate" at bounding box center [321, 686] width 59 height 17
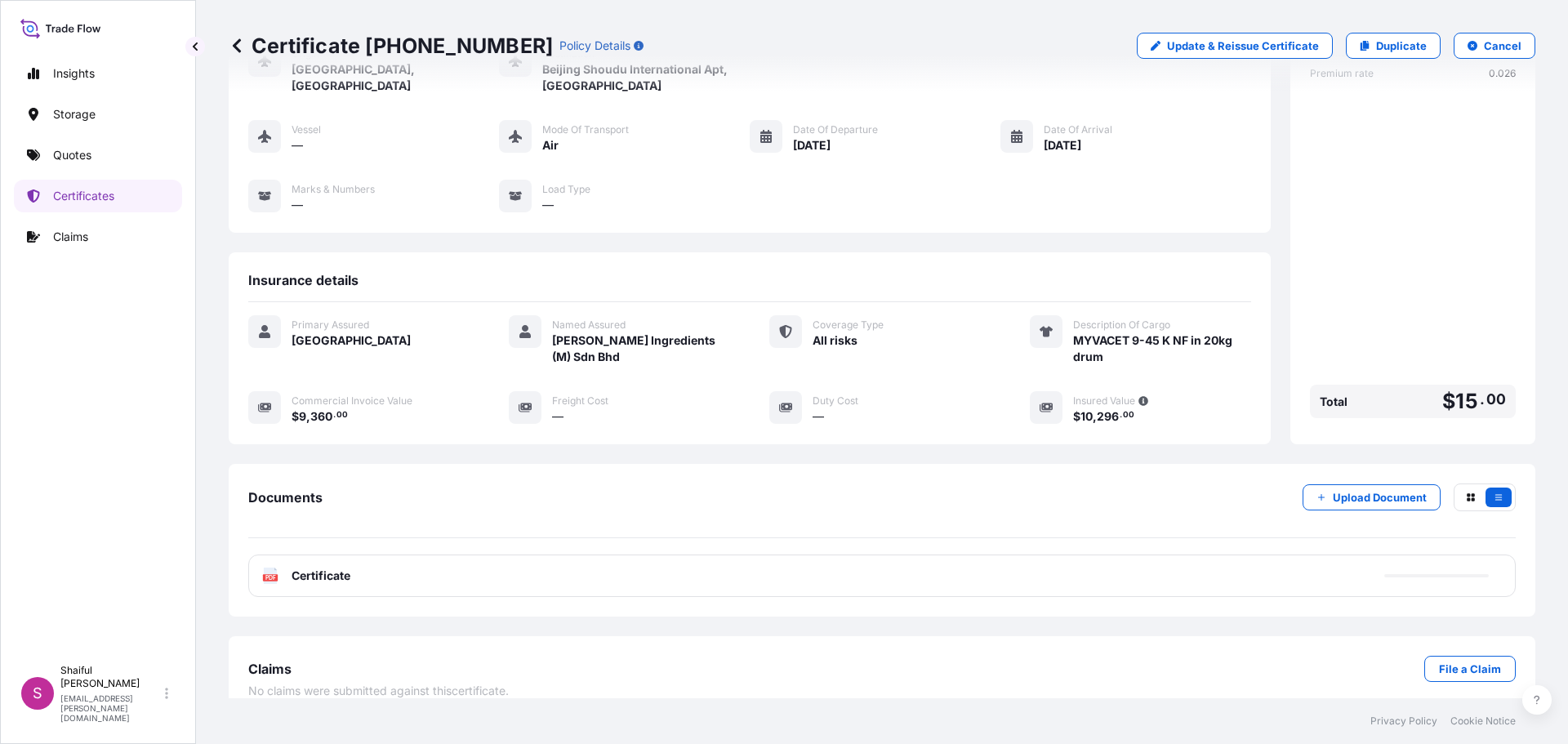
scroll to position [131, 0]
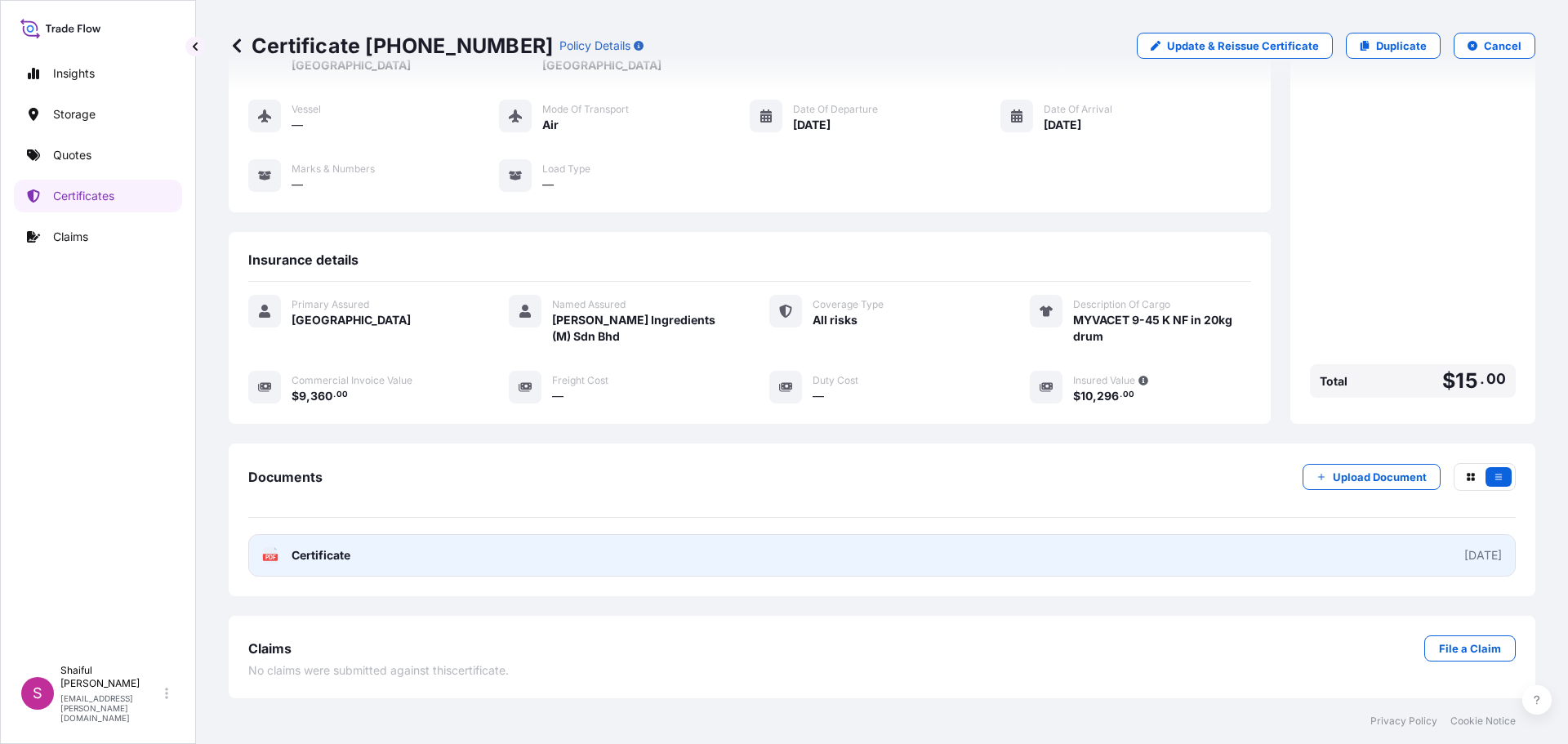
click at [273, 554] on text "PDF" at bounding box center [271, 557] width 11 height 6
